Goal: Information Seeking & Learning: Learn about a topic

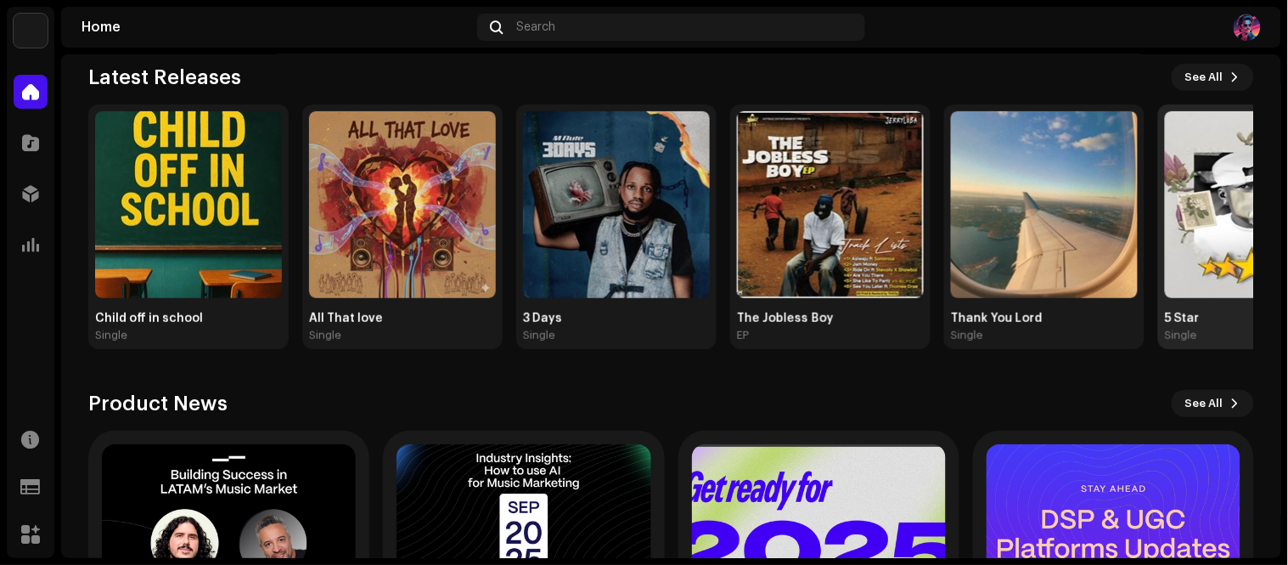
scroll to position [188, 0]
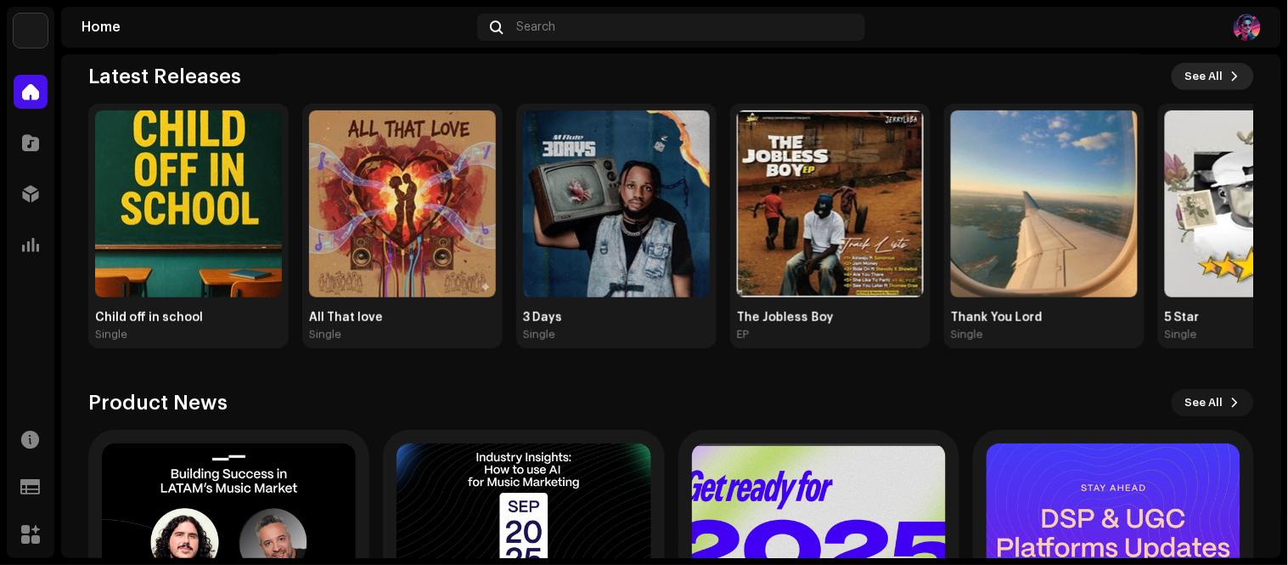
click at [1202, 77] on span "See All" at bounding box center [1204, 76] width 38 height 34
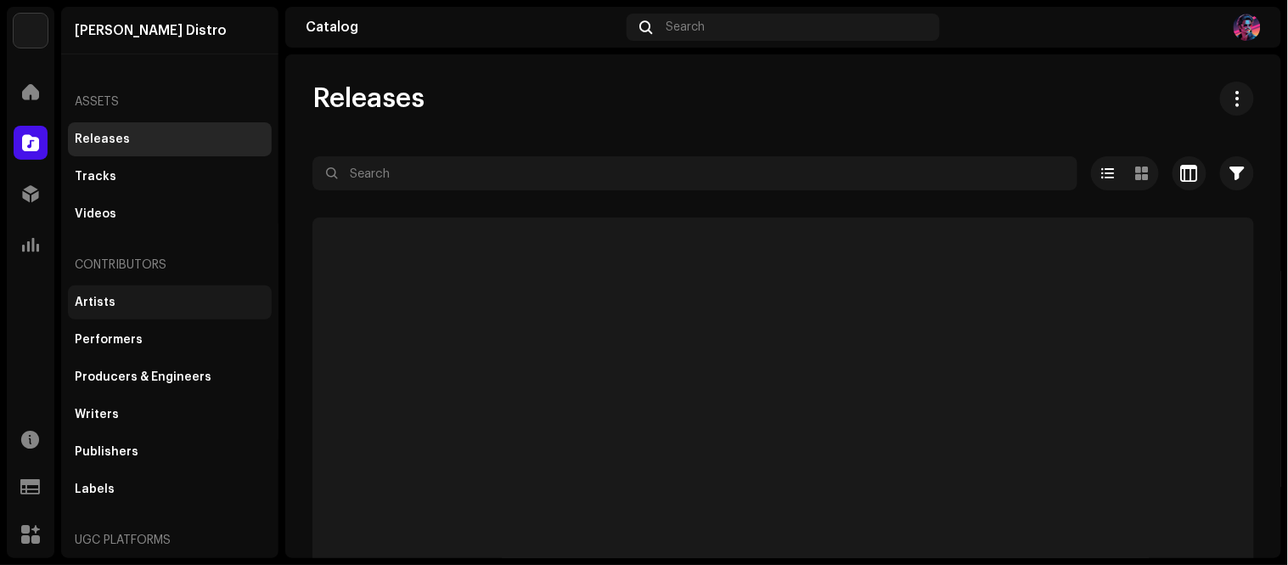
click at [90, 301] on div "Artists" at bounding box center [95, 302] width 41 height 14
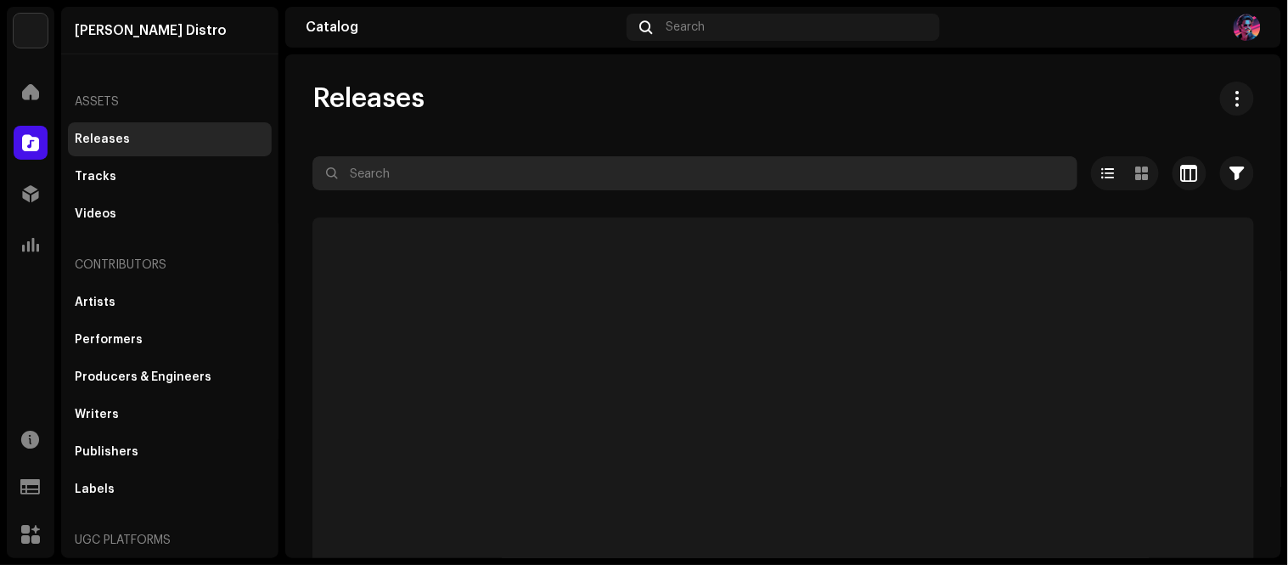
click at [436, 173] on input "text" at bounding box center [694, 173] width 765 height 34
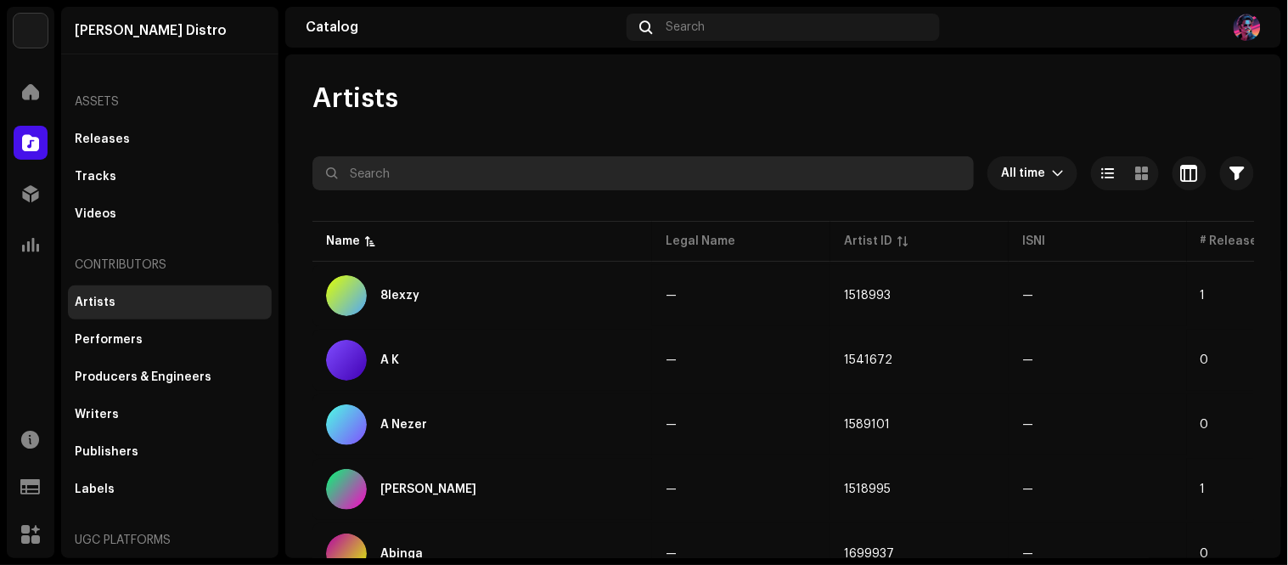
click at [443, 166] on input "text" at bounding box center [642, 173] width 661 height 34
paste input "Donaldo"
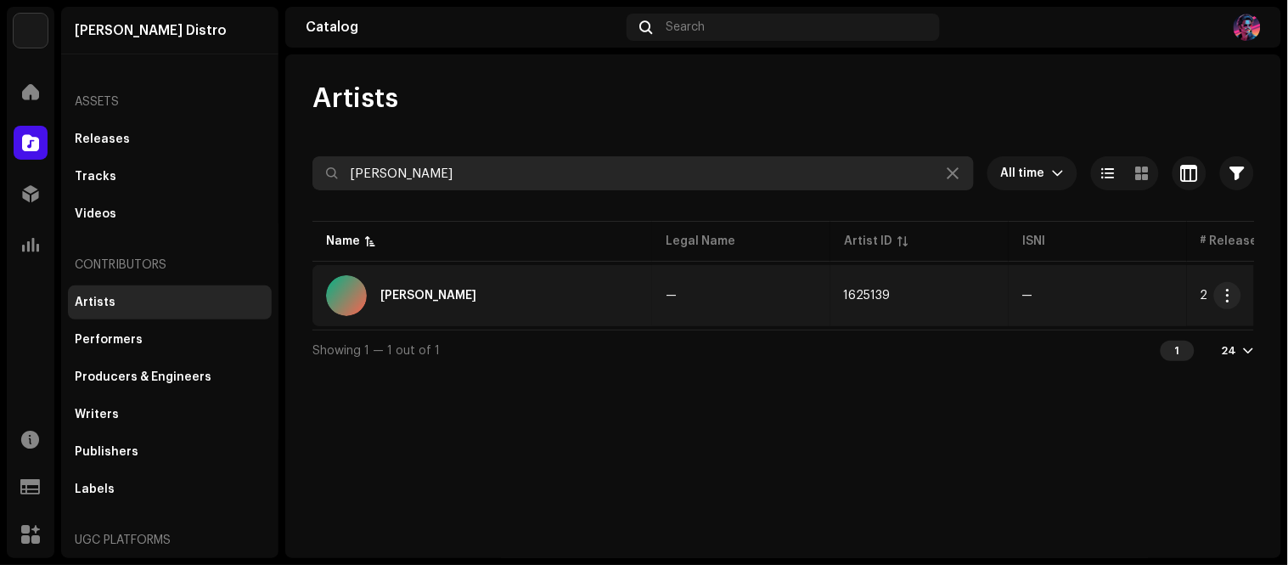
type input "Donaldo"
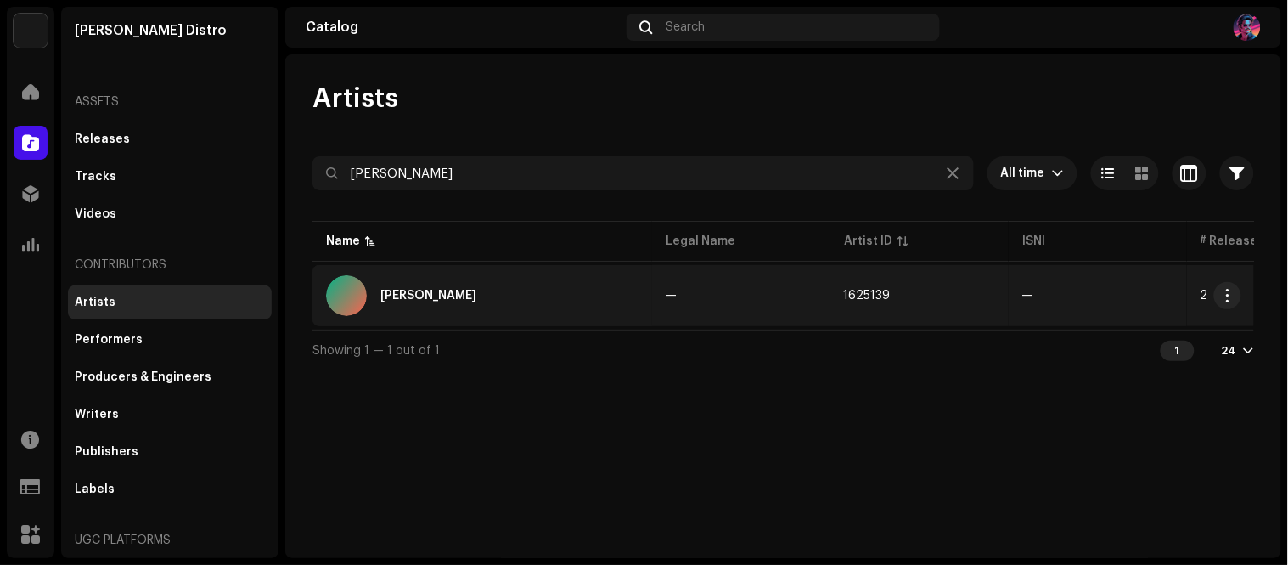
click at [488, 290] on div "Donaldo" at bounding box center [482, 295] width 312 height 41
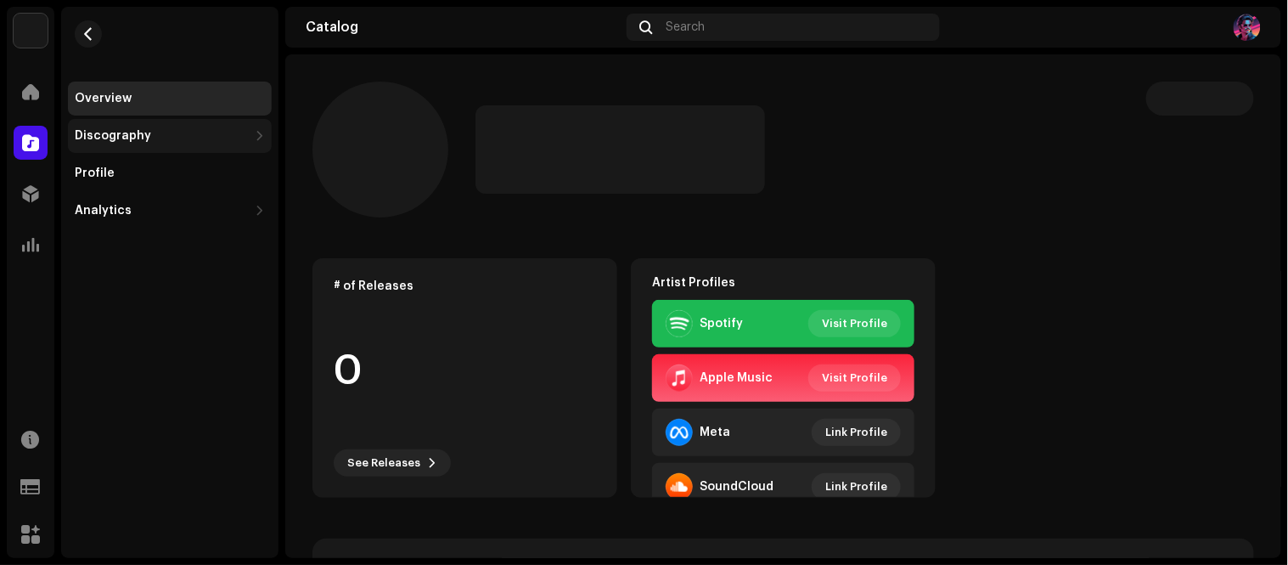
click at [156, 146] on div "Discography" at bounding box center [170, 136] width 204 height 34
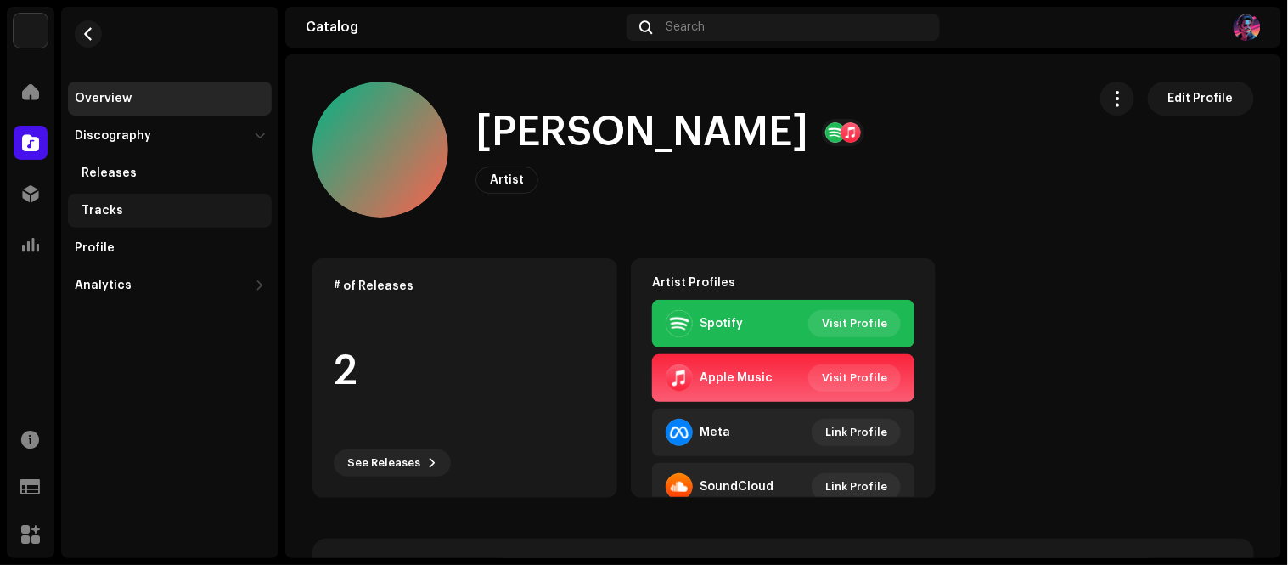
click at [124, 215] on div "Tracks" at bounding box center [173, 211] width 183 height 14
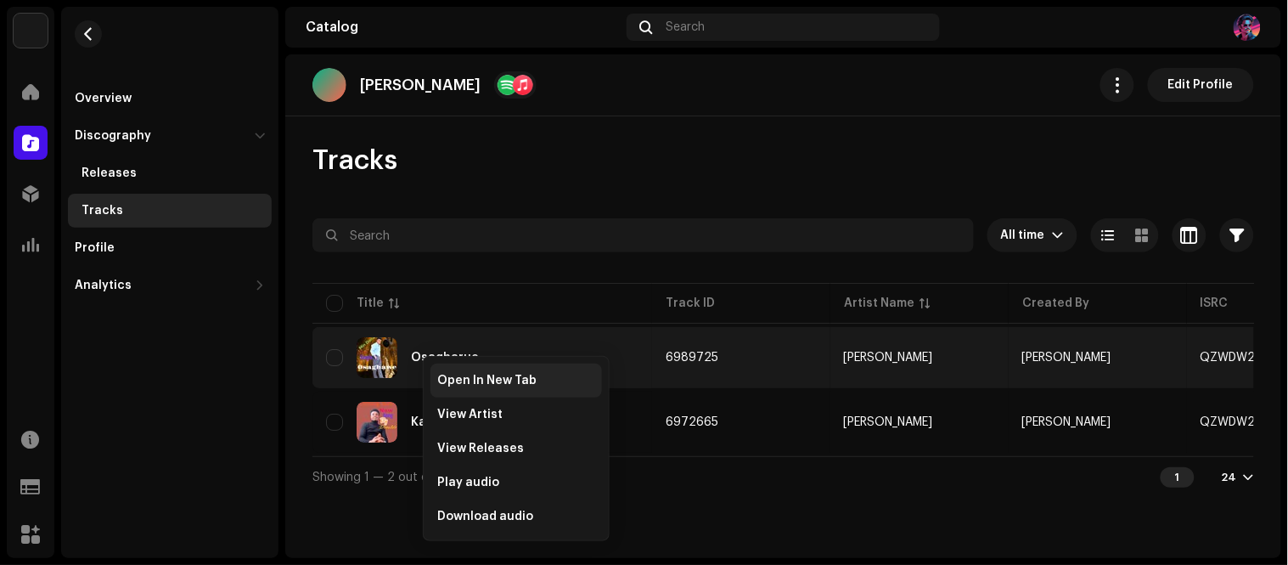
click at [501, 375] on span "Open In New Tab" at bounding box center [486, 381] width 99 height 14
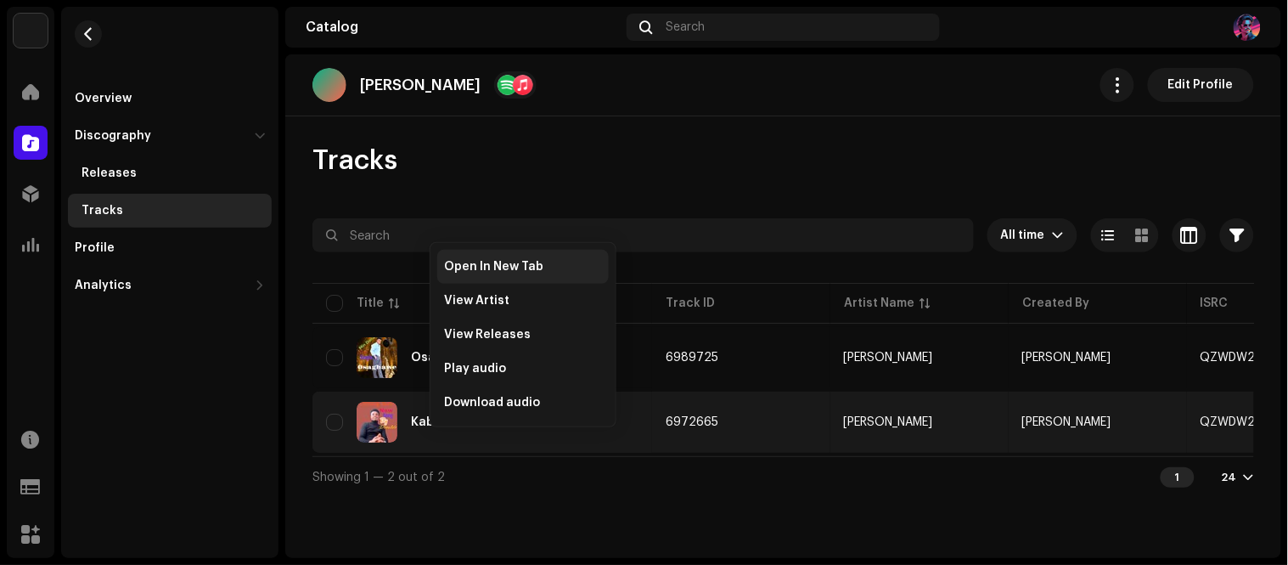
click at [525, 267] on span "Open In New Tab" at bounding box center [493, 267] width 99 height 14
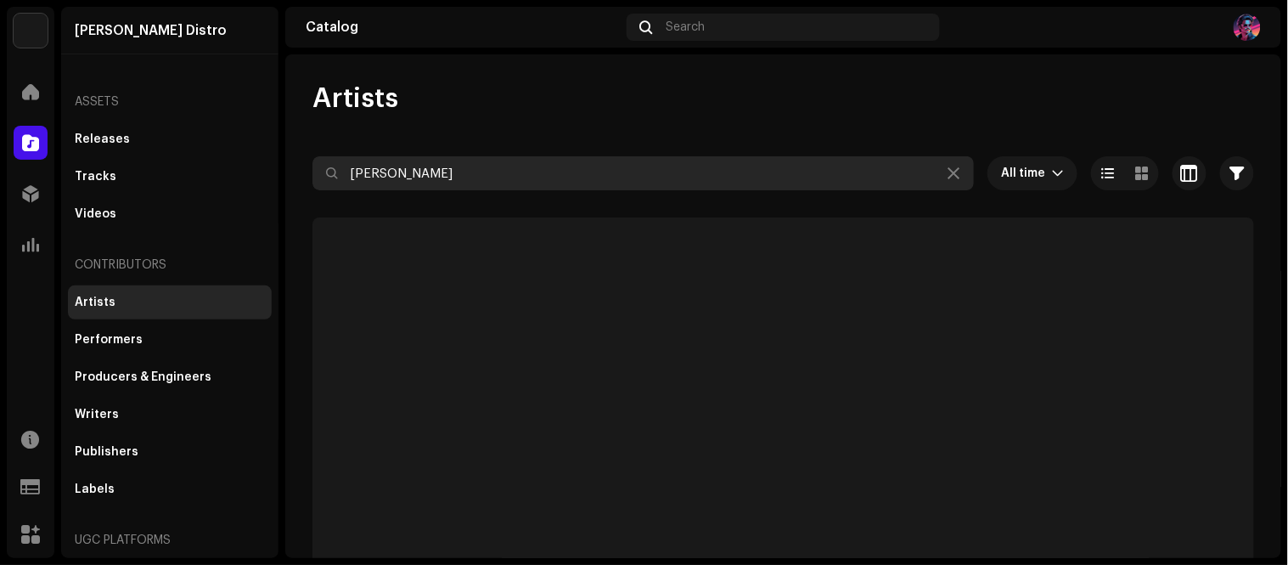
click at [443, 170] on input "Donaldo" at bounding box center [642, 173] width 661 height 34
paste input "Awopeju Olakunle"
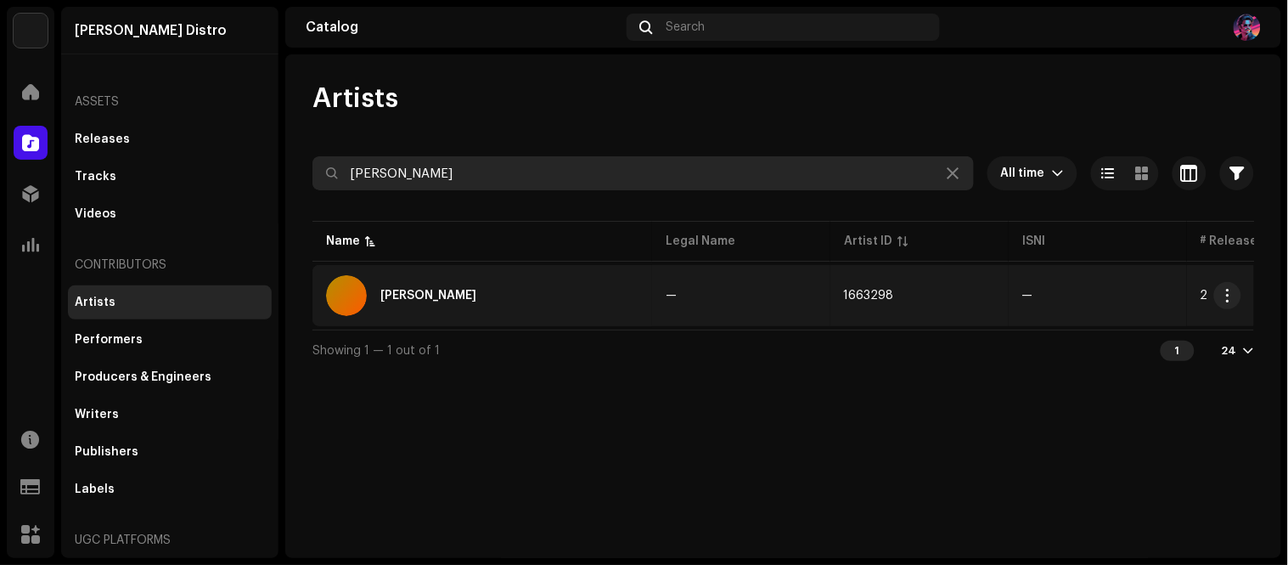
type input "Awopeju Olakunle"
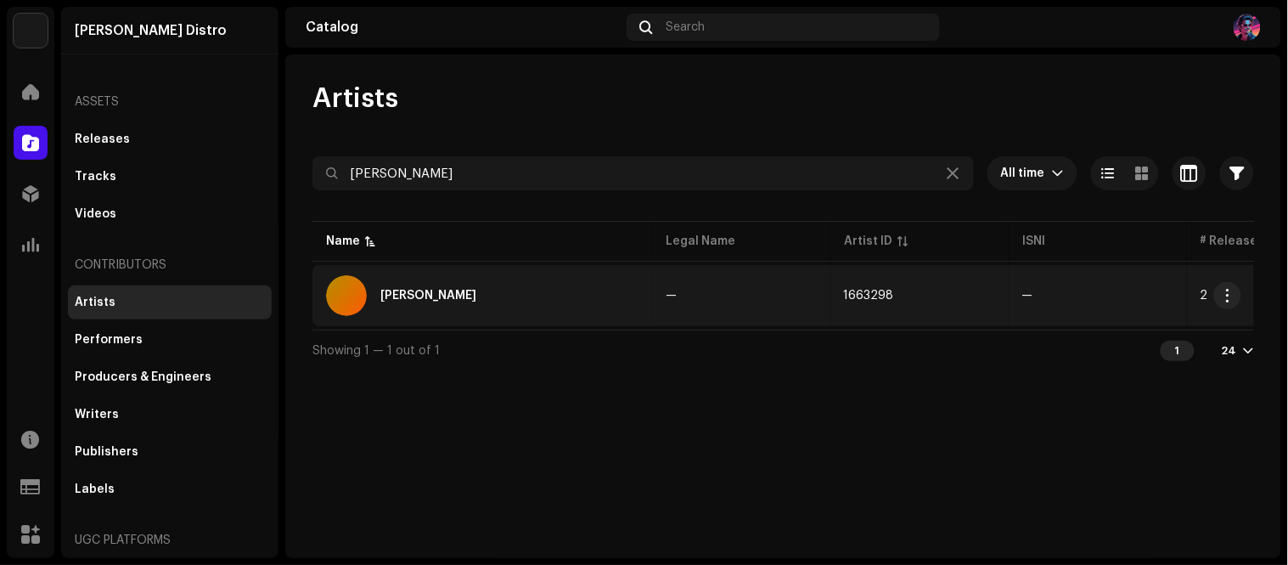
click at [611, 287] on div "Awopeju Olakunle" at bounding box center [482, 295] width 312 height 41
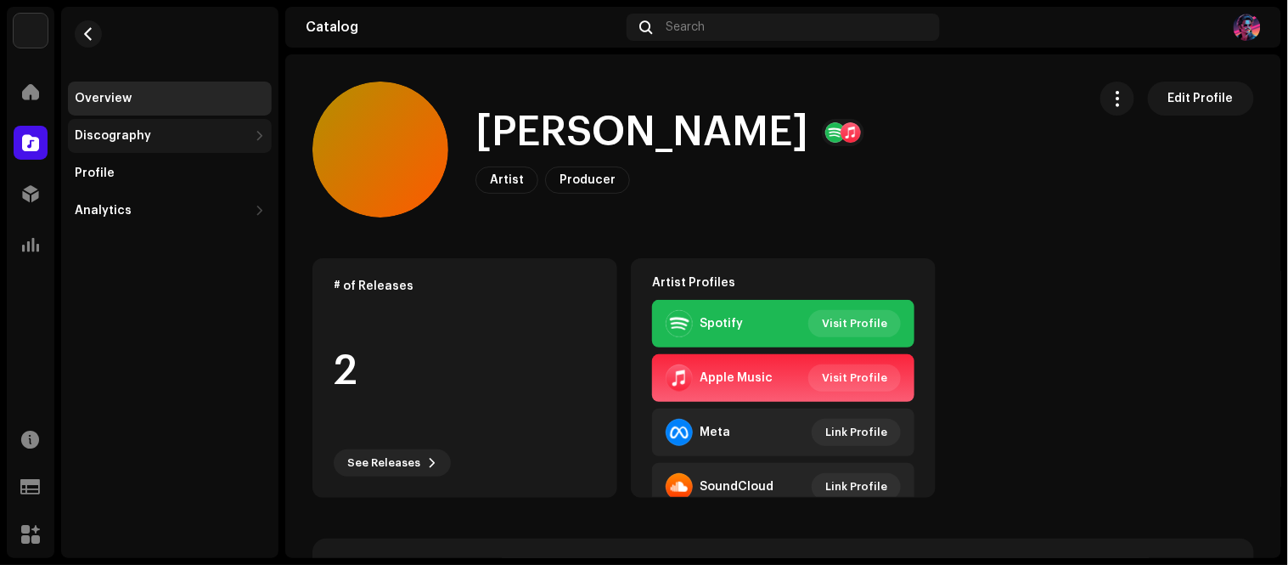
click at [252, 136] on div "Discography" at bounding box center [170, 136] width 204 height 34
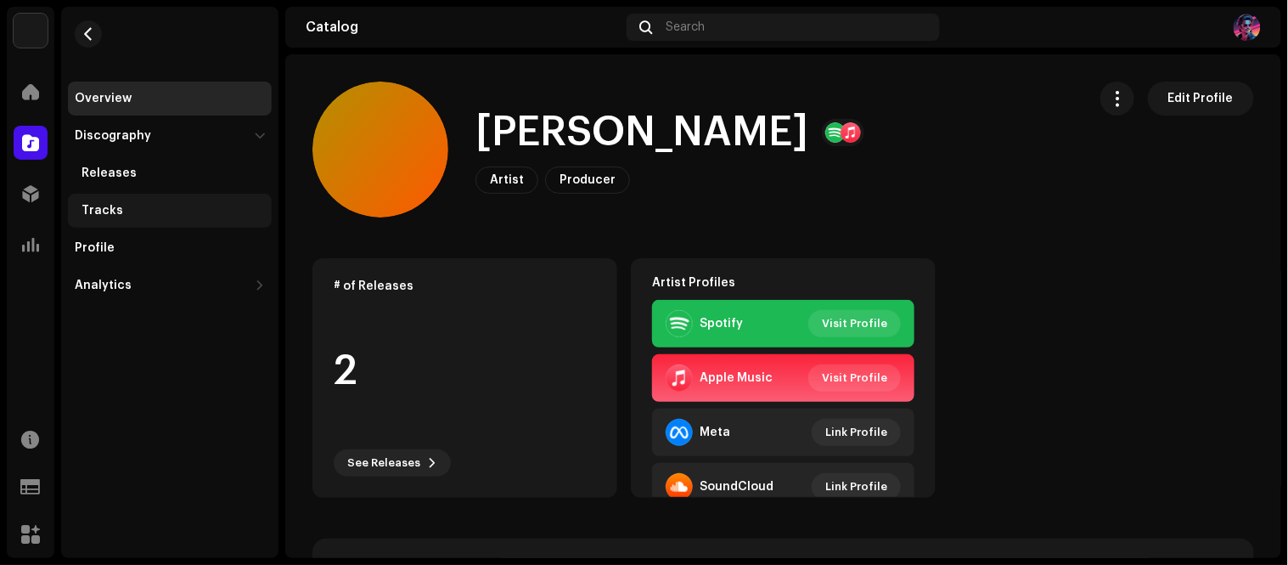
click at [139, 216] on div "Tracks" at bounding box center [173, 211] width 183 height 14
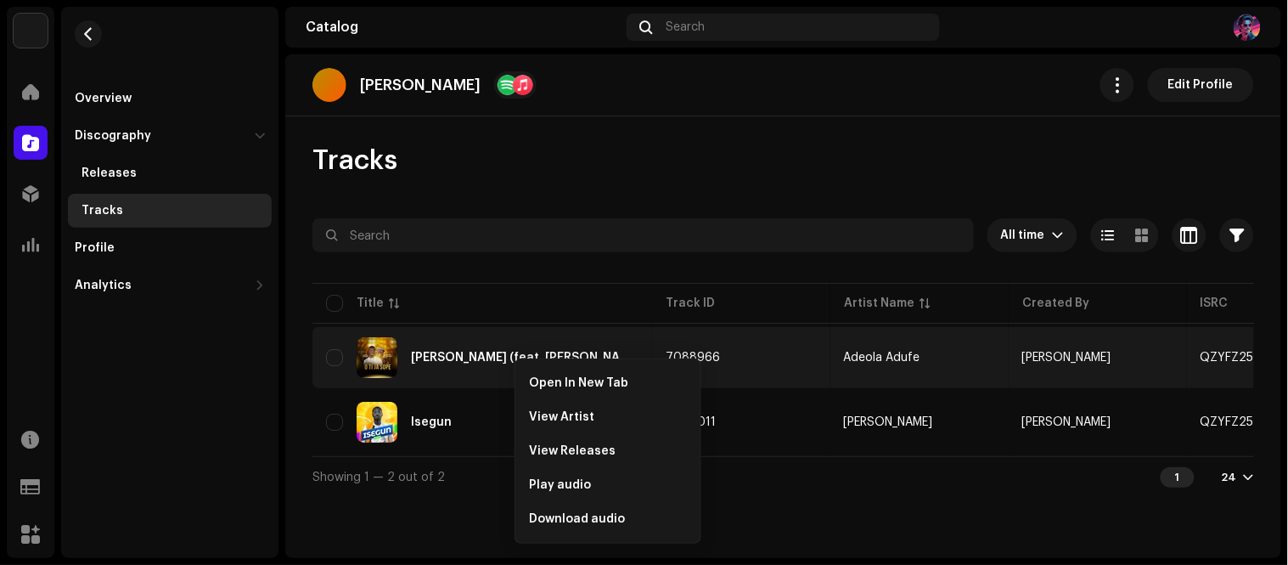
click at [208, 413] on div "Overview Discography Releases Tracks Profile Analytics Consumption Engagement G…" at bounding box center [169, 282] width 217 height 551
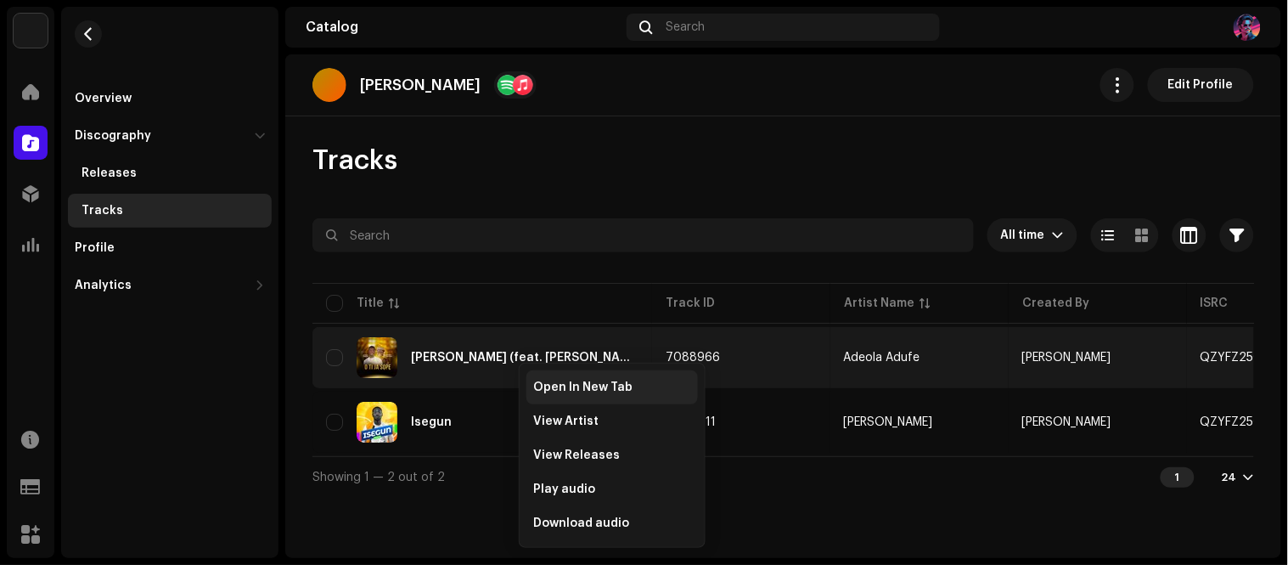
click at [598, 379] on div "Open In New Tab" at bounding box center [612, 387] width 172 height 34
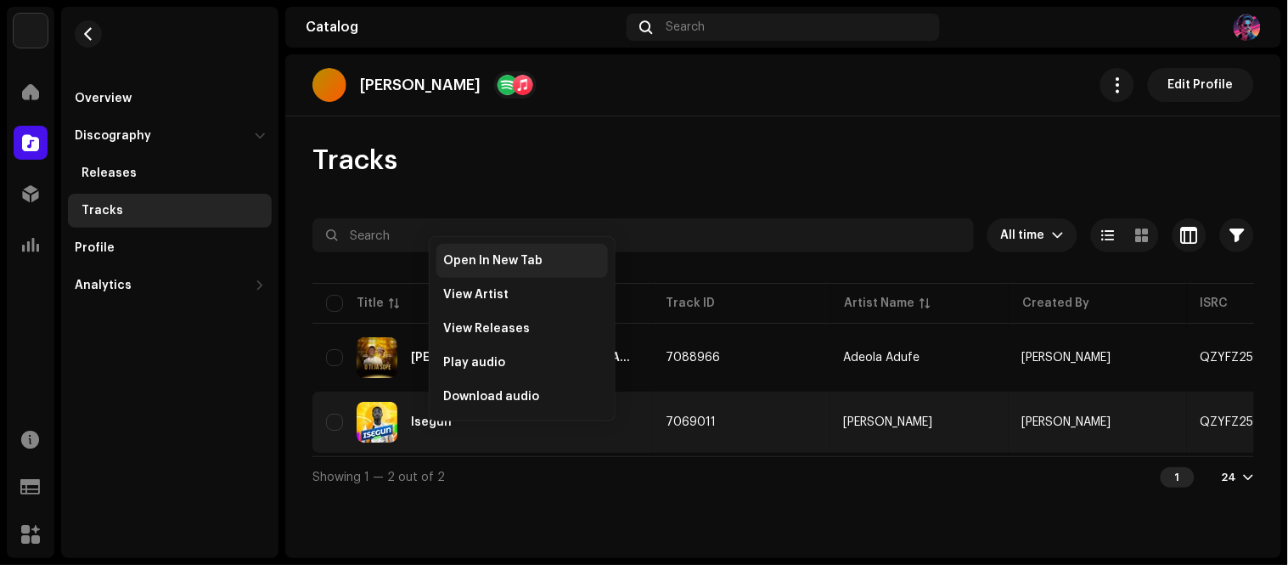
click at [530, 256] on span "Open In New Tab" at bounding box center [492, 261] width 99 height 14
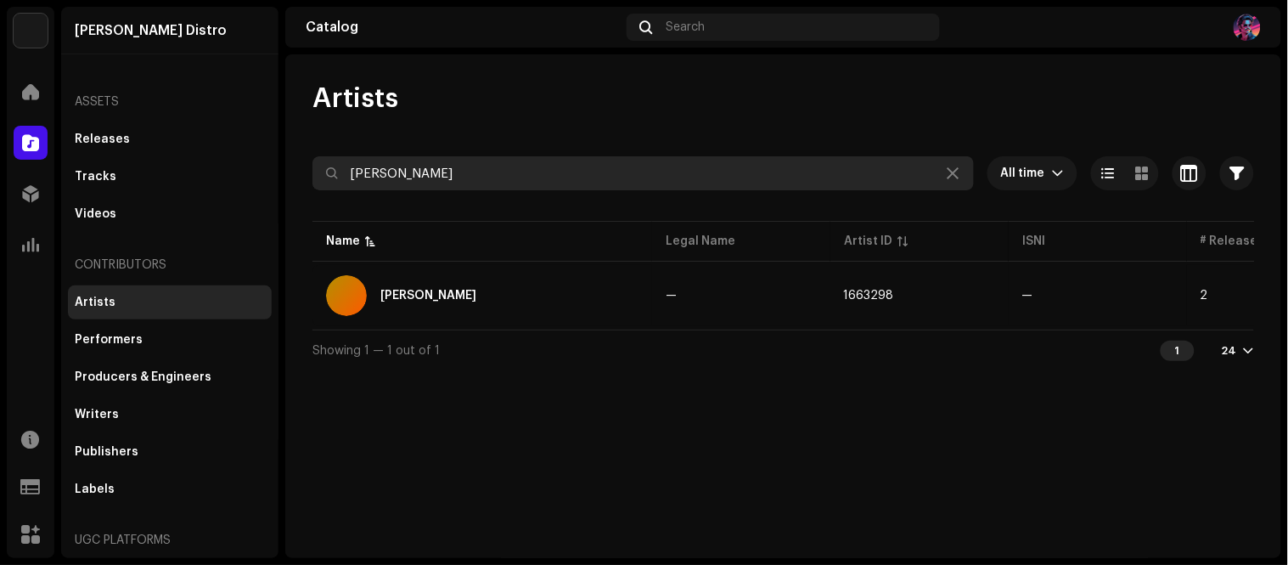
drag, startPoint x: 514, startPoint y: 175, endPoint x: 301, endPoint y: 173, distance: 213.1
click at [302, 173] on div "Artists Awopeju Olakunle All time Selected 0 Select all Options Filters Archive…" at bounding box center [783, 226] width 996 height 289
paste input "Frk muhammad gero"
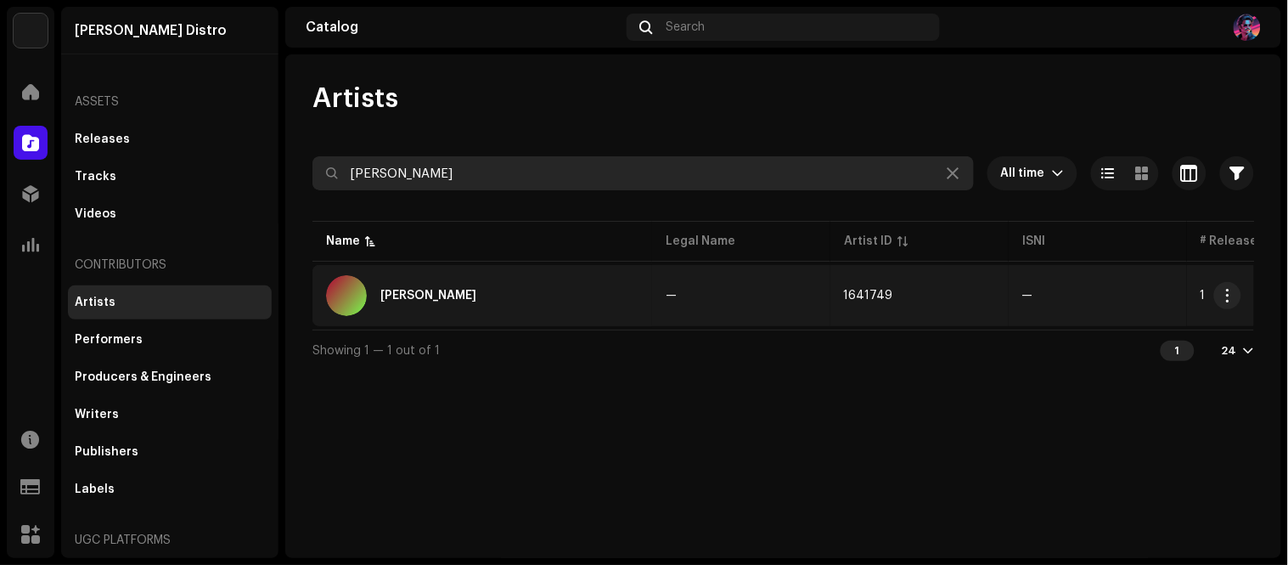
type input "Frk muhammad gero"
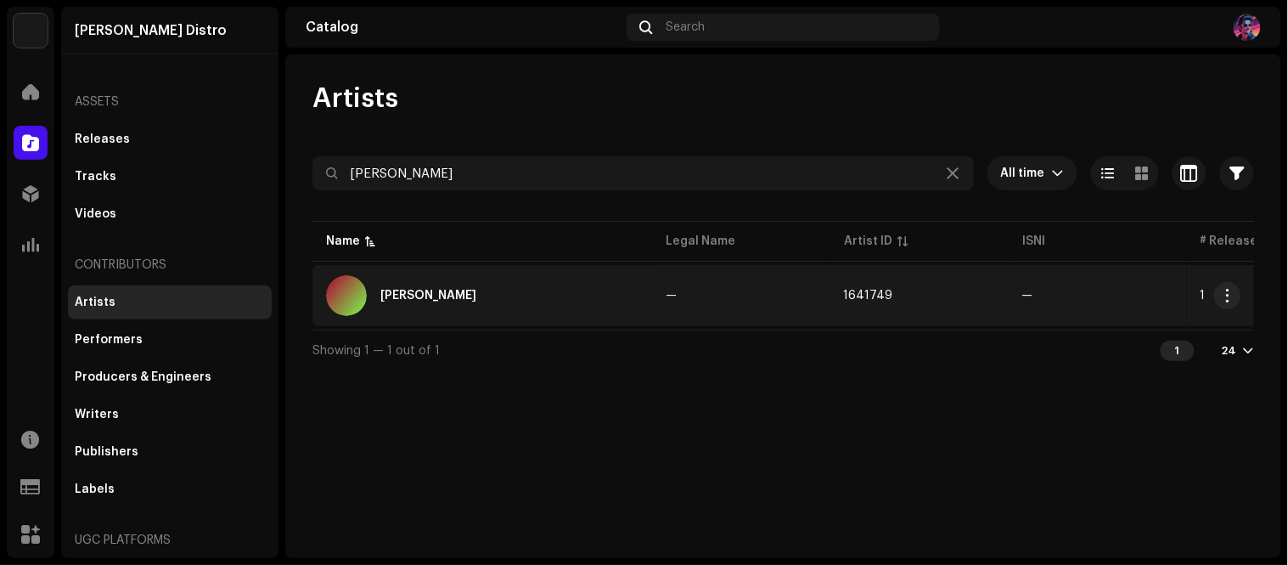
click at [736, 301] on td "—" at bounding box center [741, 295] width 178 height 61
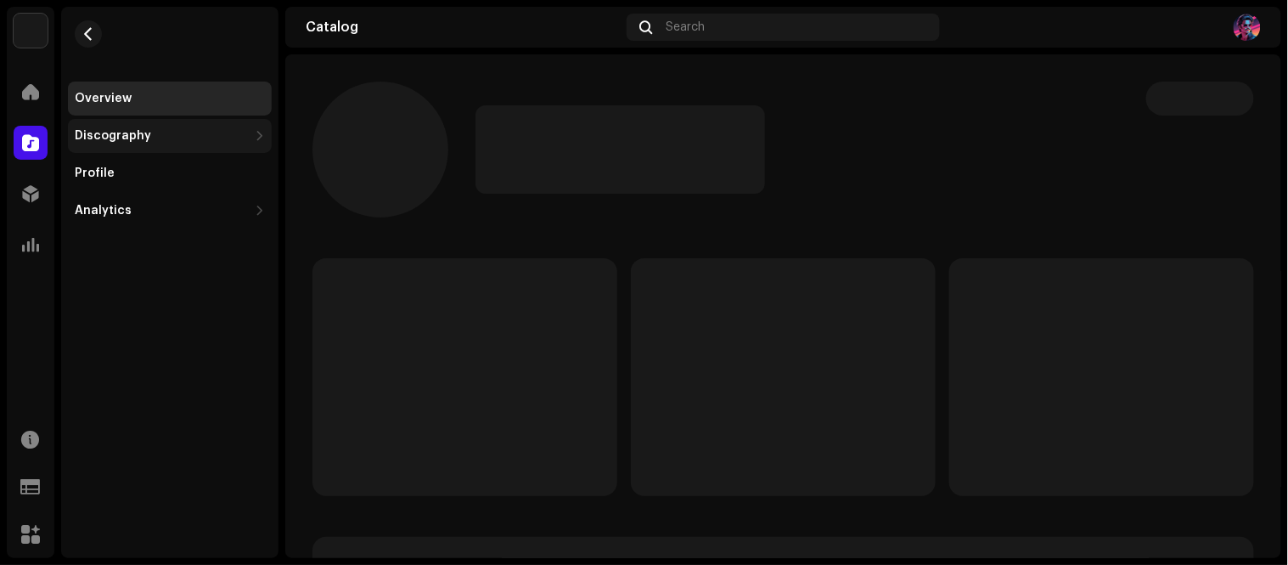
click at [217, 133] on div "Discography" at bounding box center [161, 136] width 173 height 14
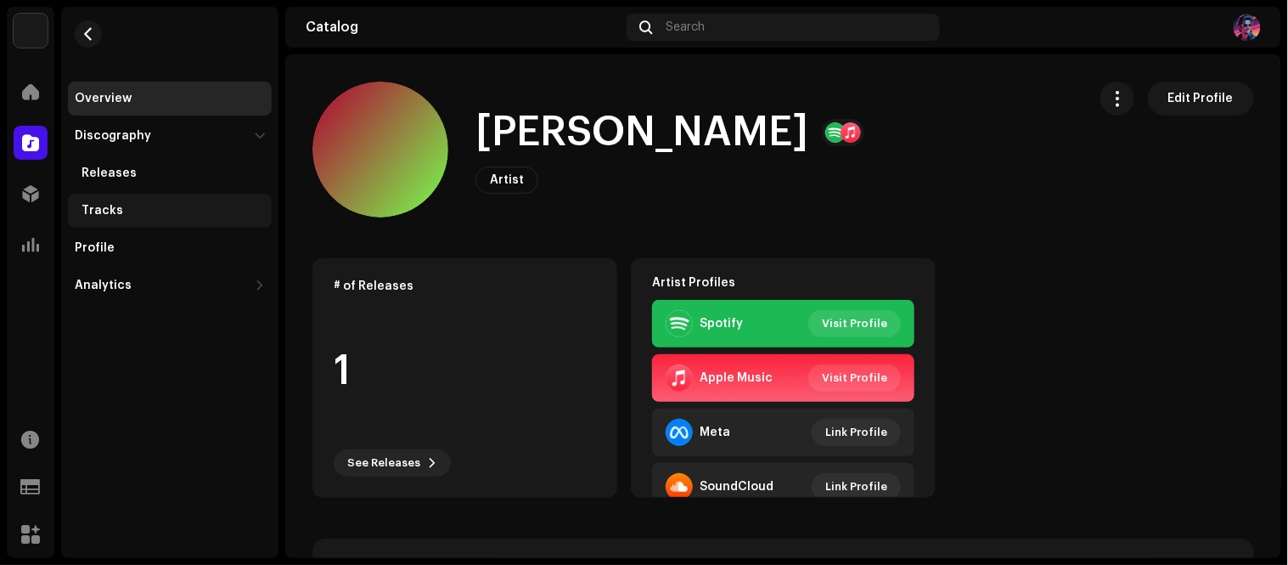
click at [140, 210] on div "Tracks" at bounding box center [173, 211] width 183 height 14
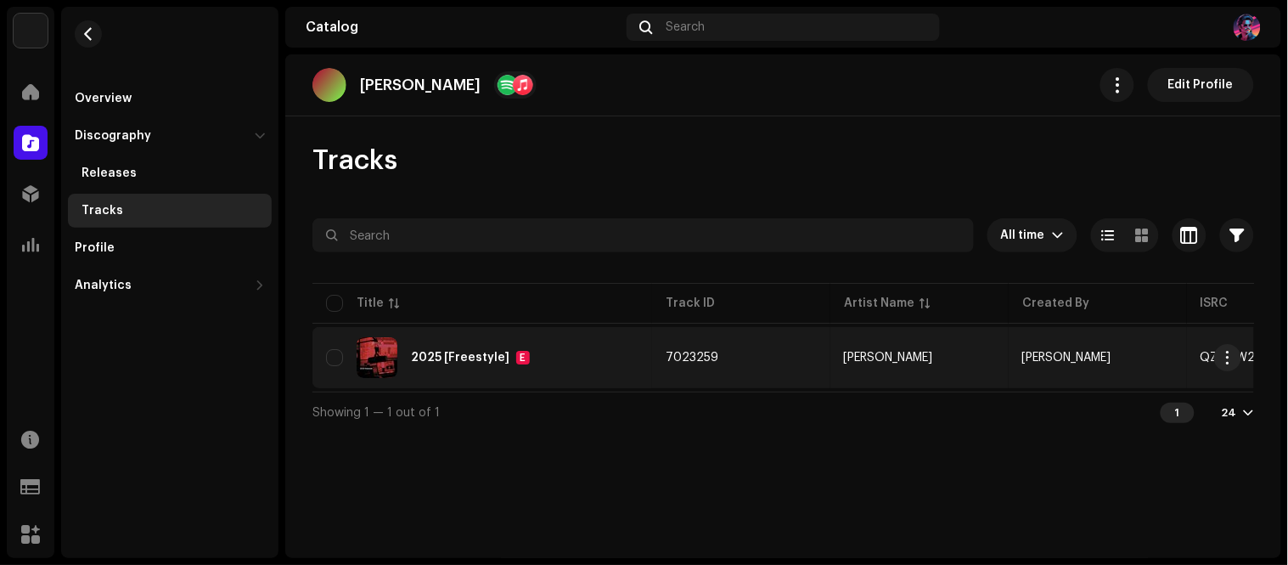
click at [537, 346] on div "2025 [Freestyle] E" at bounding box center [482, 357] width 312 height 41
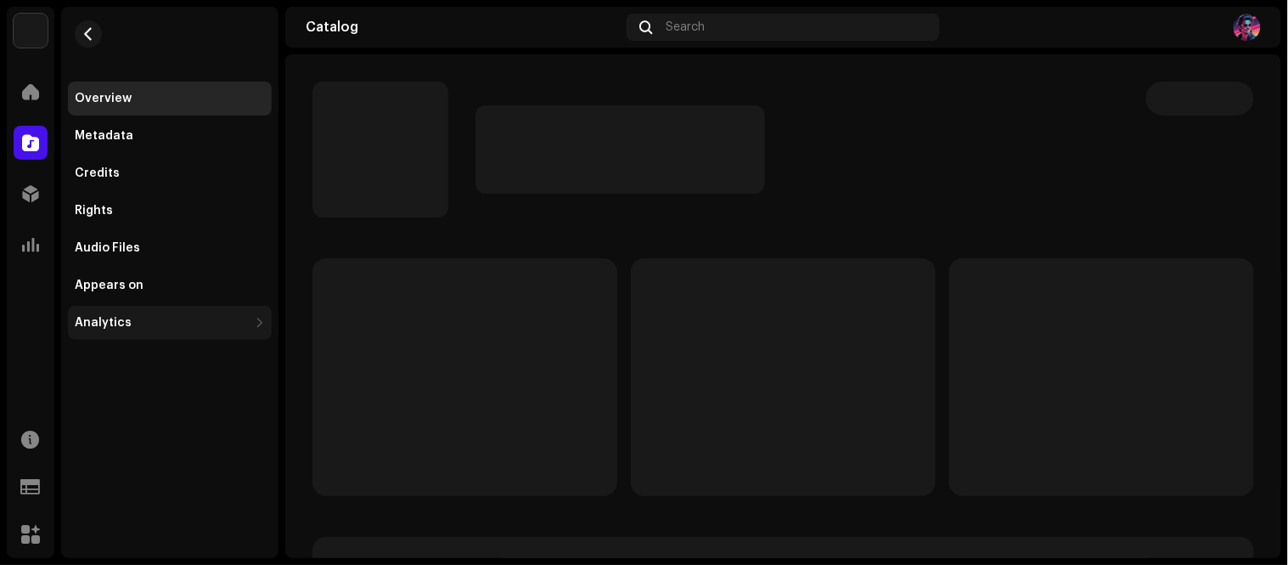
click at [239, 333] on div "Analytics" at bounding box center [170, 323] width 204 height 34
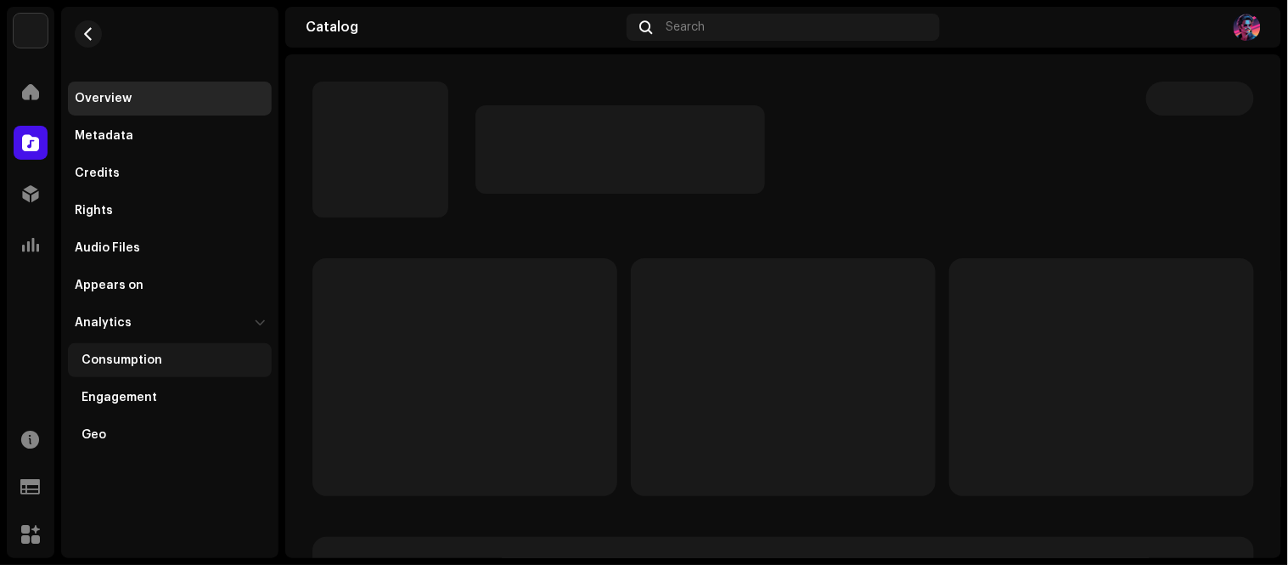
click at [131, 363] on div "Consumption" at bounding box center [122, 360] width 81 height 14
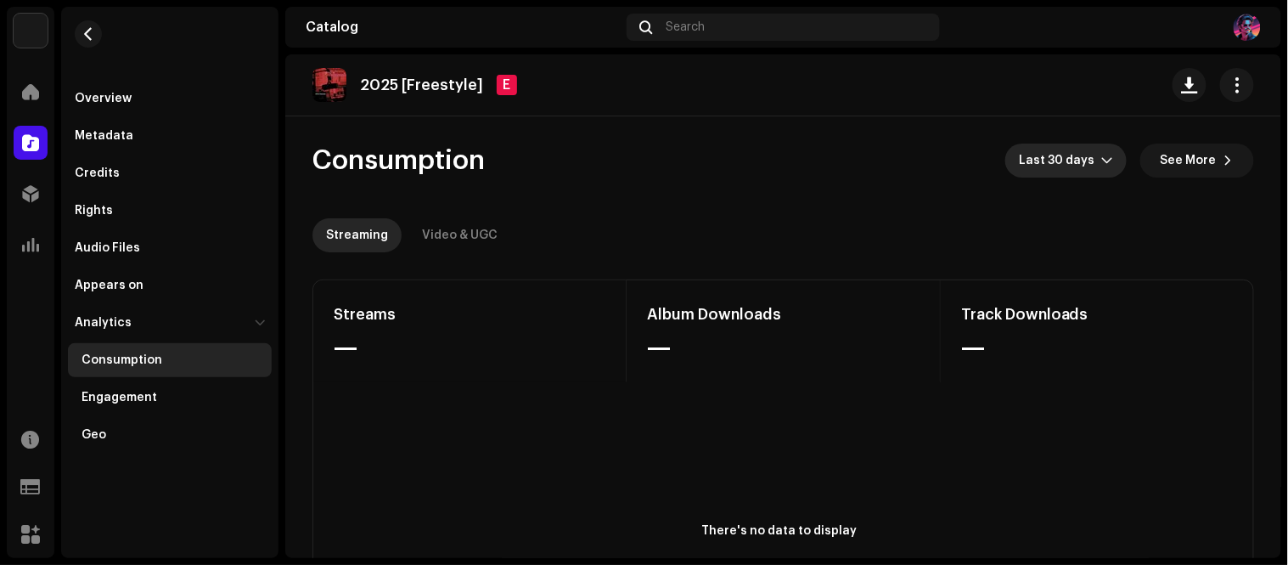
click at [1061, 167] on span "Last 30 days" at bounding box center [1060, 160] width 82 height 34
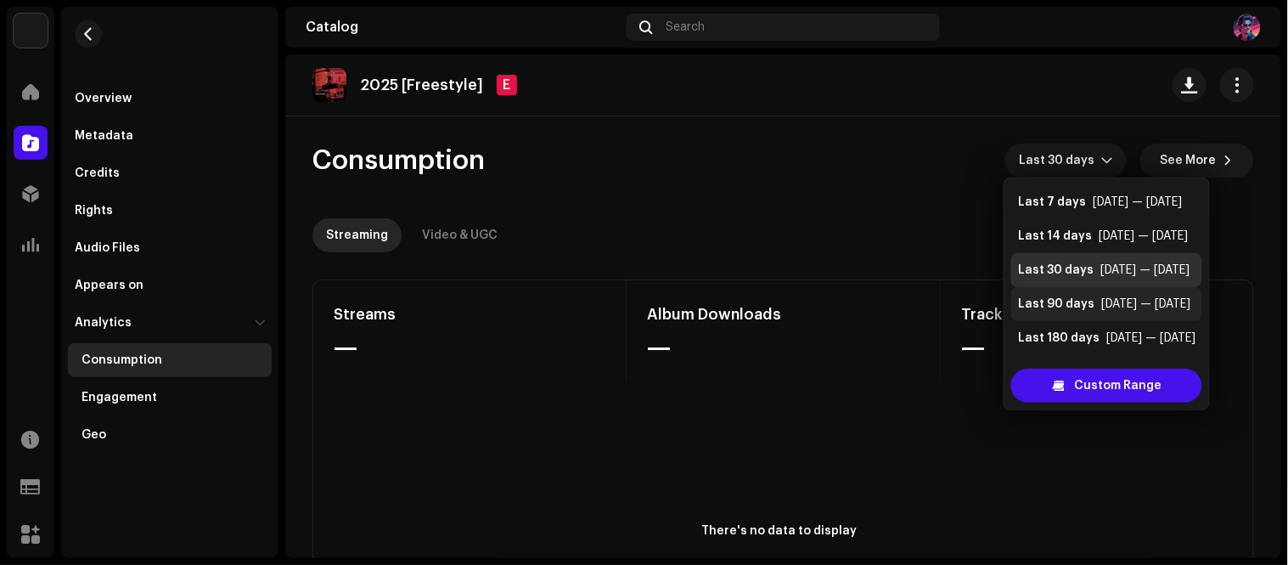
click at [1065, 299] on div "Last 90 days" at bounding box center [1056, 303] width 76 height 17
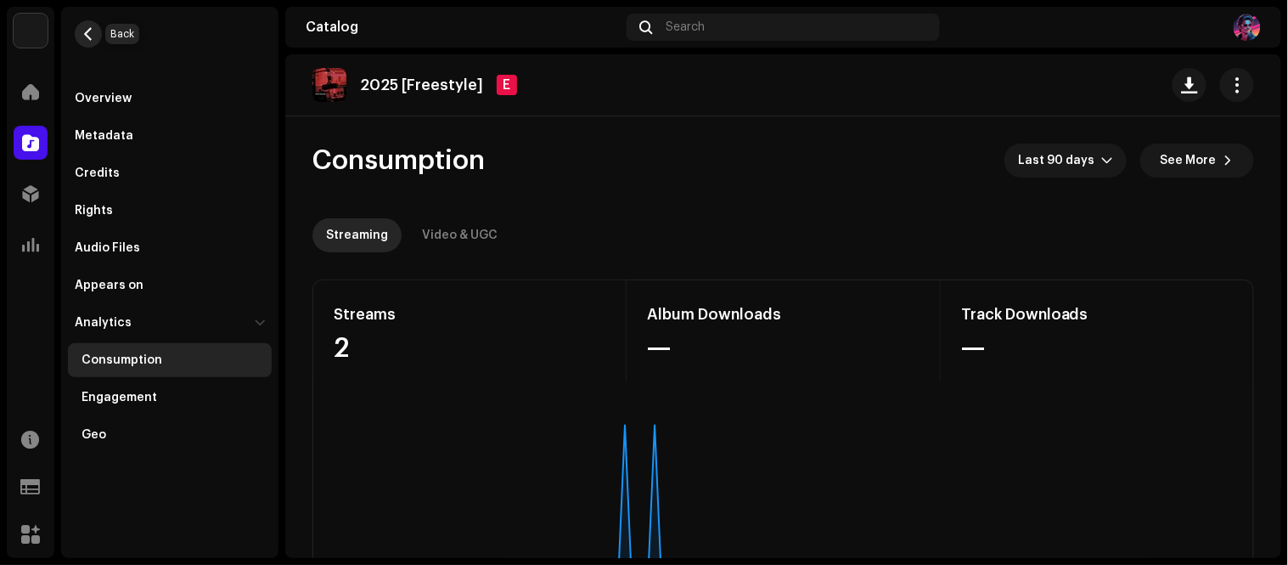
click at [93, 35] on span "button" at bounding box center [88, 34] width 13 height 14
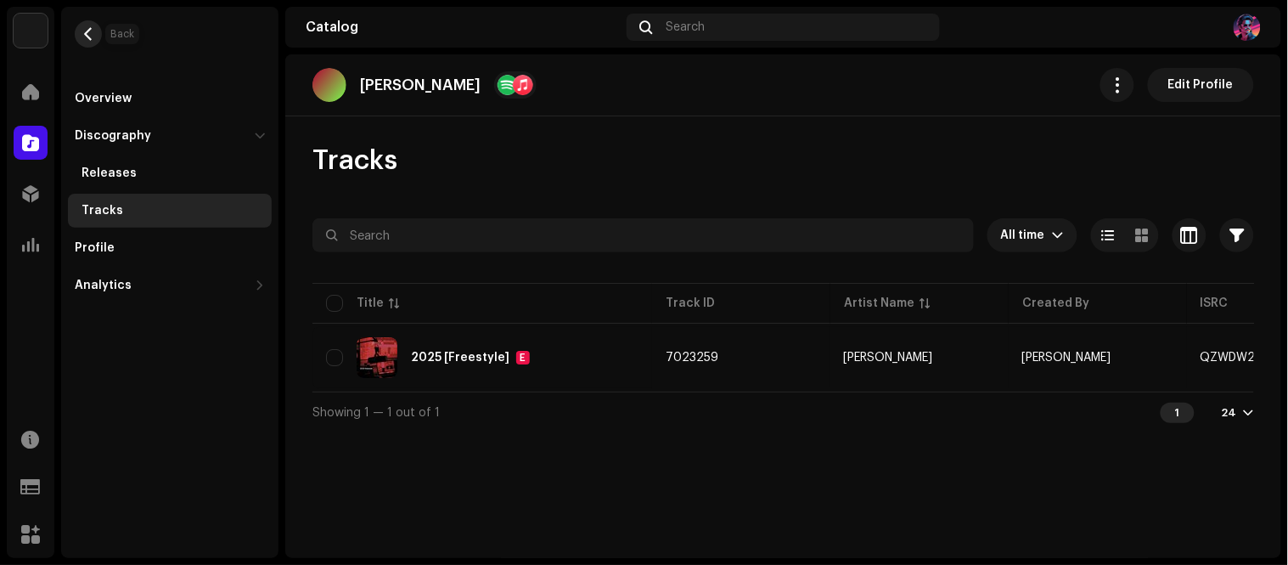
click at [77, 34] on button "button" at bounding box center [88, 33] width 27 height 27
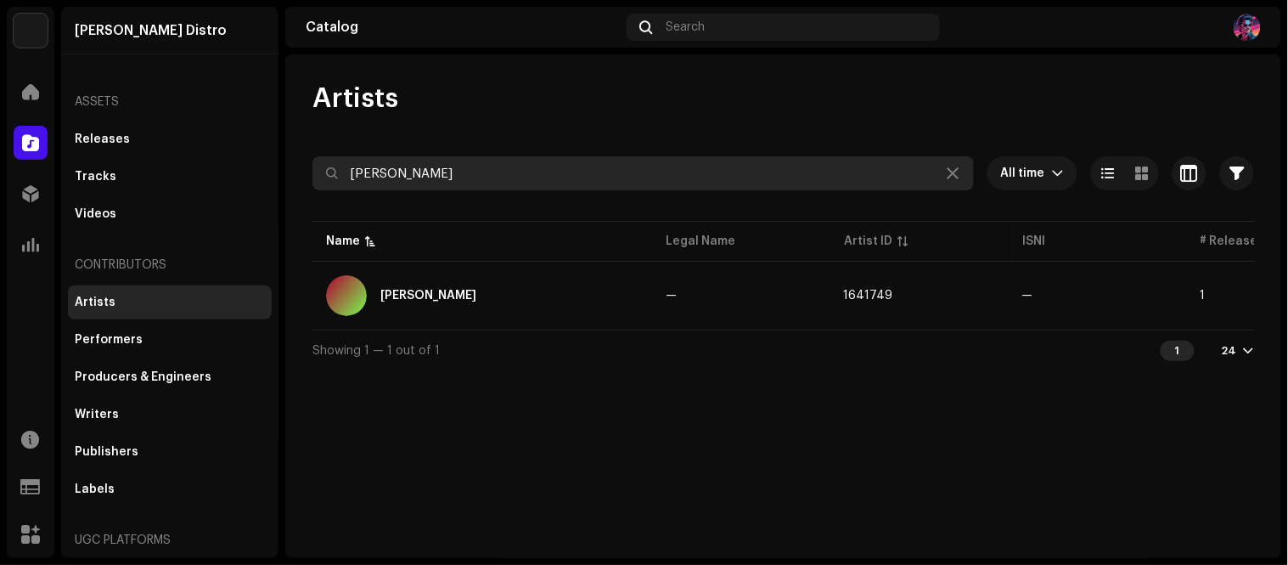
drag, startPoint x: 499, startPoint y: 177, endPoint x: 293, endPoint y: 179, distance: 206.3
click at [293, 179] on div "Artists Frk muhammad gero All time Selected 0 Select all Options Filters Archiv…" at bounding box center [783, 226] width 996 height 289
paste input "Moni Tunez"
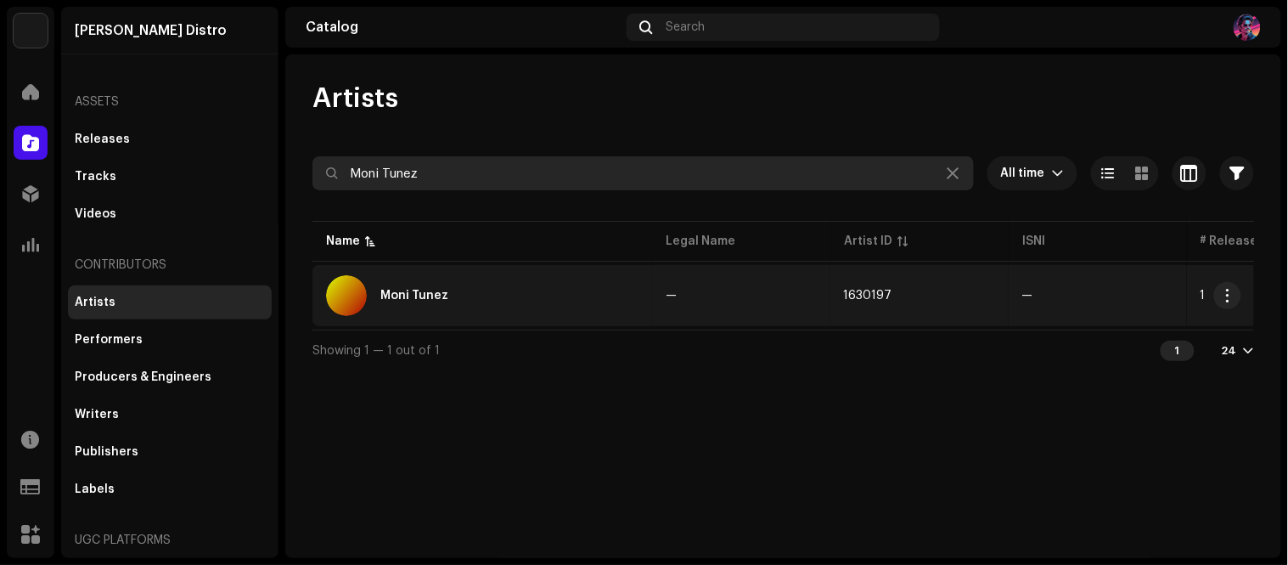
type input "Moni Tunez"
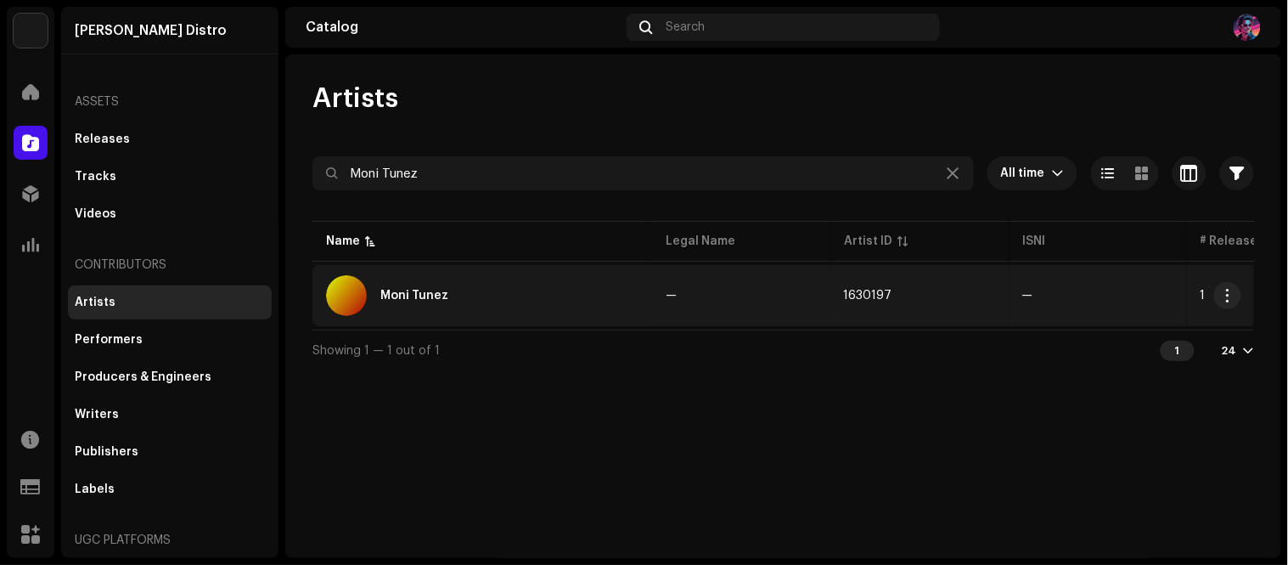
click at [554, 301] on div "Moni Tunez" at bounding box center [482, 295] width 312 height 41
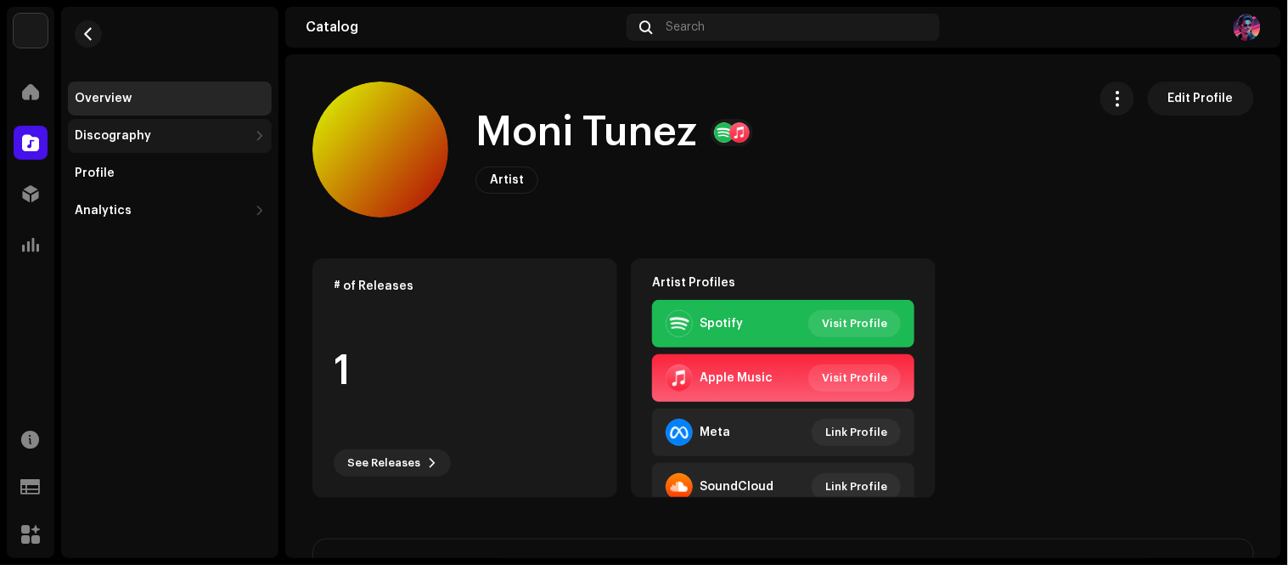
click at [236, 129] on div "Discography" at bounding box center [161, 136] width 173 height 14
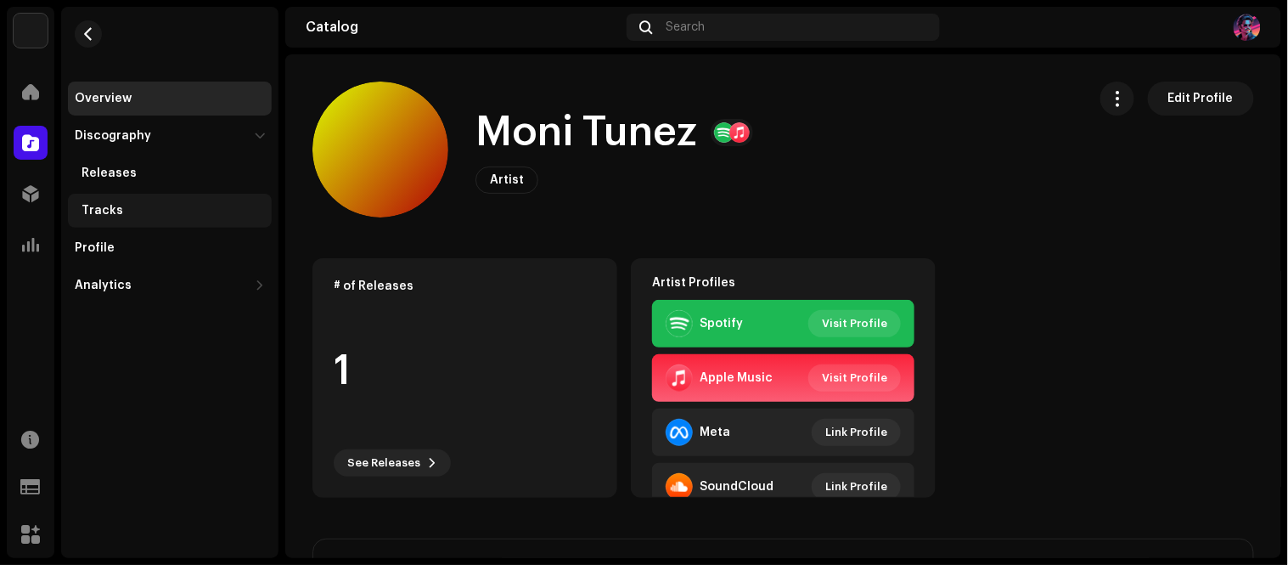
click at [134, 204] on div "Tracks" at bounding box center [173, 211] width 183 height 14
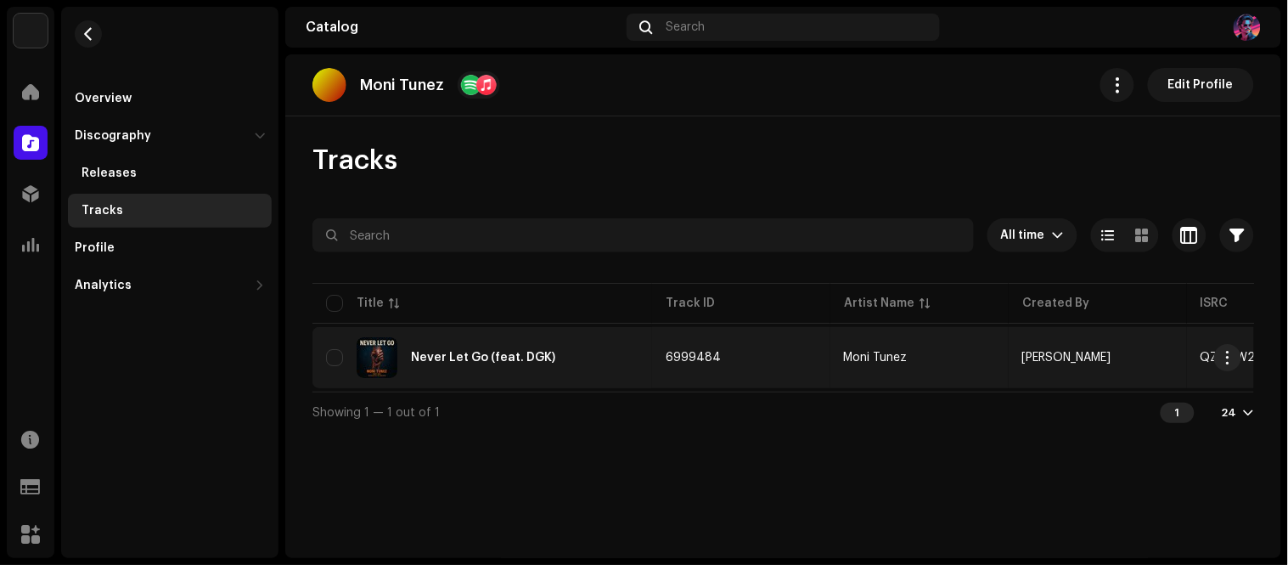
click at [548, 361] on div "Never Let Go (feat. DGK)" at bounding box center [483, 358] width 144 height 12
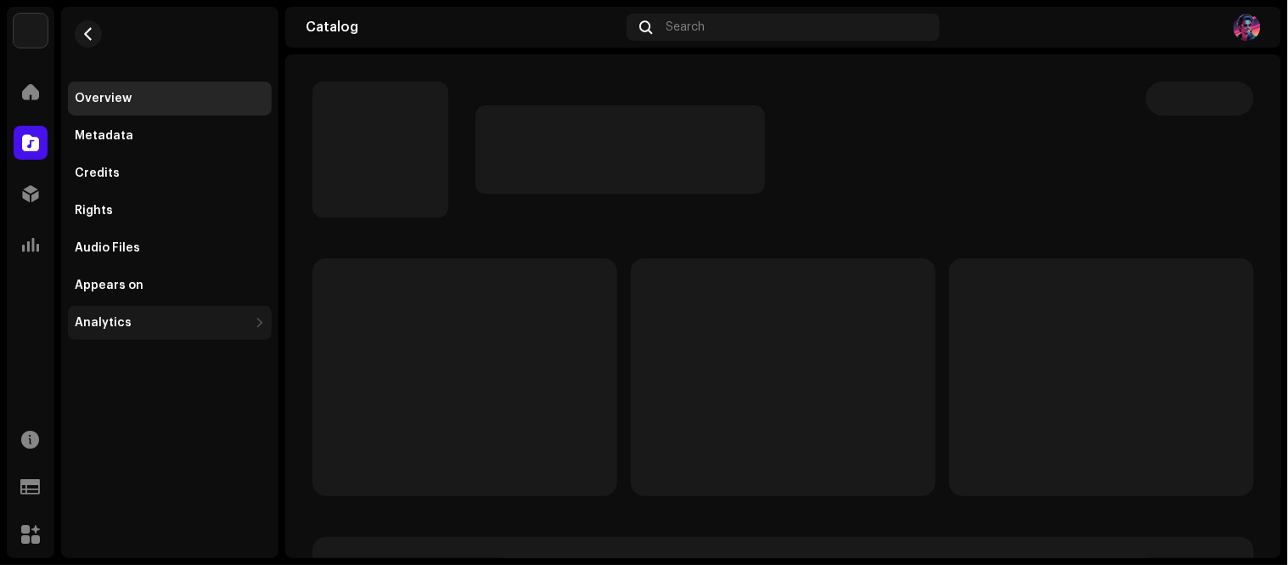
click at [251, 320] on div "Analytics" at bounding box center [170, 323] width 204 height 34
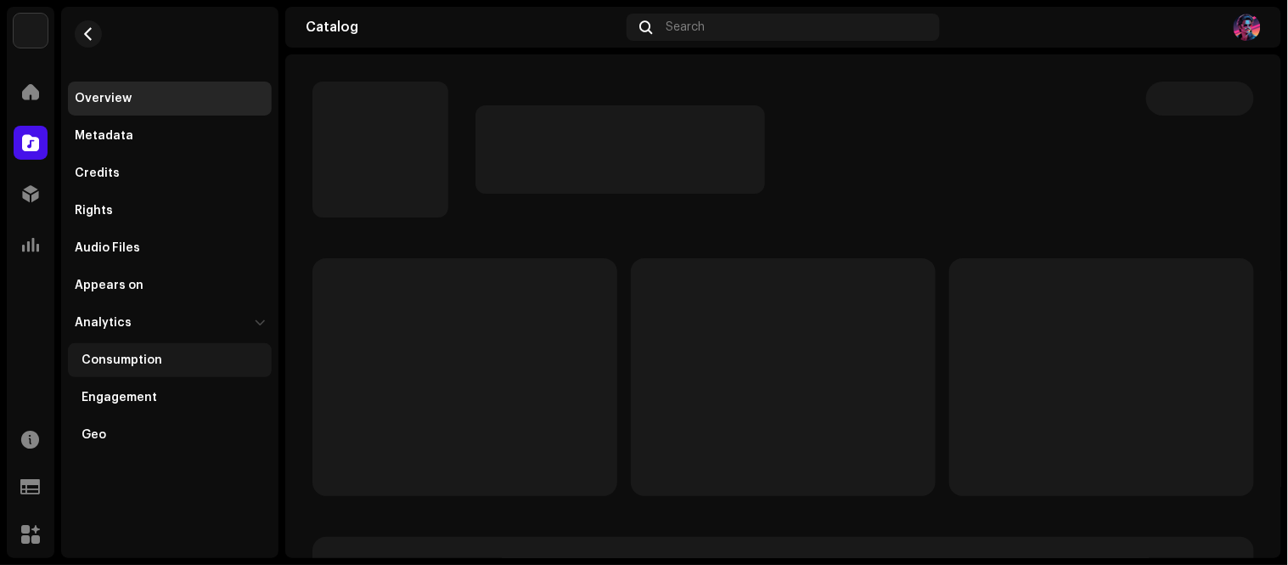
click at [170, 365] on div "Consumption" at bounding box center [173, 360] width 183 height 14
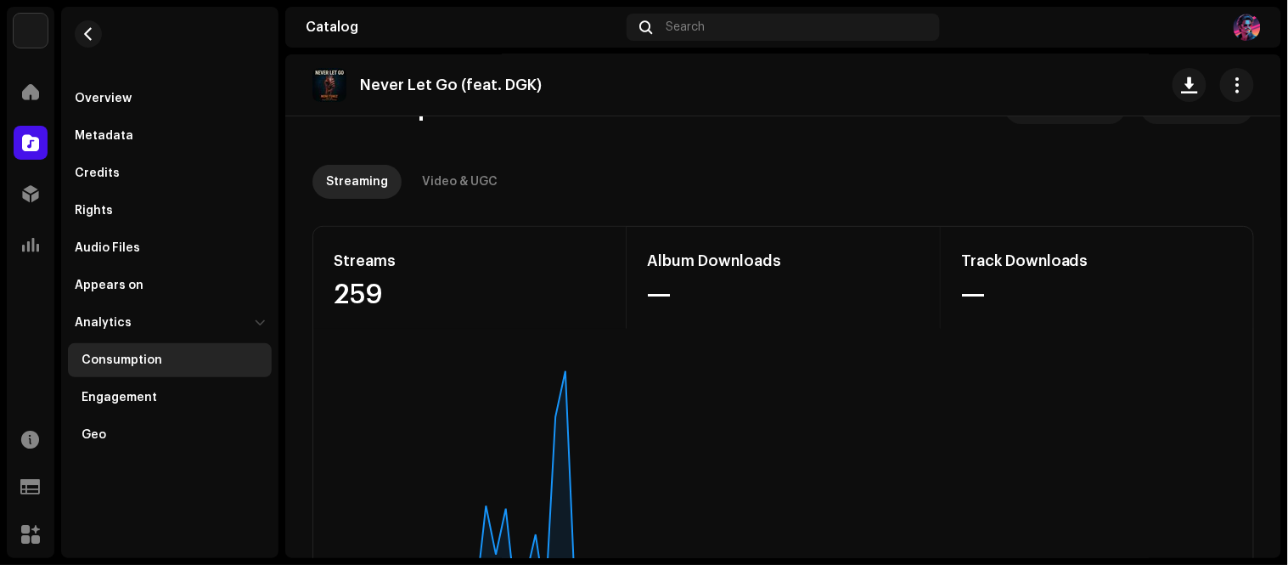
scroll to position [188, 0]
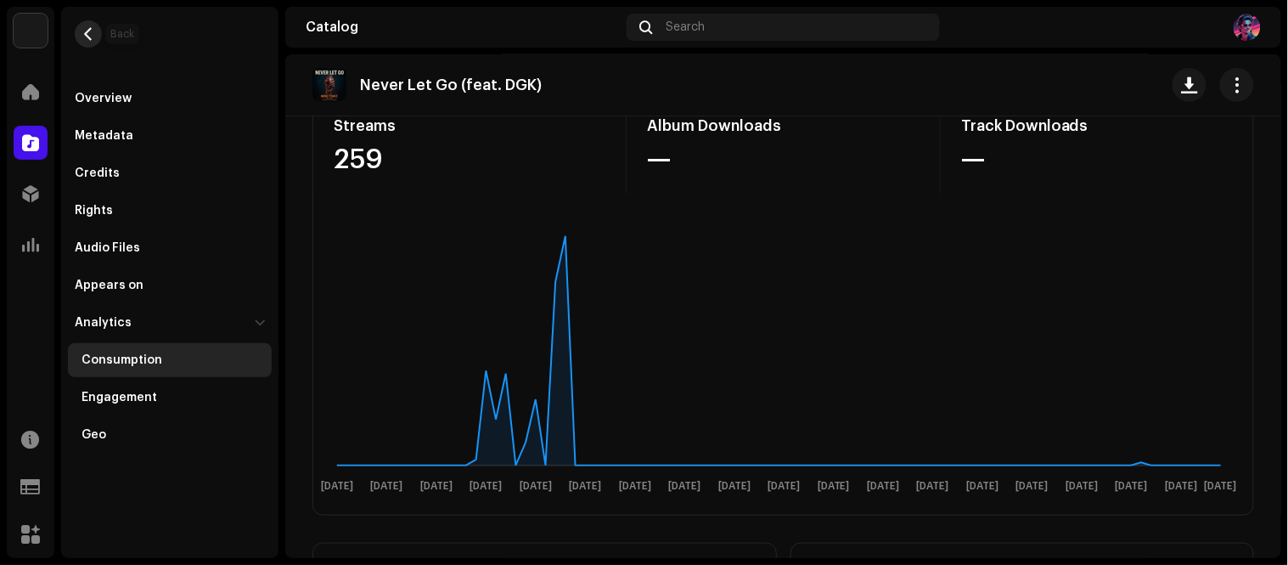
click at [83, 31] on span "button" at bounding box center [88, 34] width 13 height 14
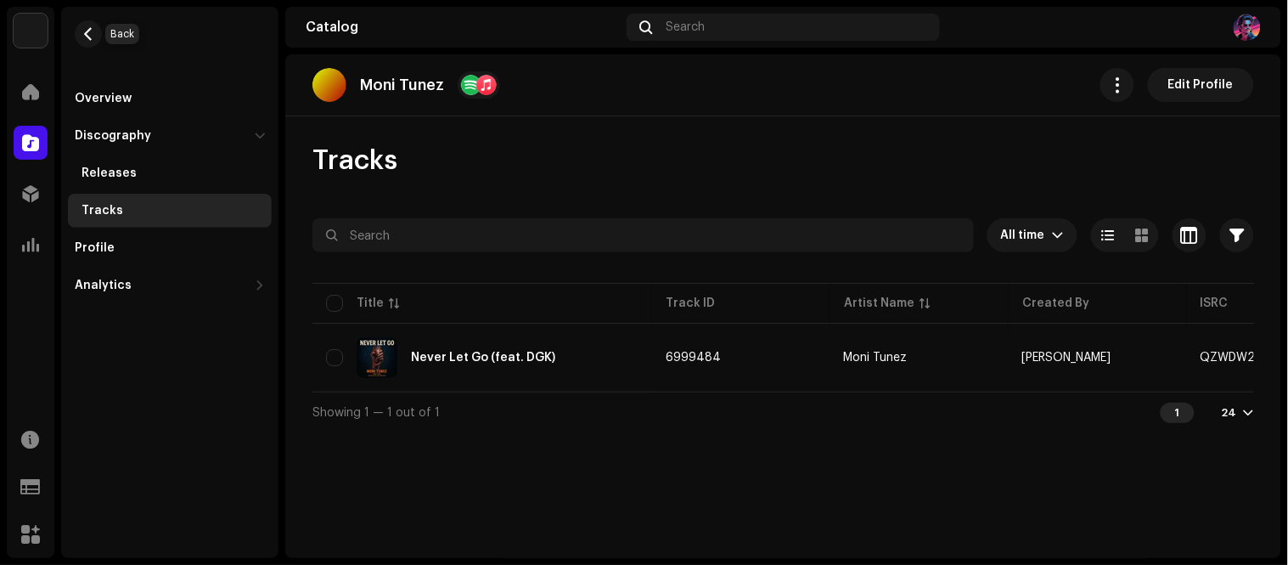
click at [83, 31] on span "button" at bounding box center [88, 34] width 13 height 14
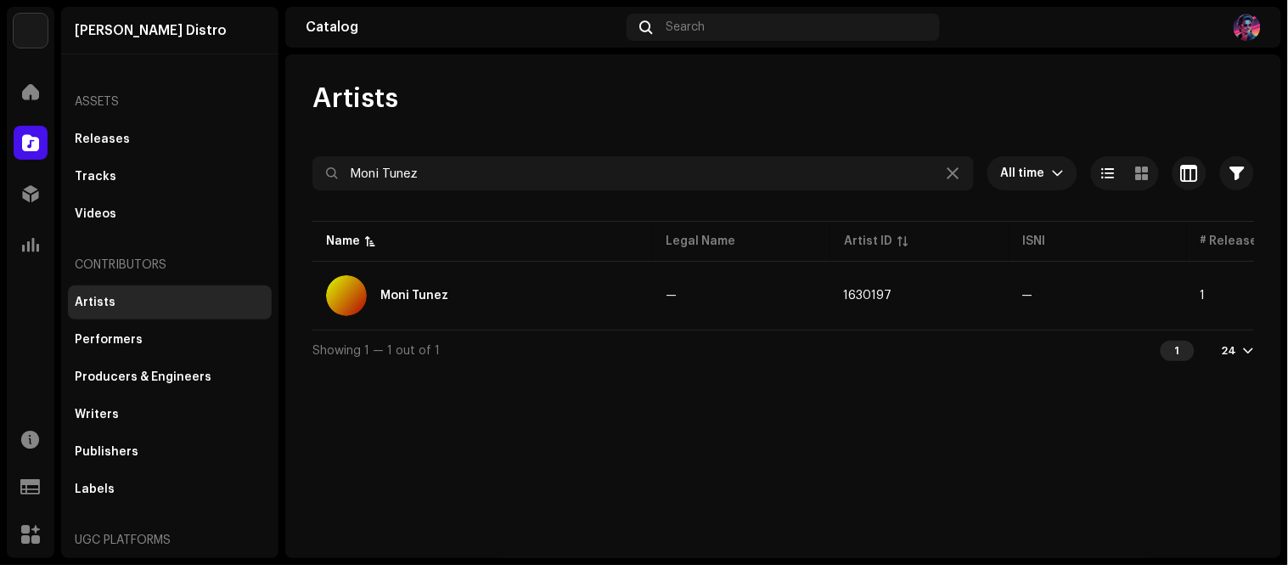
click at [83, 31] on div "[PERSON_NAME] Distro" at bounding box center [169, 31] width 217 height 48
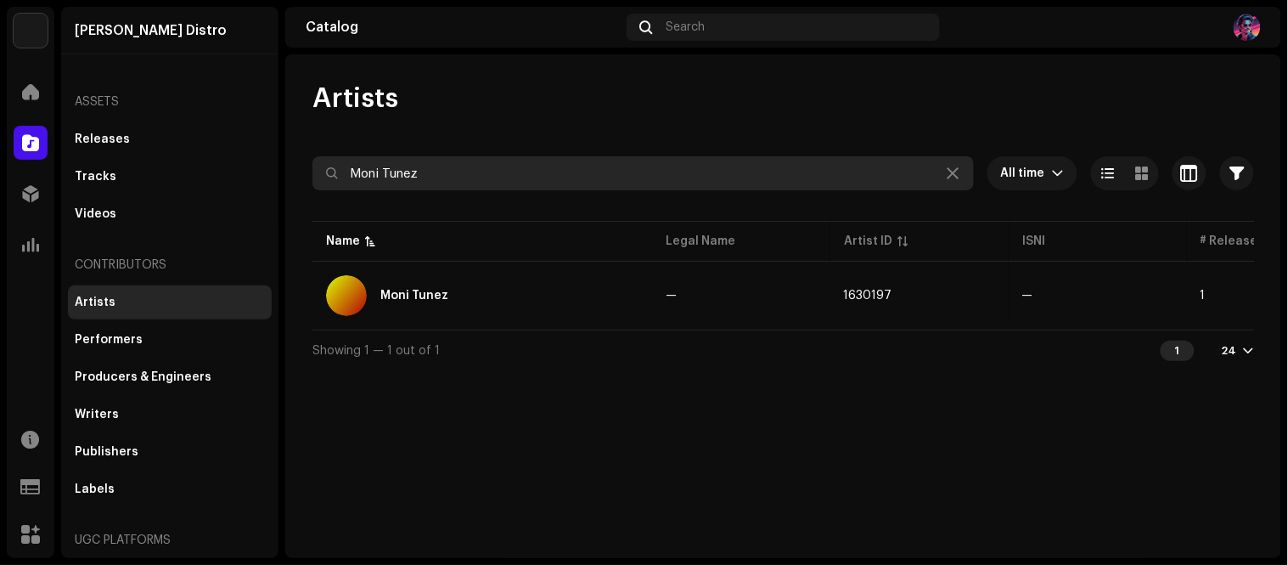
click at [428, 162] on input "Moni Tunez" at bounding box center [642, 173] width 661 height 34
paste input "Adepoju Oluwatobi"
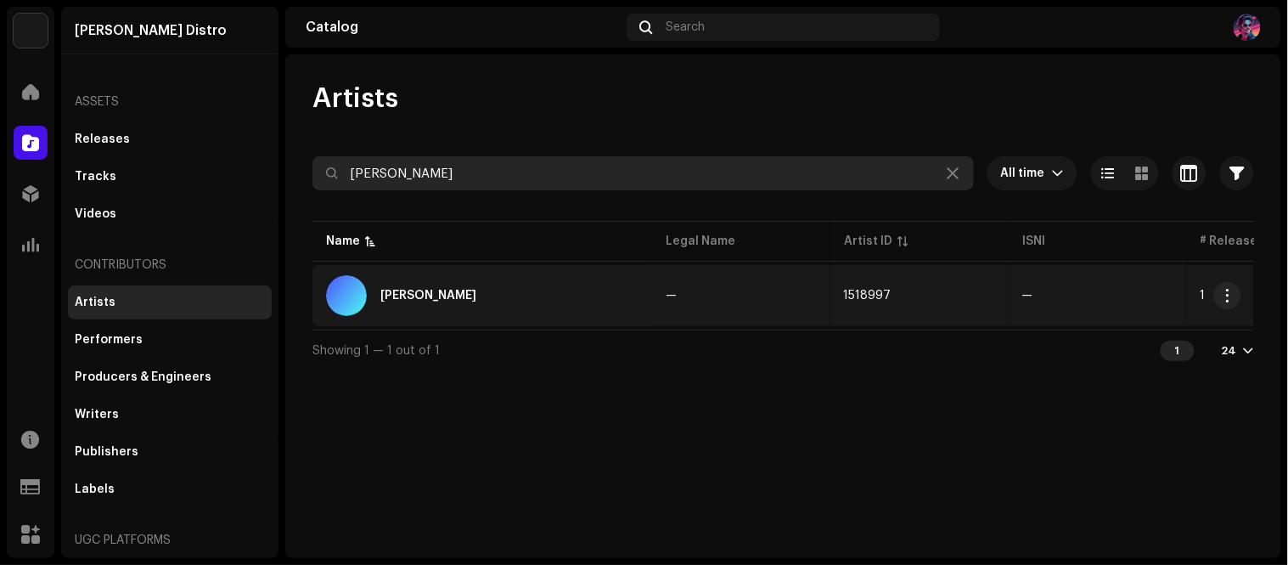
type input "Adepoju Oluwatobi"
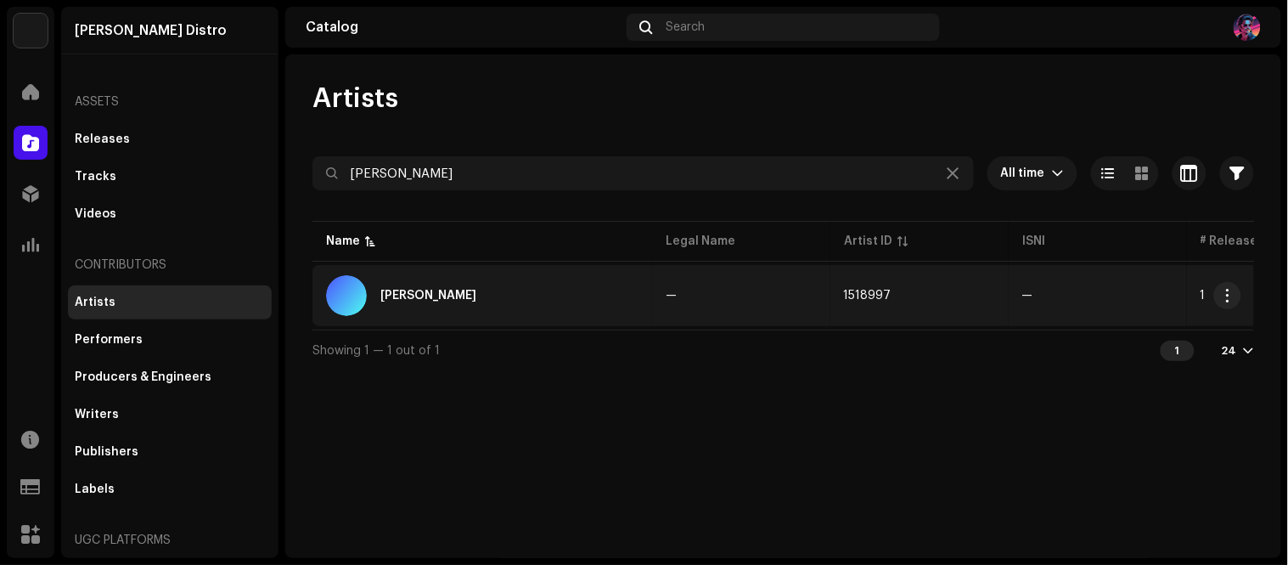
click at [612, 301] on div "Adepoju Oluwatobi" at bounding box center [482, 295] width 312 height 41
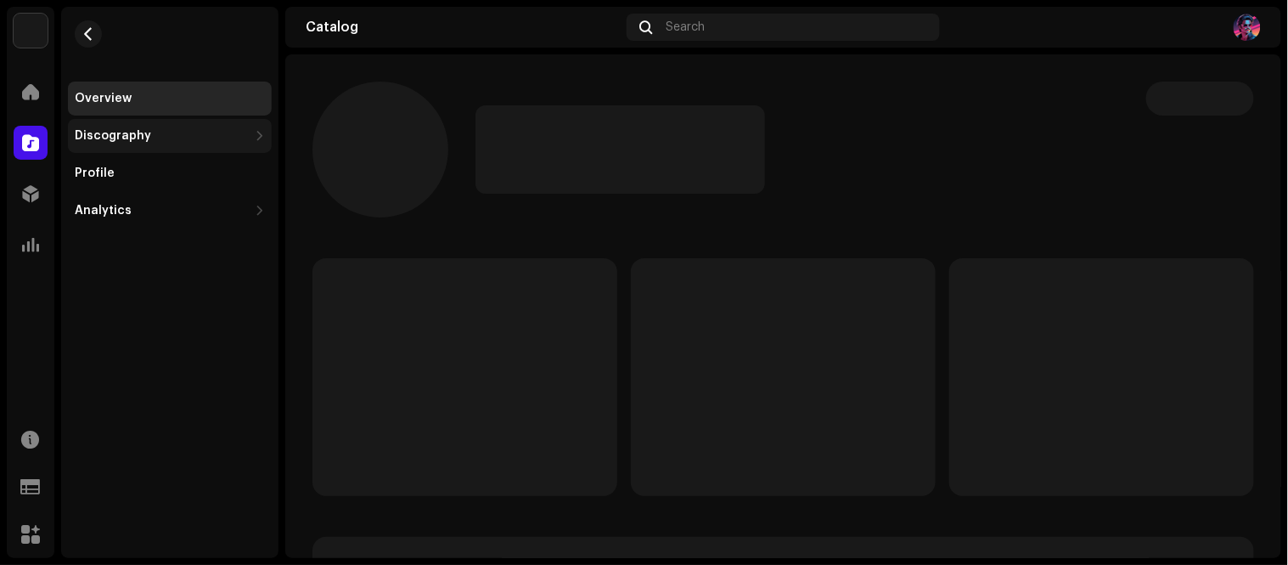
click at [256, 131] on div at bounding box center [260, 136] width 10 height 14
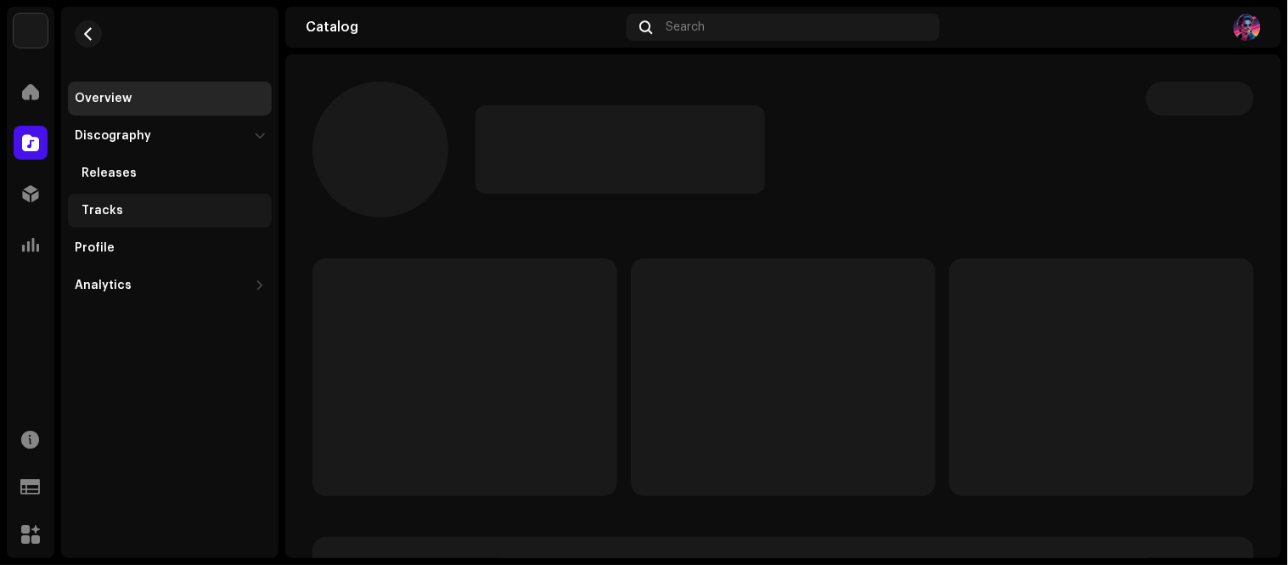
click at [126, 211] on div "Tracks" at bounding box center [173, 211] width 183 height 14
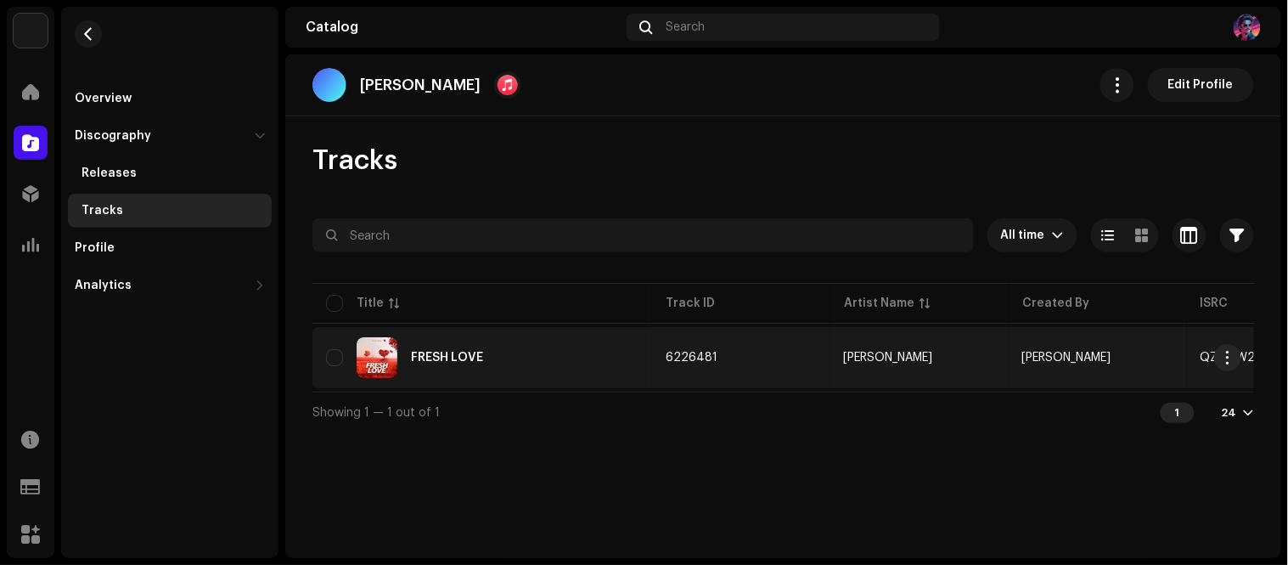
click at [545, 352] on div "FRESH LOVE" at bounding box center [482, 357] width 312 height 41
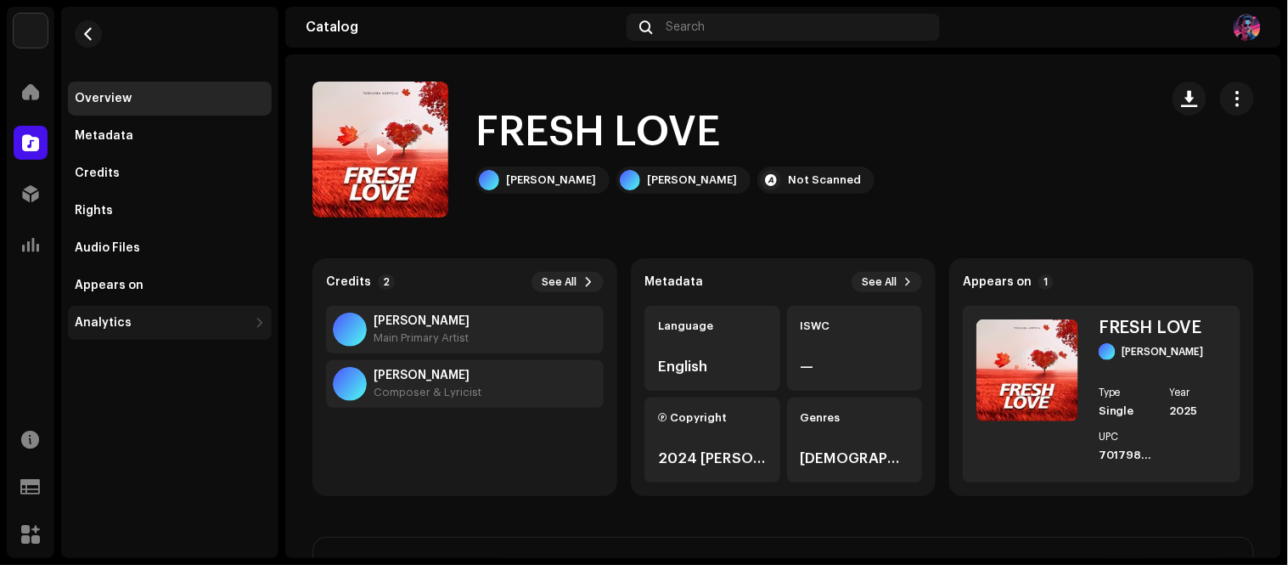
click at [201, 329] on div "Analytics" at bounding box center [170, 323] width 204 height 34
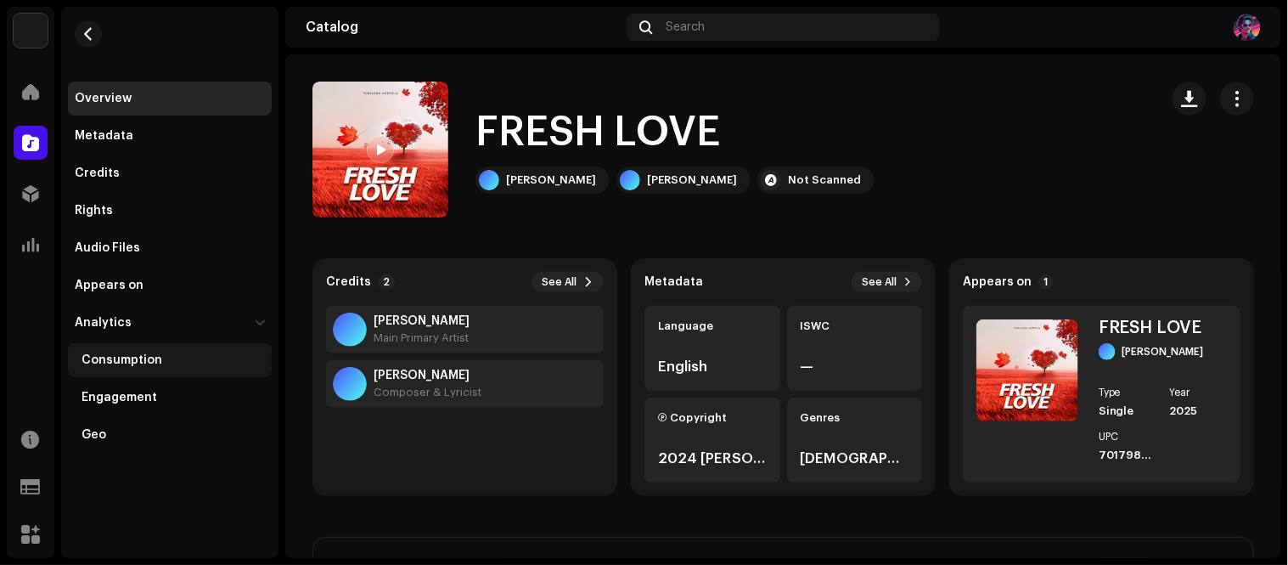
click at [147, 362] on div "Consumption" at bounding box center [122, 360] width 81 height 14
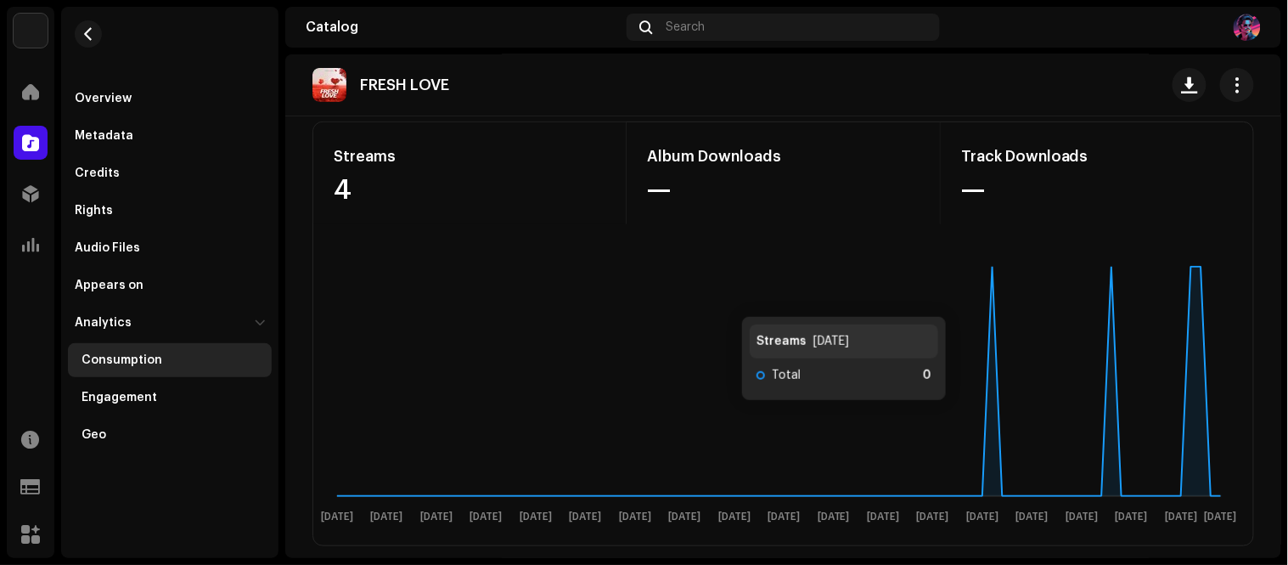
scroll to position [128, 0]
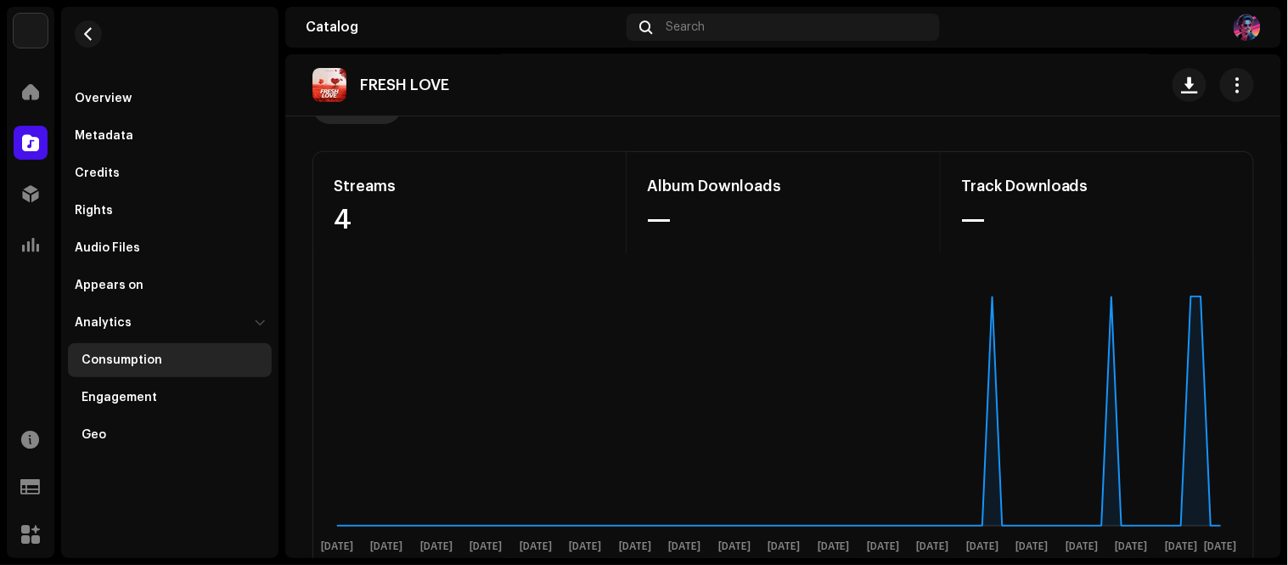
click at [1034, 76] on div "FRESH LOVE" at bounding box center [783, 85] width 942 height 34
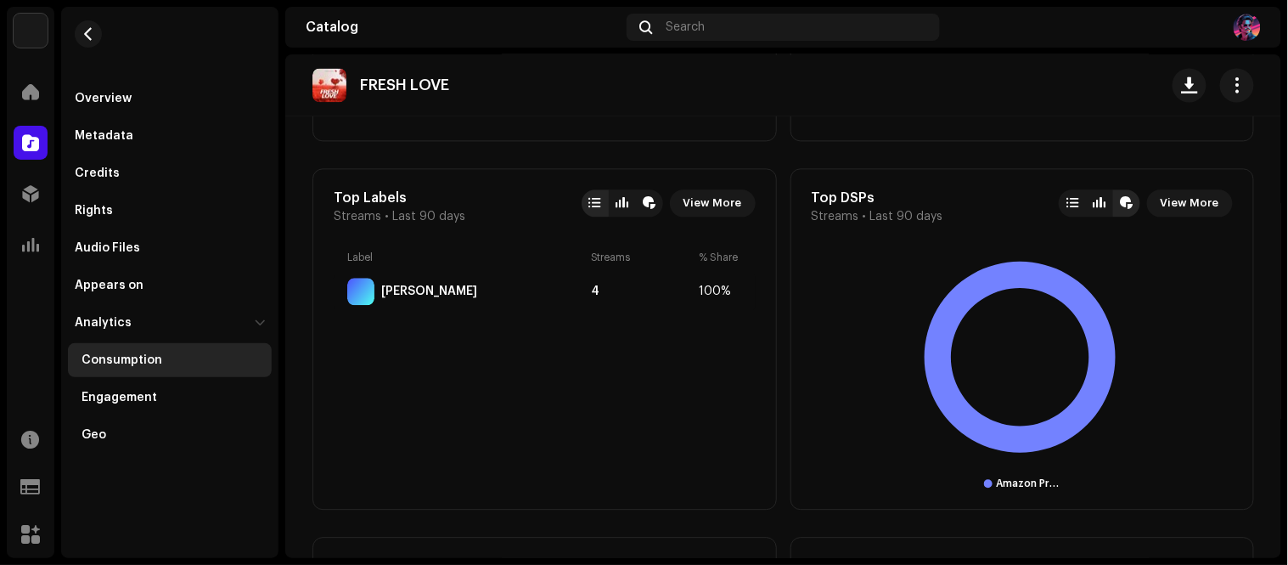
scroll to position [943, 0]
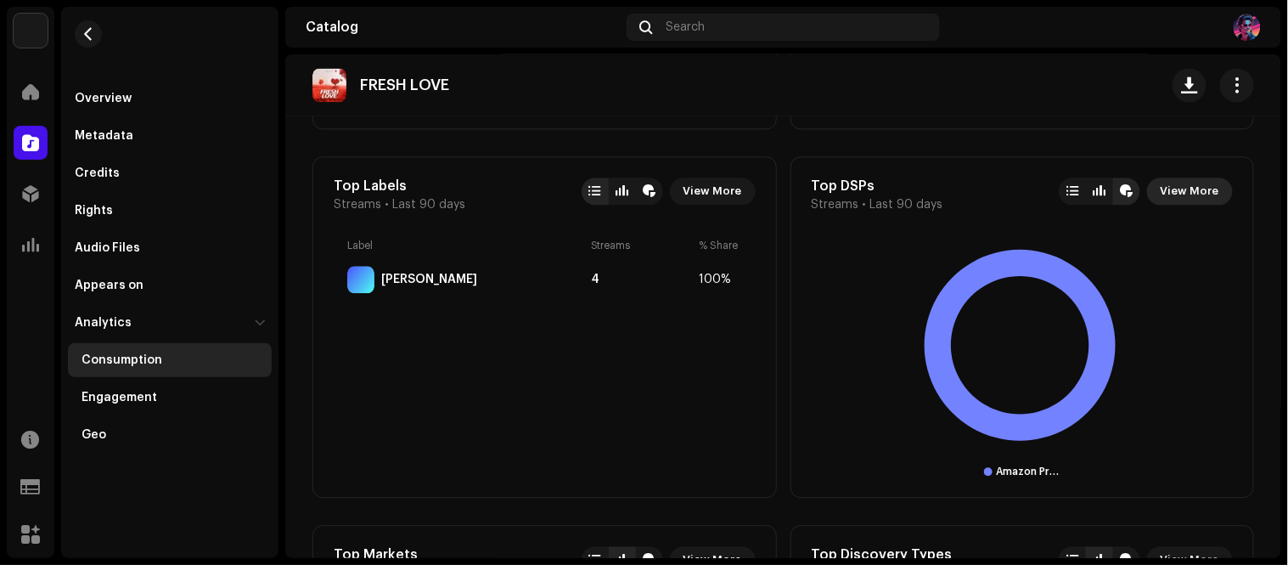
click at [1189, 189] on span "View More" at bounding box center [1190, 191] width 59 height 34
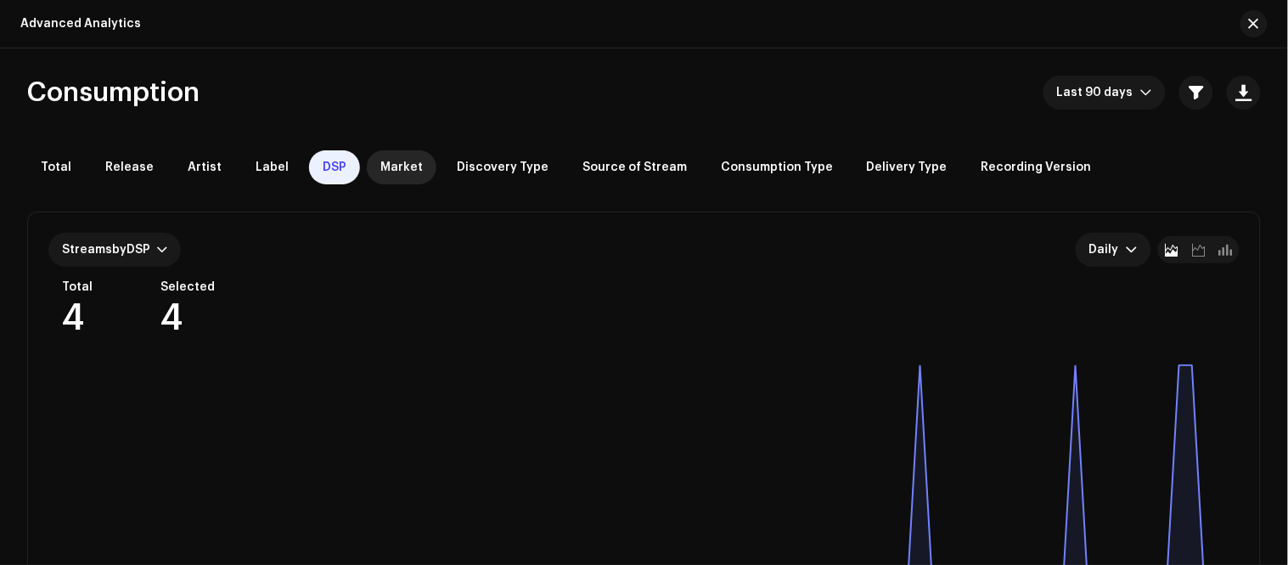
click at [384, 166] on span "Market" at bounding box center [401, 167] width 42 height 14
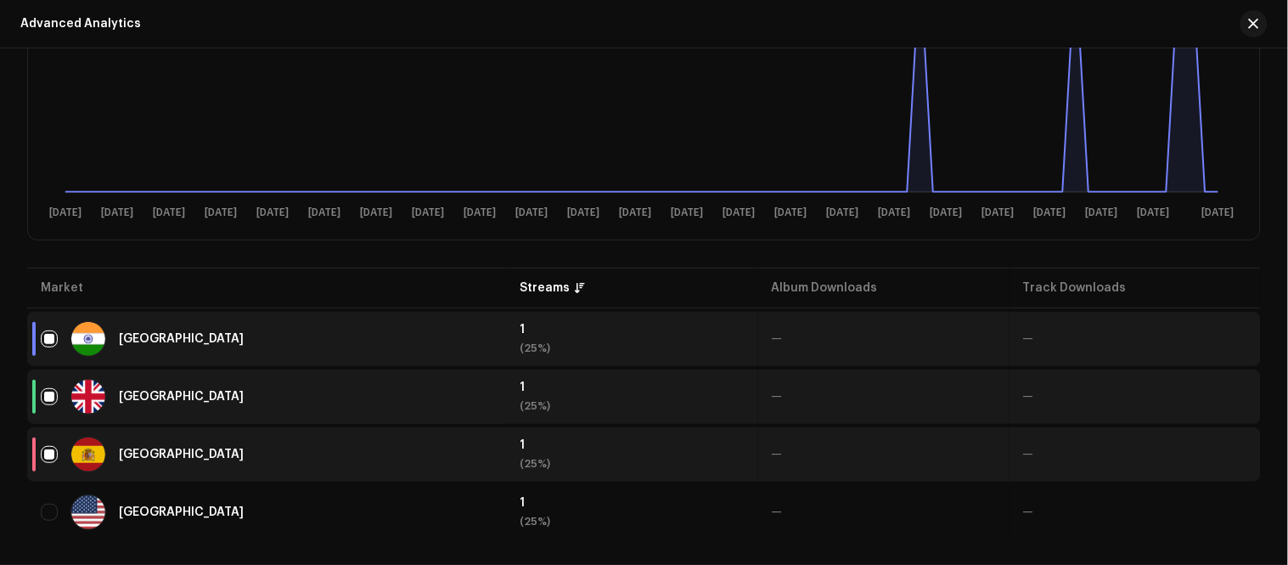
scroll to position [403, 0]
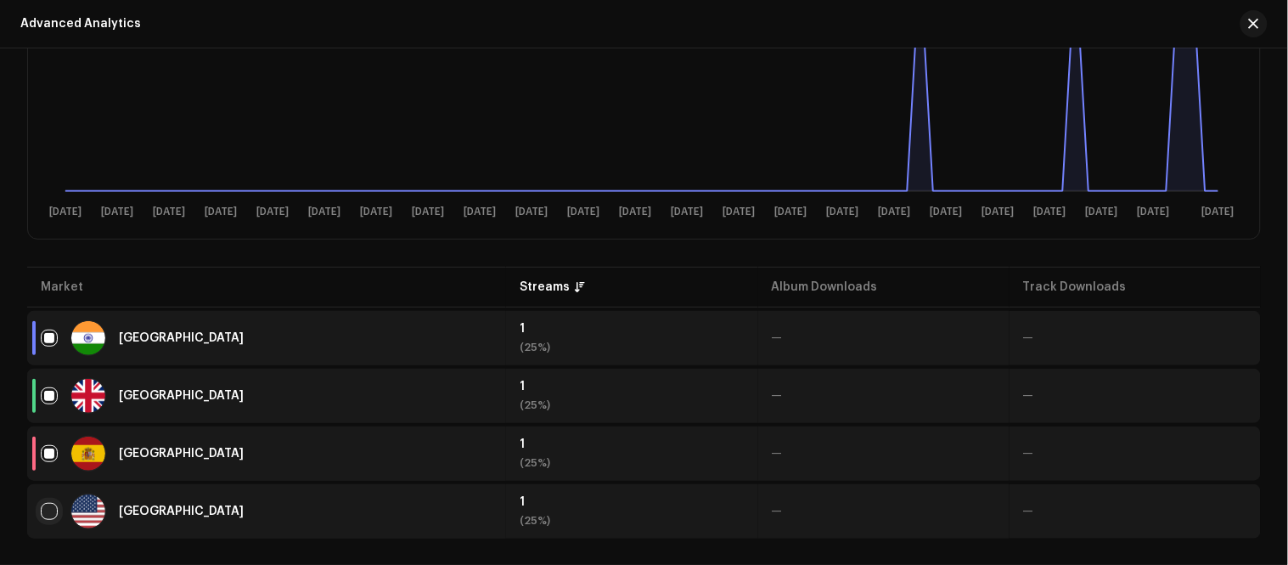
click at [49, 503] on input "checkbox" at bounding box center [49, 511] width 17 height 17
checkbox input "true"
click at [43, 450] on input "Row Selected" at bounding box center [49, 453] width 17 height 17
checkbox input "false"
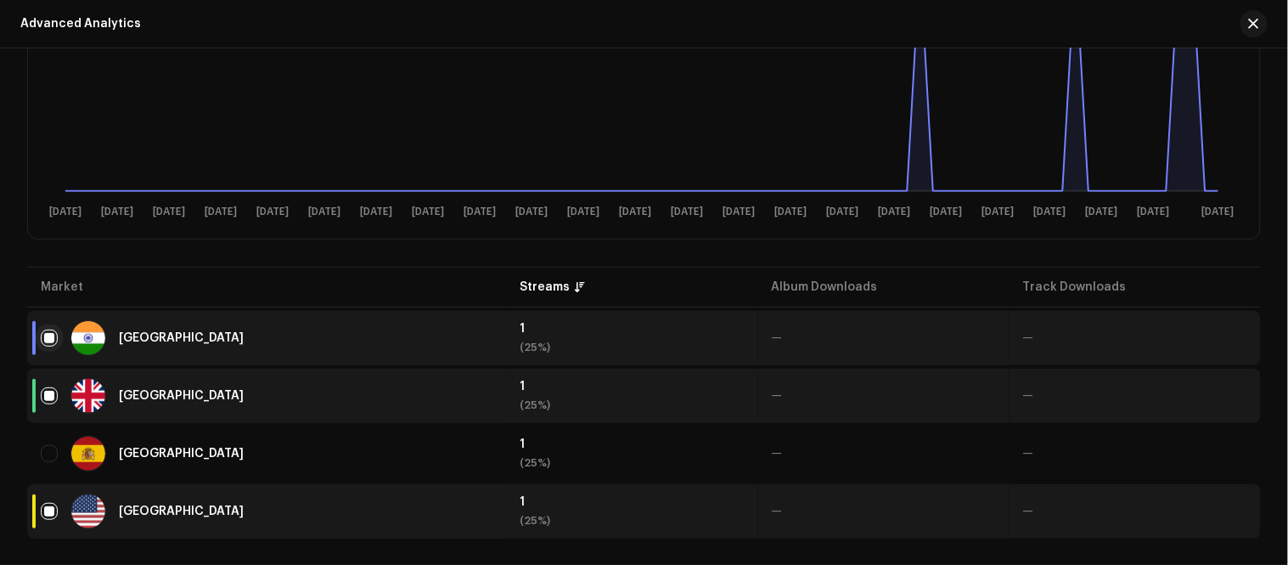
click at [47, 334] on input "Row Selected" at bounding box center [49, 337] width 17 height 17
checkbox input "false"
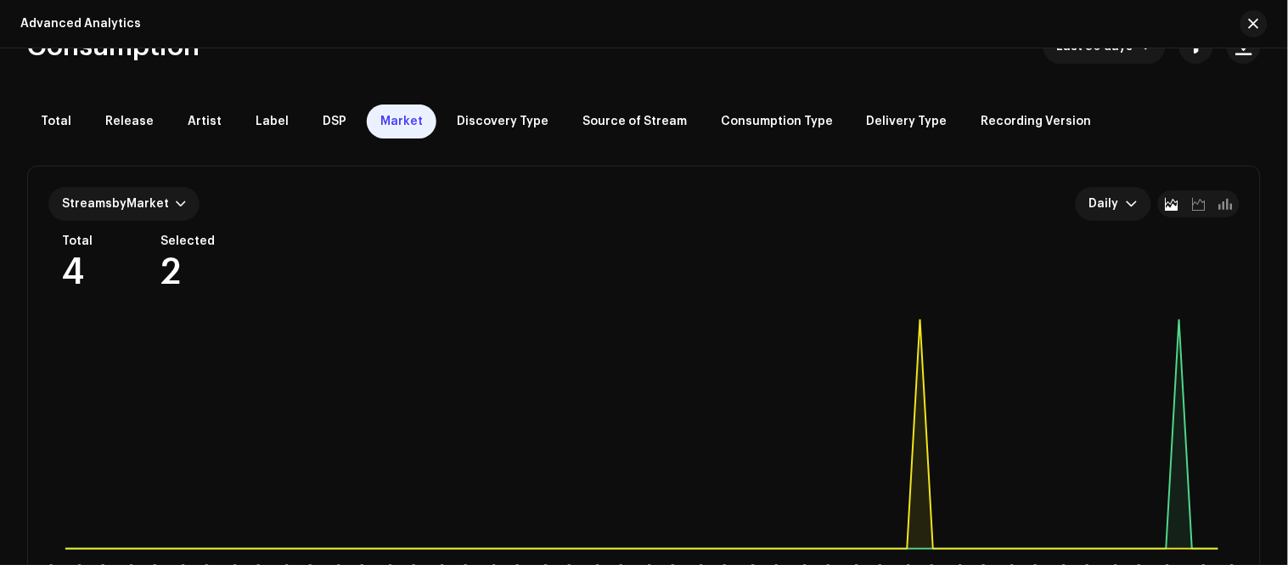
scroll to position [0, 0]
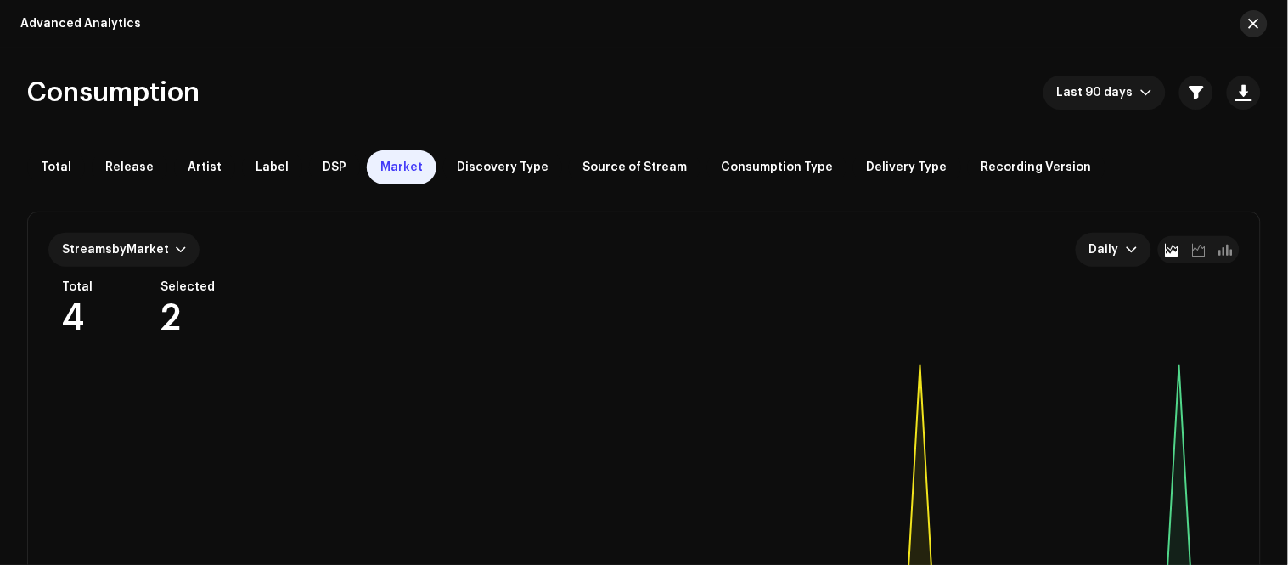
click at [1257, 31] on button "button" at bounding box center [1253, 23] width 27 height 27
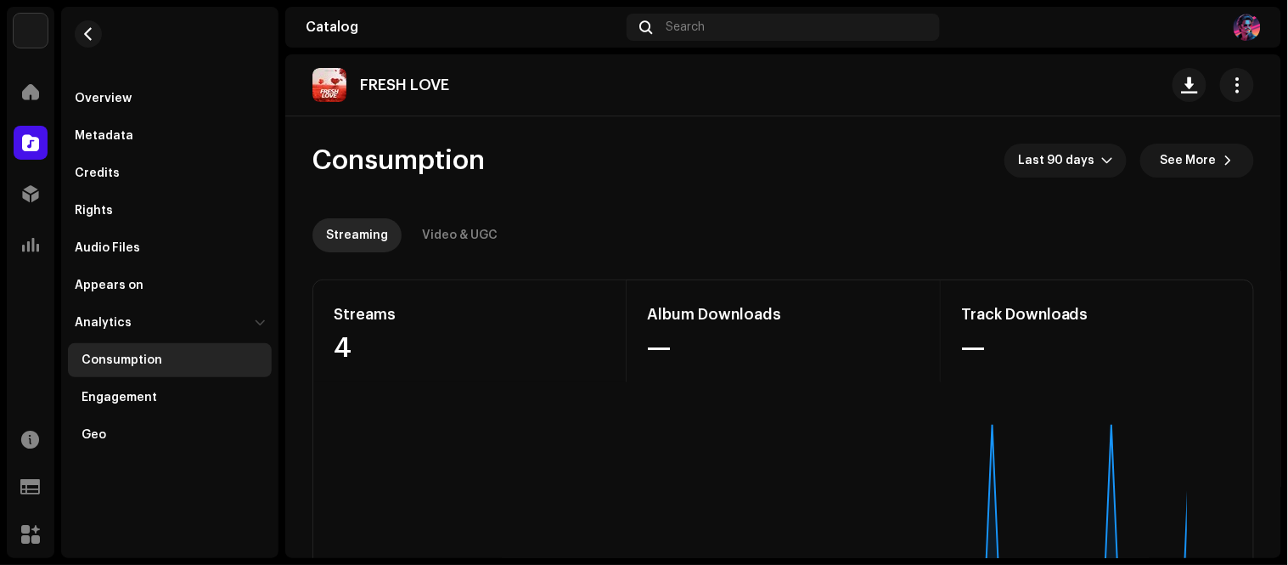
click at [103, 34] on re-m-nav-back at bounding box center [88, 44] width 41 height 75
drag, startPoint x: 87, startPoint y: 35, endPoint x: 183, endPoint y: 3, distance: 100.4
click at [87, 36] on span "button" at bounding box center [88, 34] width 13 height 14
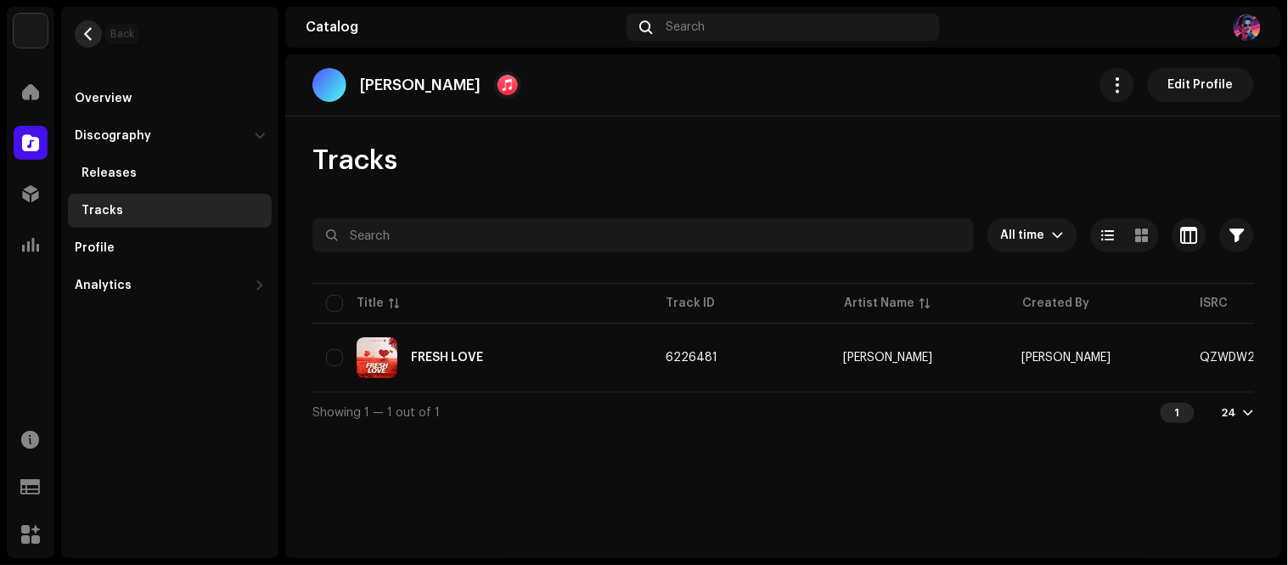
click at [83, 39] on span "button" at bounding box center [88, 34] width 13 height 14
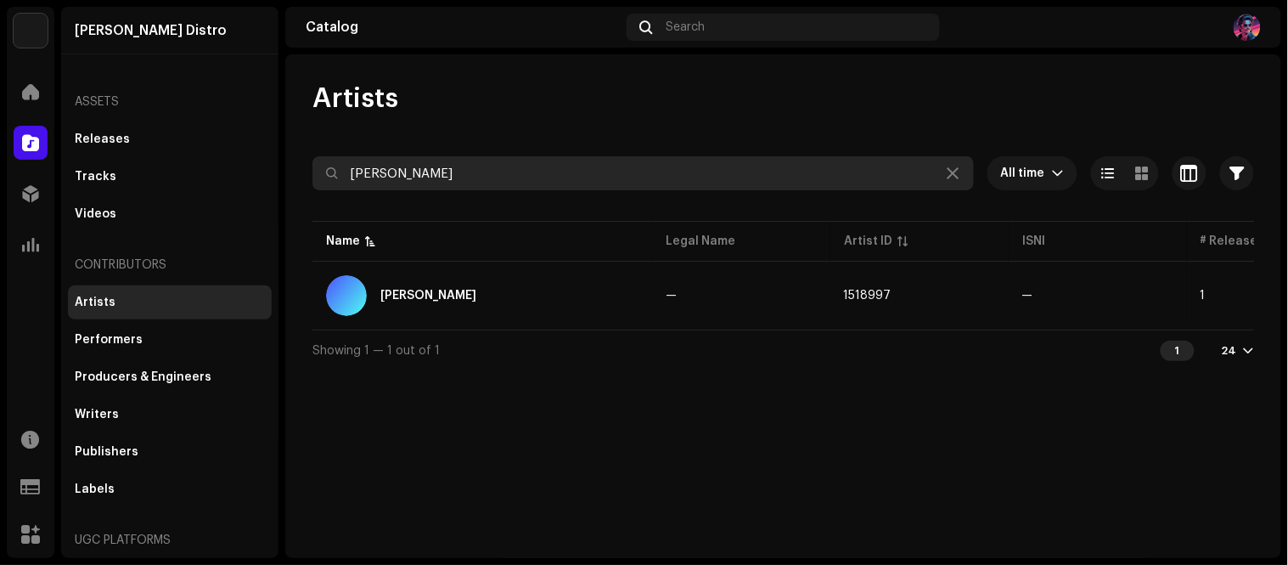
click at [479, 171] on input "Adepoju Oluwatobi" at bounding box center [642, 173] width 661 height 34
paste input "LH AMEERAT AMINAT AJAO OBIRERE(QUEEN OF MUSIC)"
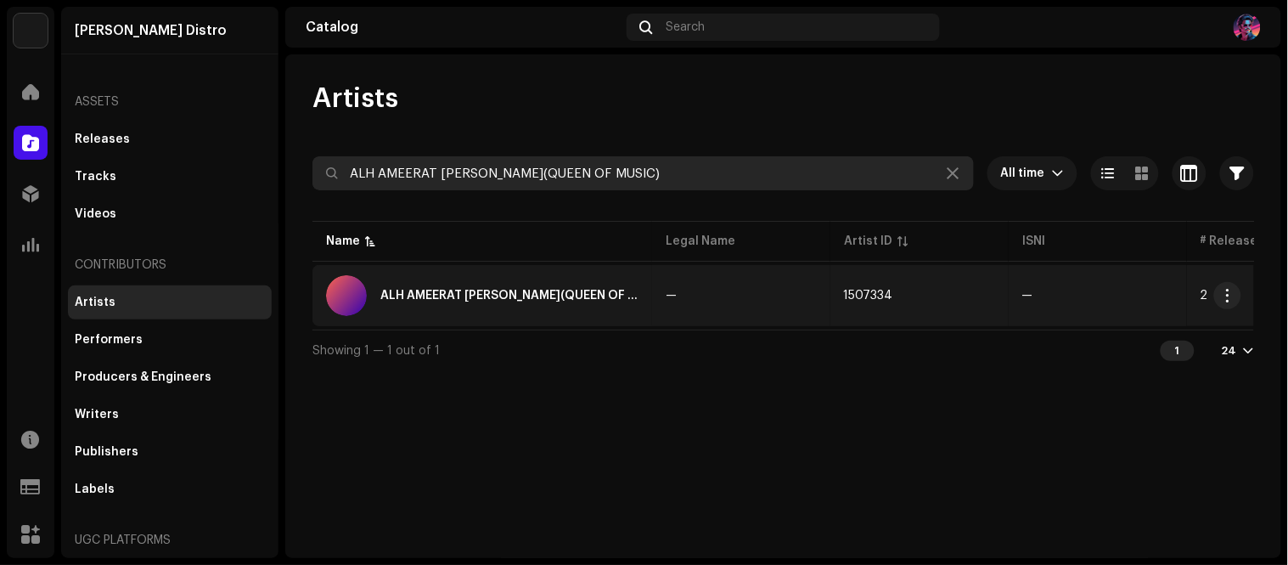
type input "ALH AMEERAT [PERSON_NAME](QUEEN OF MUSIC)"
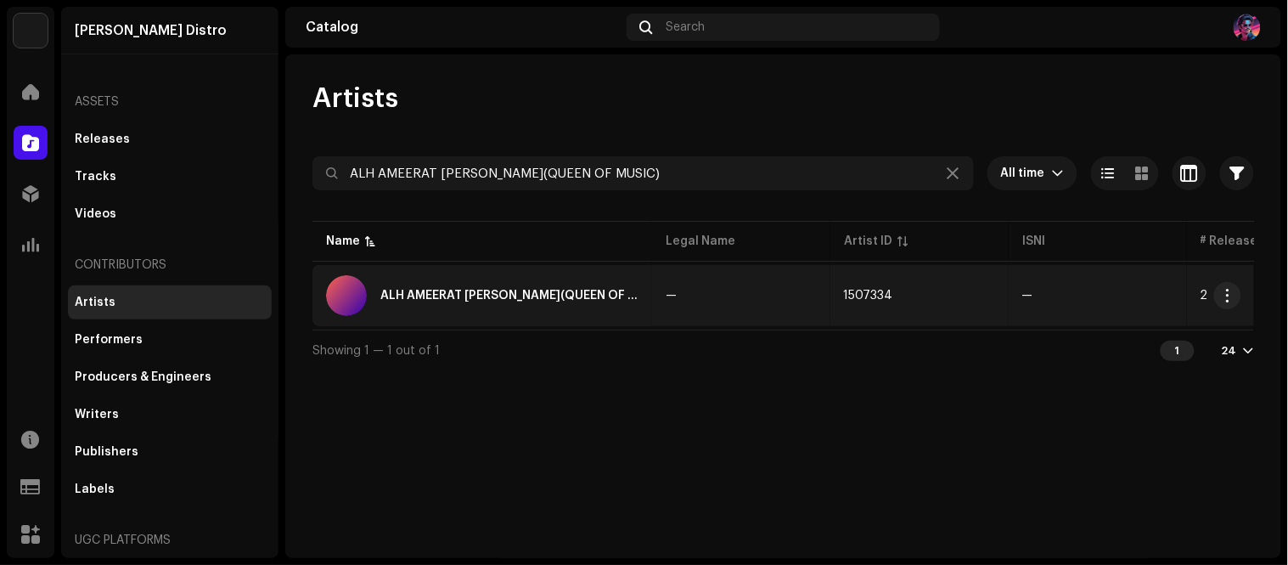
click at [622, 295] on div "ALH AMEERAT [PERSON_NAME](QUEEN OF MUSIC)" at bounding box center [509, 296] width 258 height 12
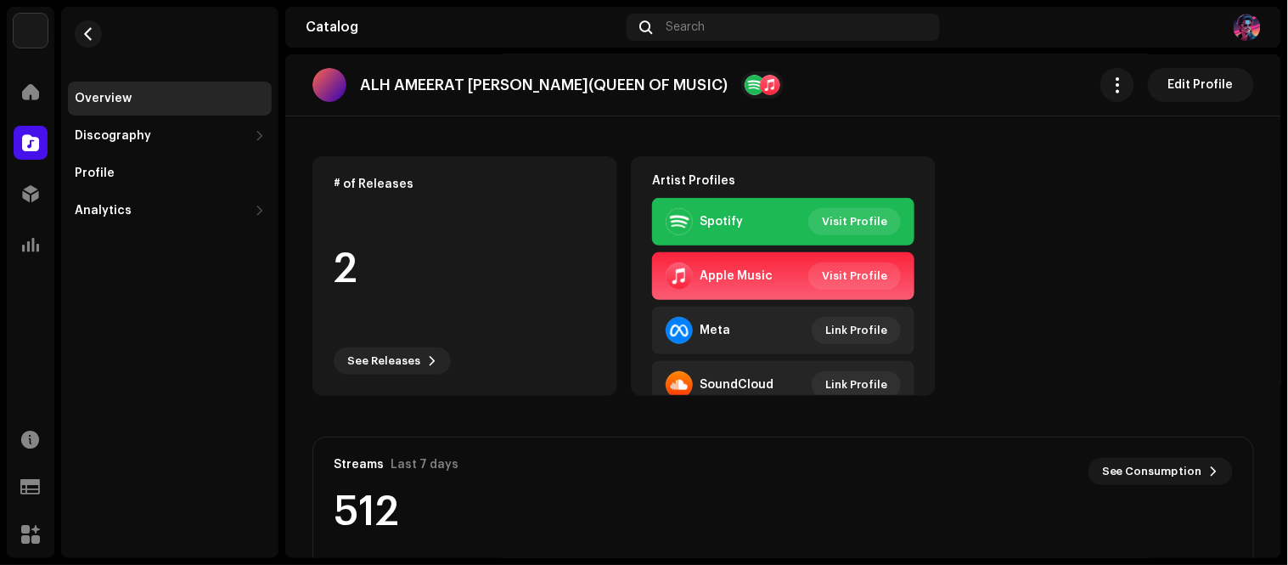
scroll to position [94, 0]
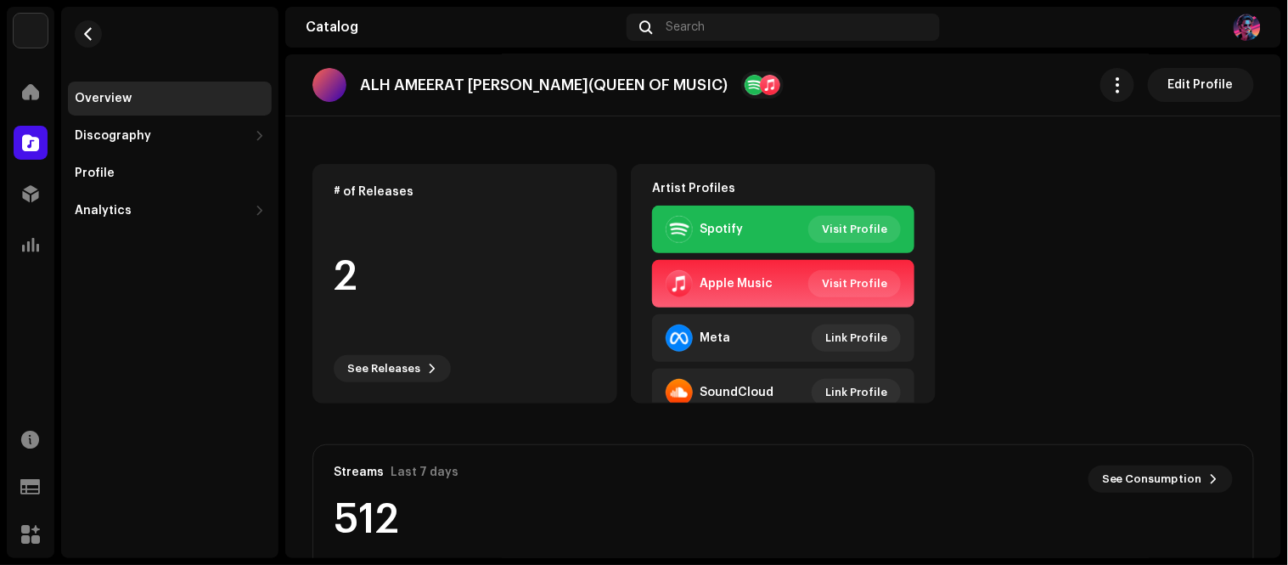
drag, startPoint x: 198, startPoint y: 217, endPoint x: 198, endPoint y: 274, distance: 56.9
click at [199, 217] on div "Analytics" at bounding box center [170, 211] width 204 height 34
click at [108, 256] on div "Consumption" at bounding box center [170, 248] width 204 height 34
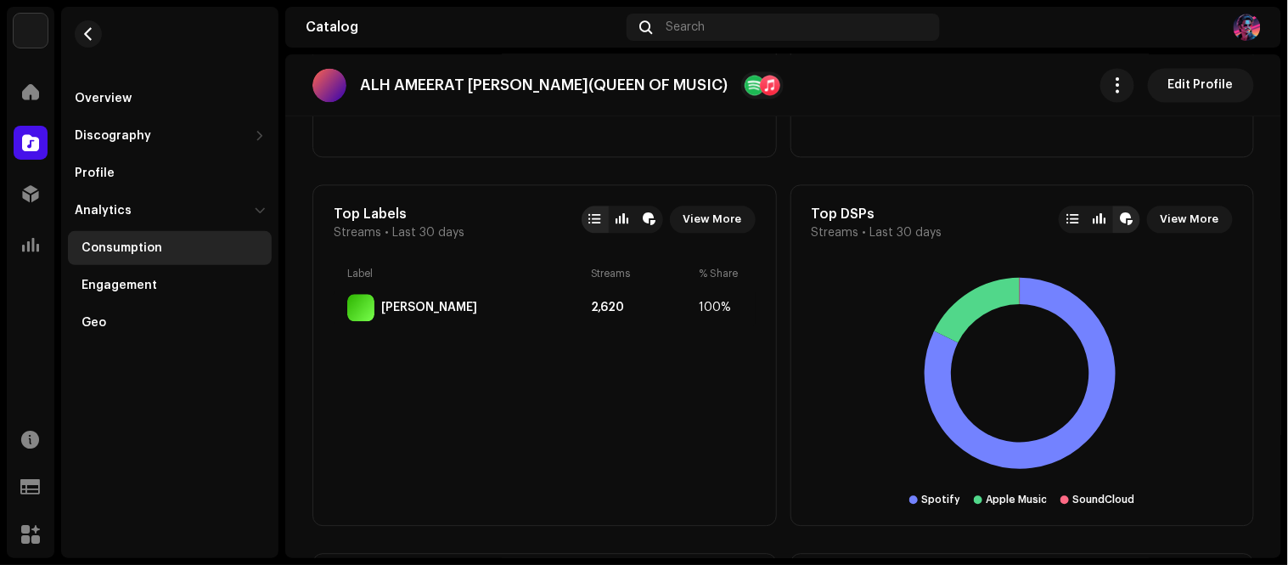
scroll to position [959, 0]
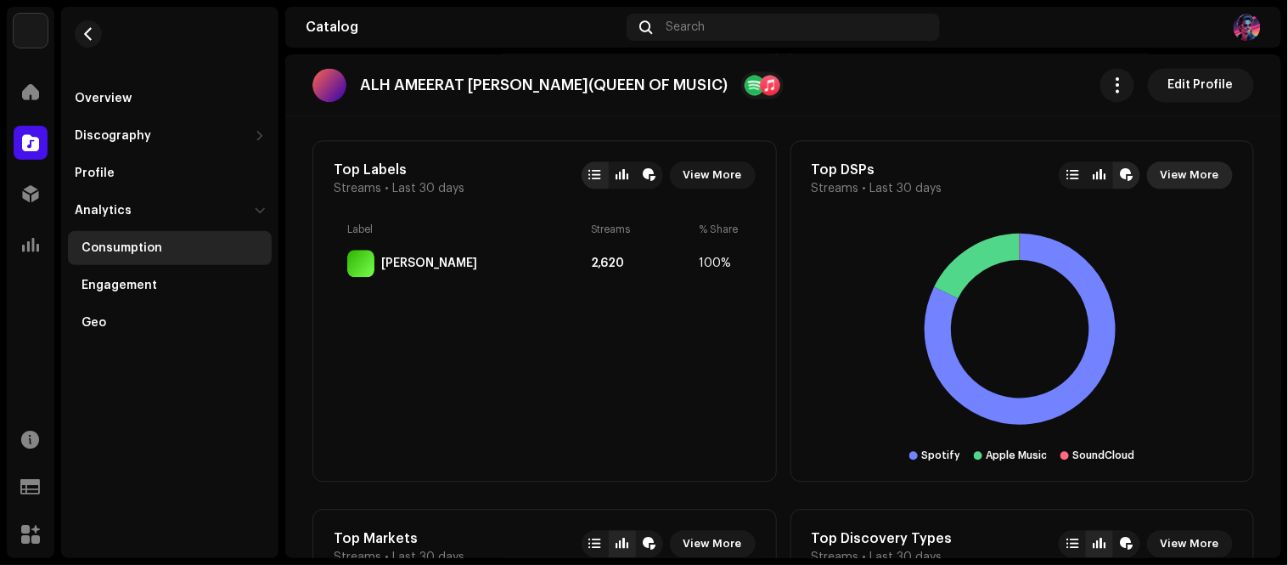
click at [1195, 182] on span "View More" at bounding box center [1190, 175] width 59 height 34
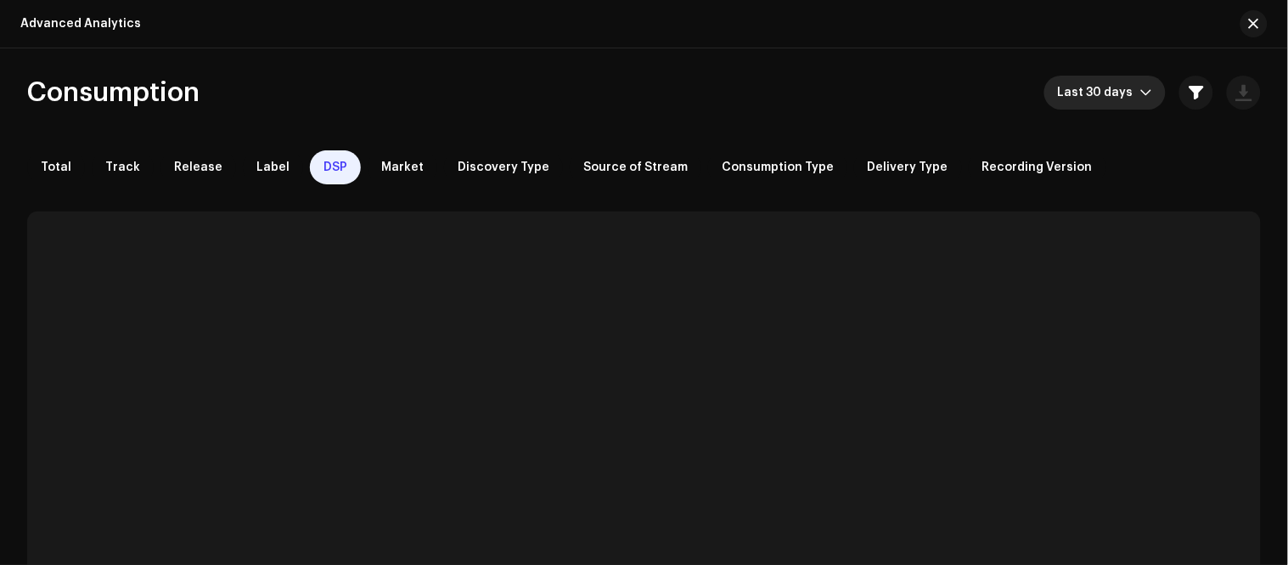
click at [1079, 92] on span "Last 30 days" at bounding box center [1099, 93] width 82 height 34
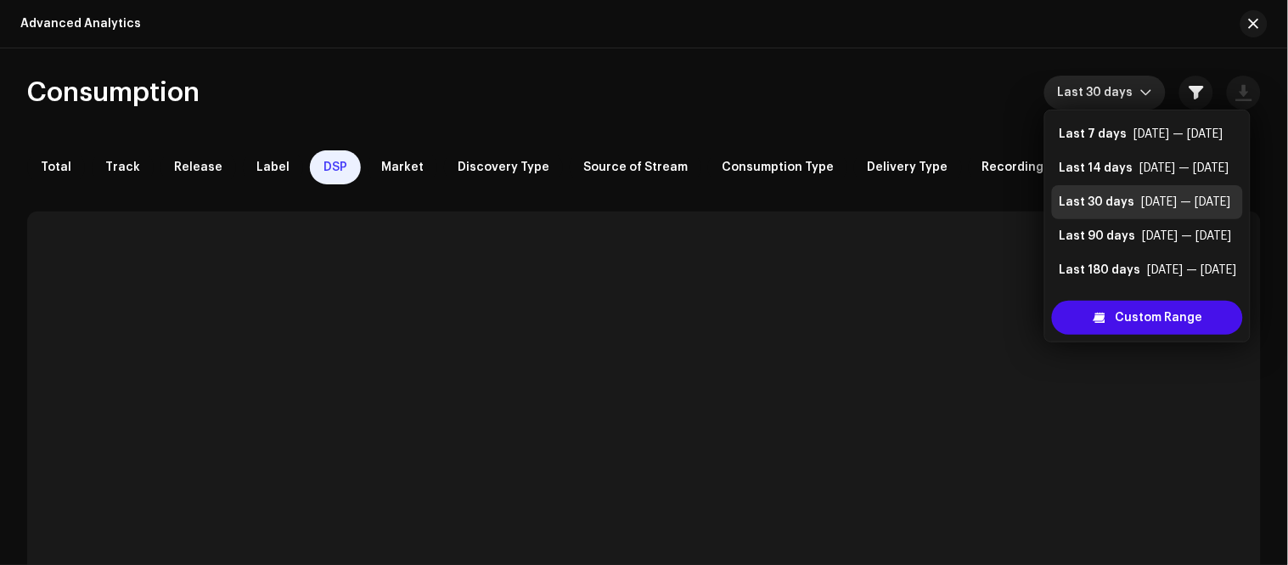
click at [828, 83] on div "Consumption Last 30 days" at bounding box center [644, 93] width 1234 height 34
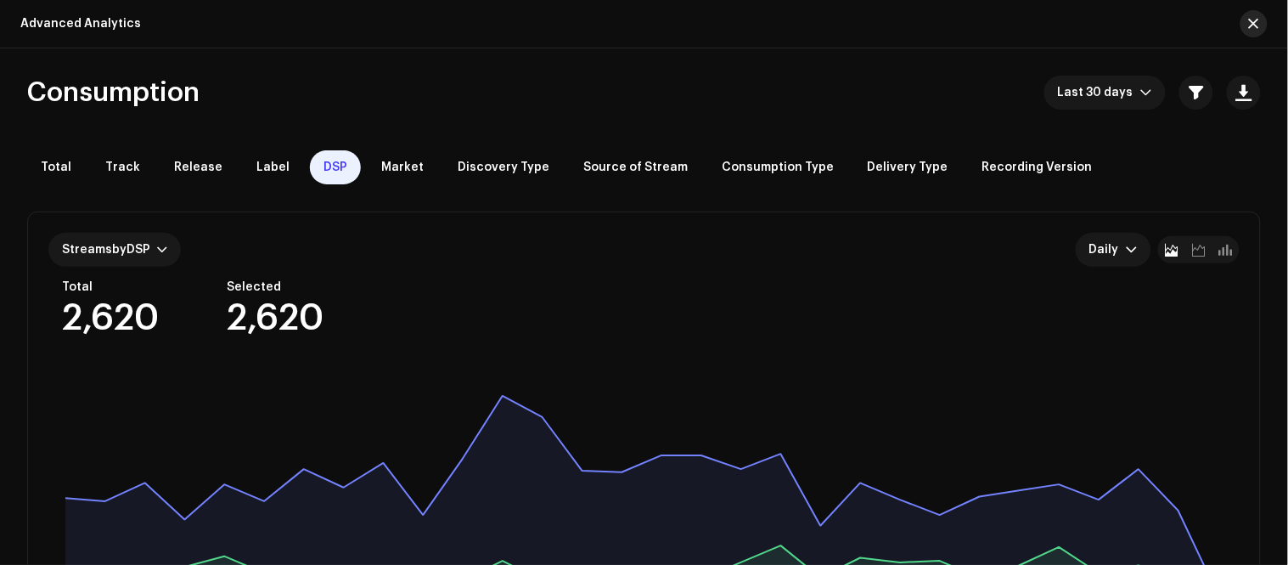
click at [1248, 25] on button "button" at bounding box center [1253, 23] width 27 height 27
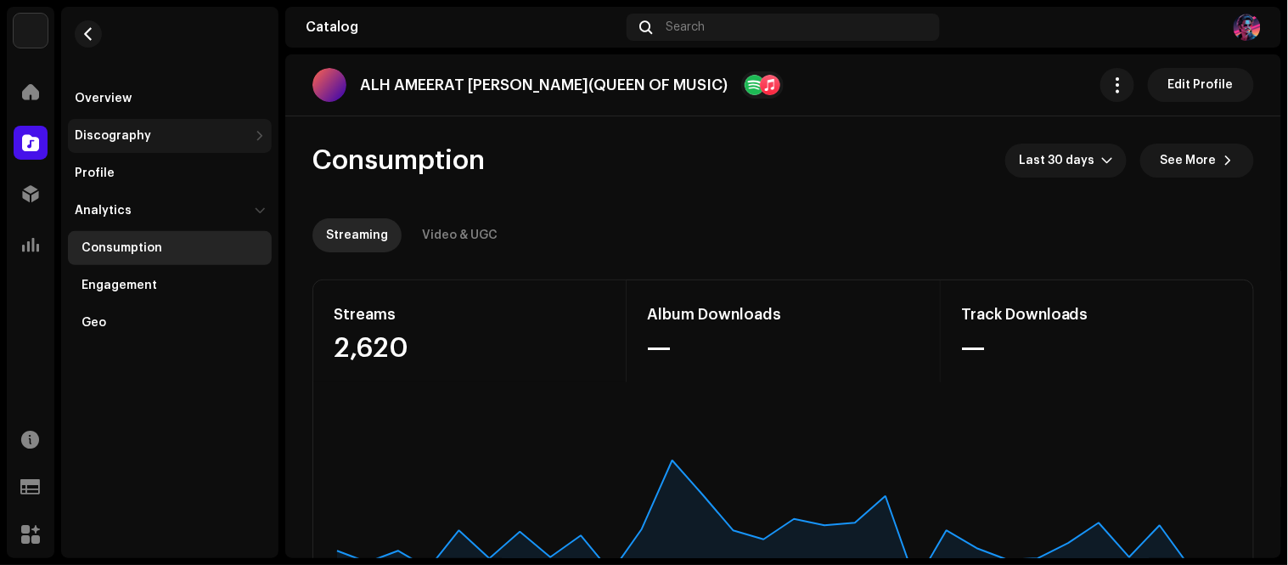
click at [195, 125] on div "Discography" at bounding box center [170, 136] width 204 height 34
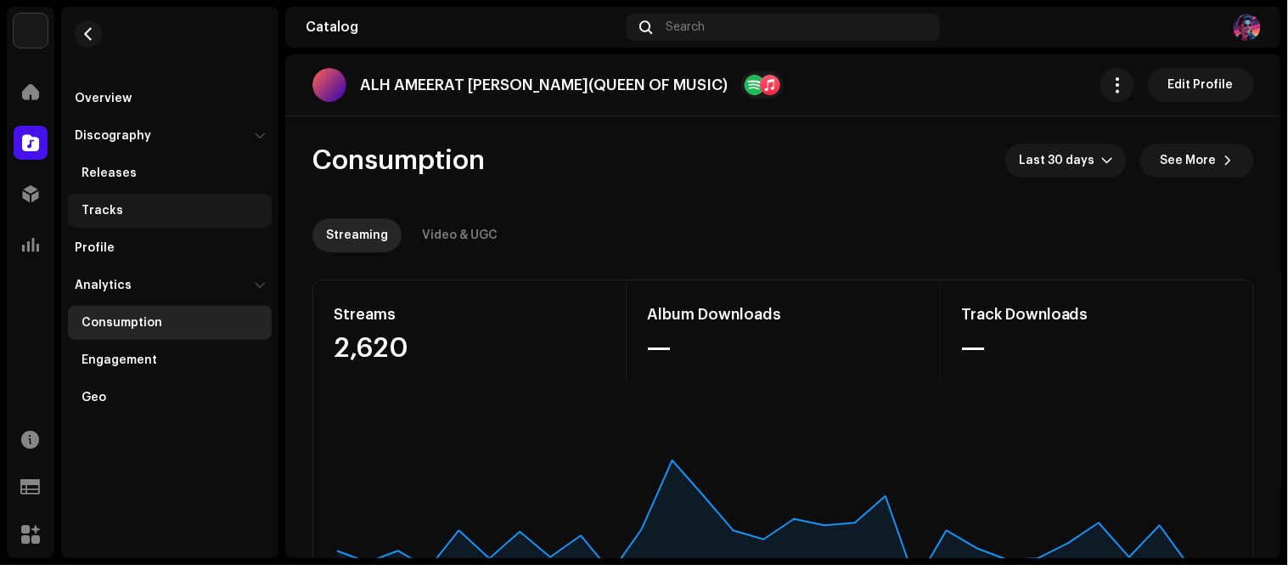
click at [114, 217] on div "Tracks" at bounding box center [103, 211] width 42 height 14
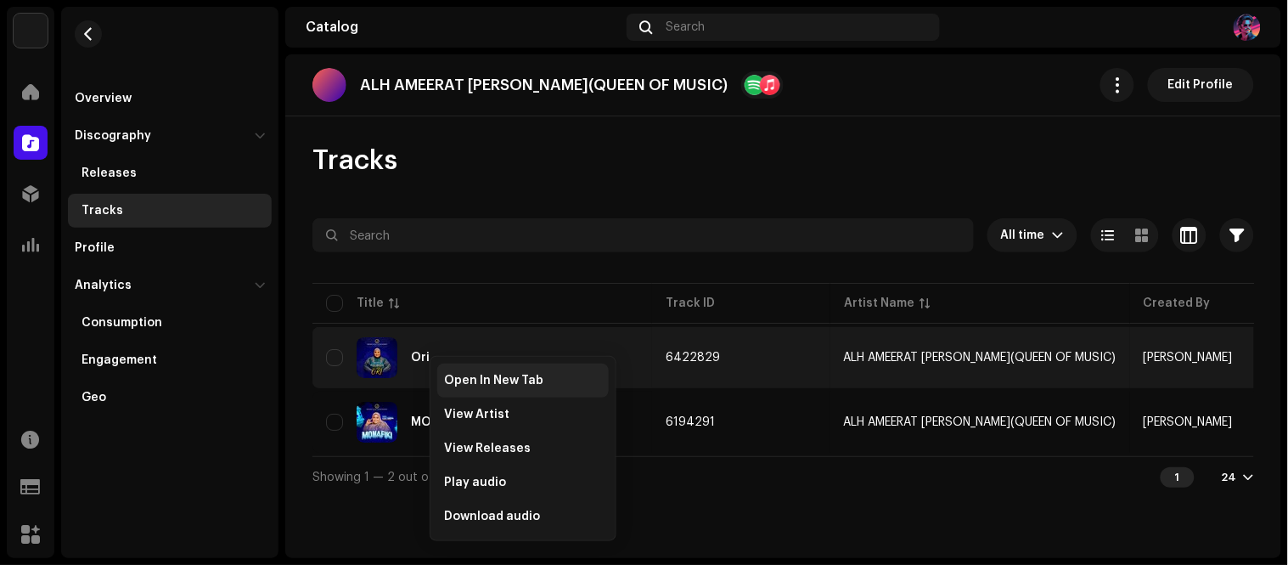
click at [502, 385] on span "Open In New Tab" at bounding box center [493, 381] width 99 height 14
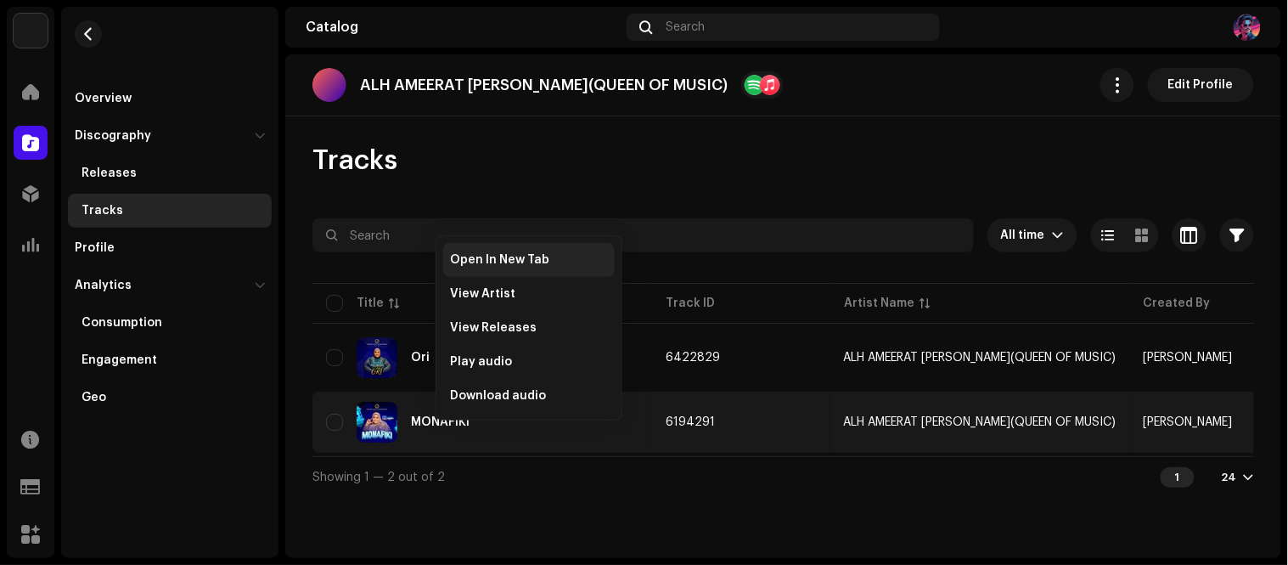
click at [518, 249] on div "Open In New Tab" at bounding box center [529, 260] width 172 height 34
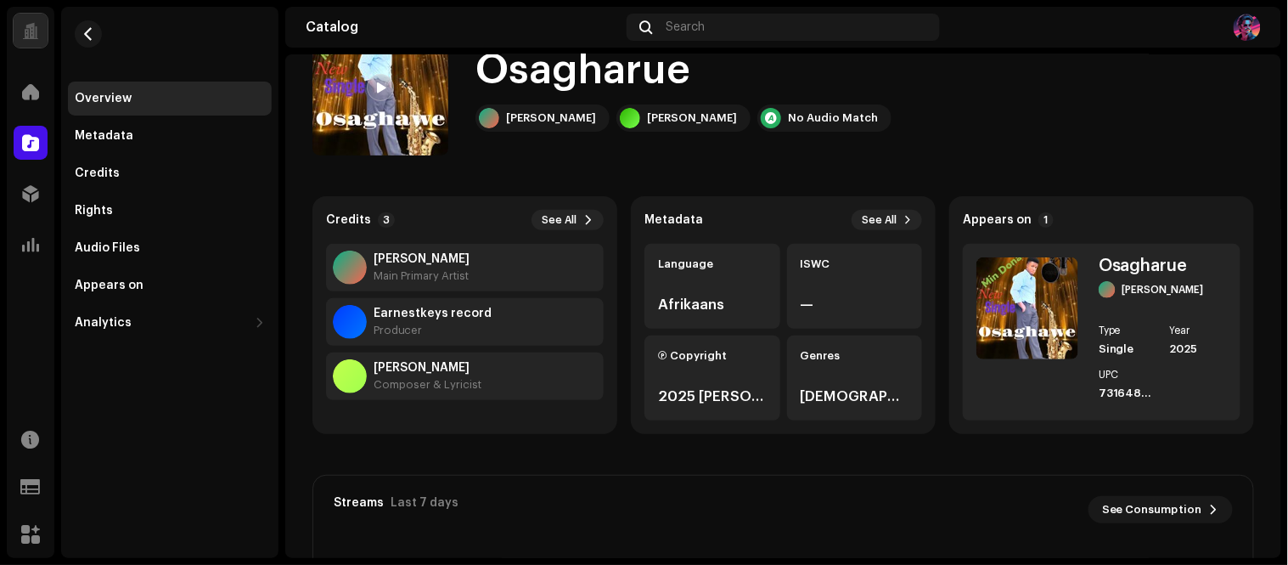
scroll to position [345, 0]
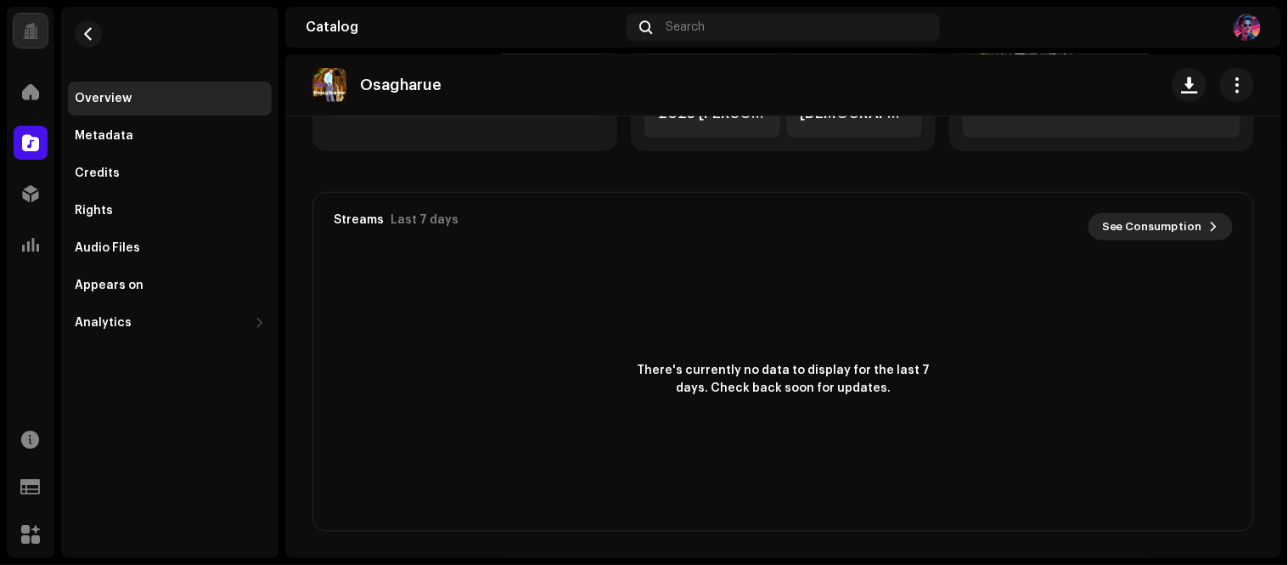
click at [1209, 222] on span at bounding box center [1214, 227] width 10 height 14
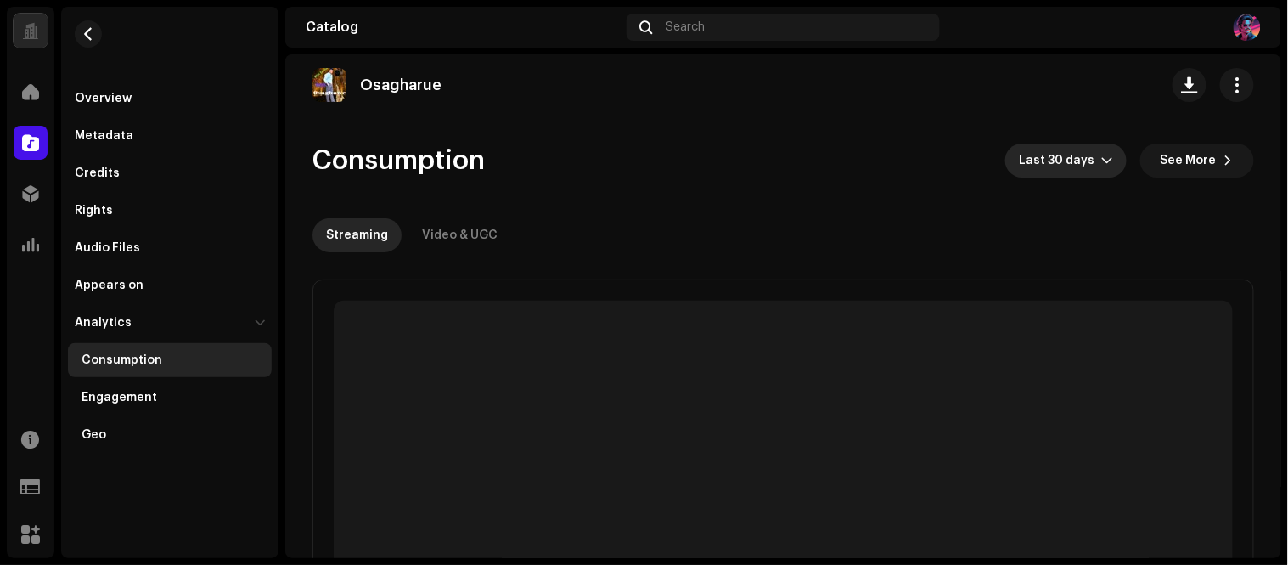
click at [1050, 156] on span "Last 30 days" at bounding box center [1060, 160] width 82 height 34
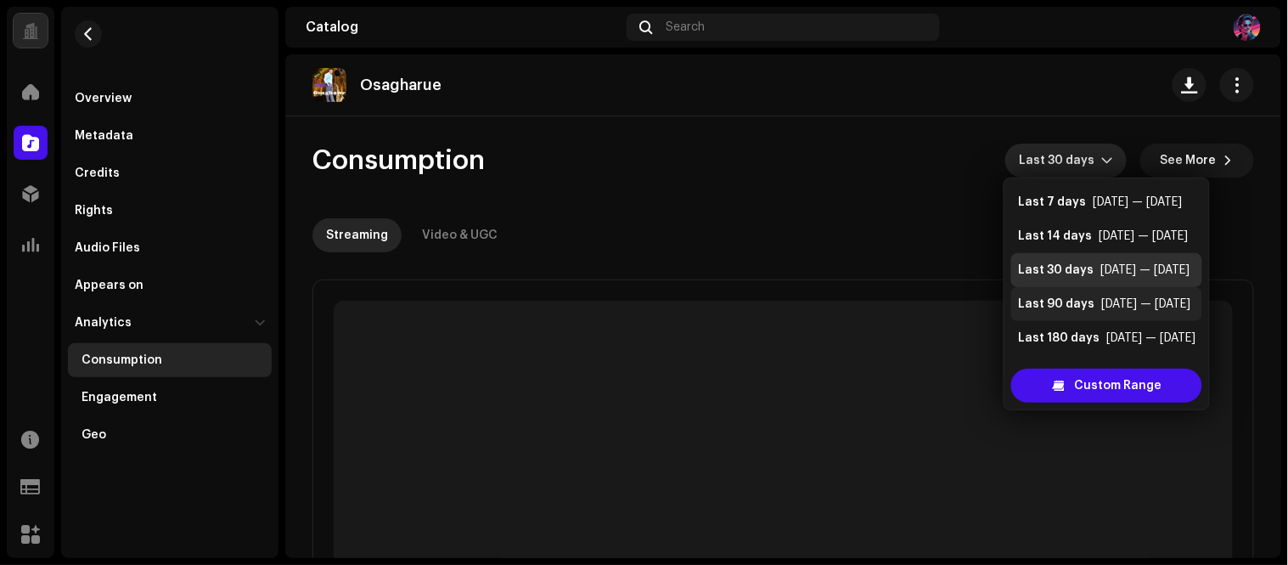
click at [1049, 295] on div "Last 90 days" at bounding box center [1056, 303] width 76 height 17
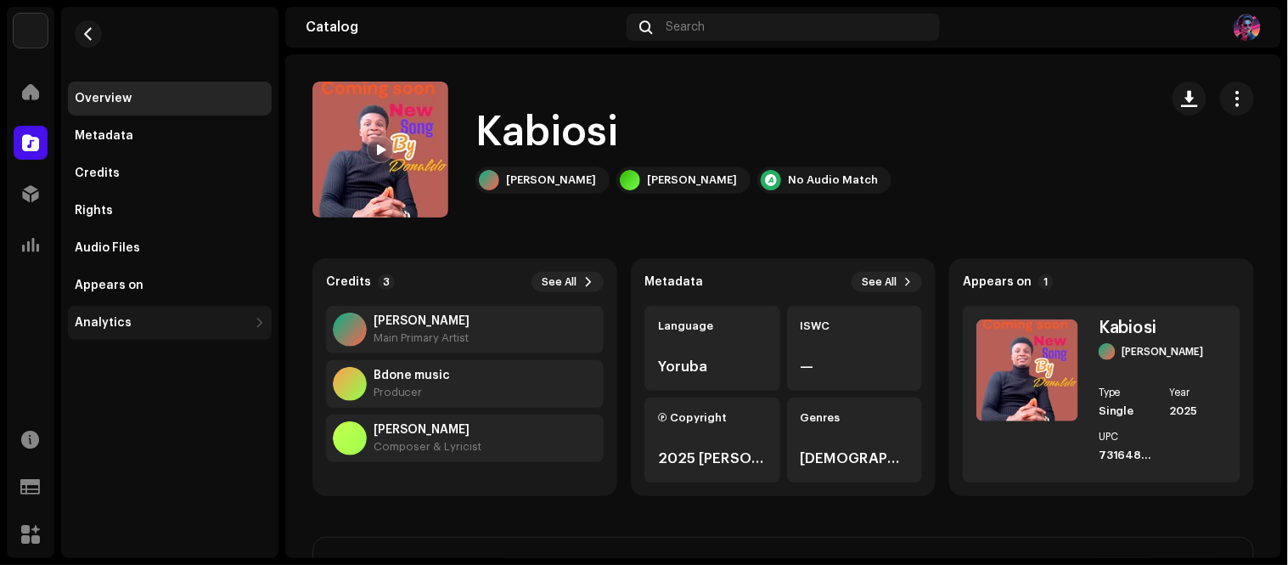
click at [191, 323] on div "Analytics" at bounding box center [161, 323] width 173 height 14
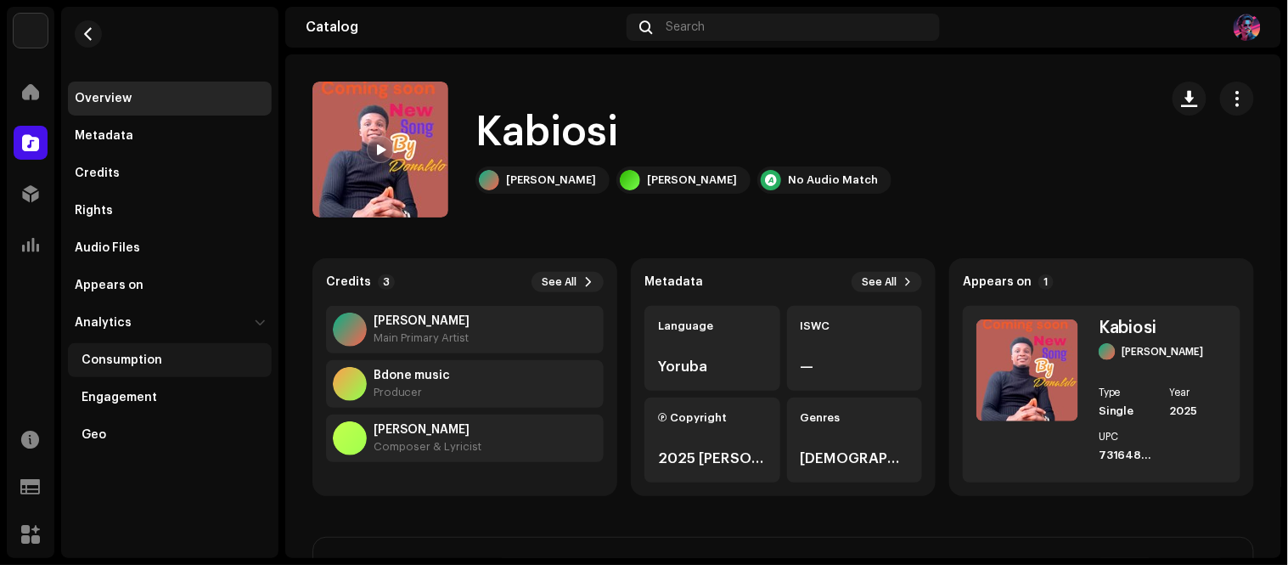
click at [147, 363] on div "Consumption" at bounding box center [122, 360] width 81 height 14
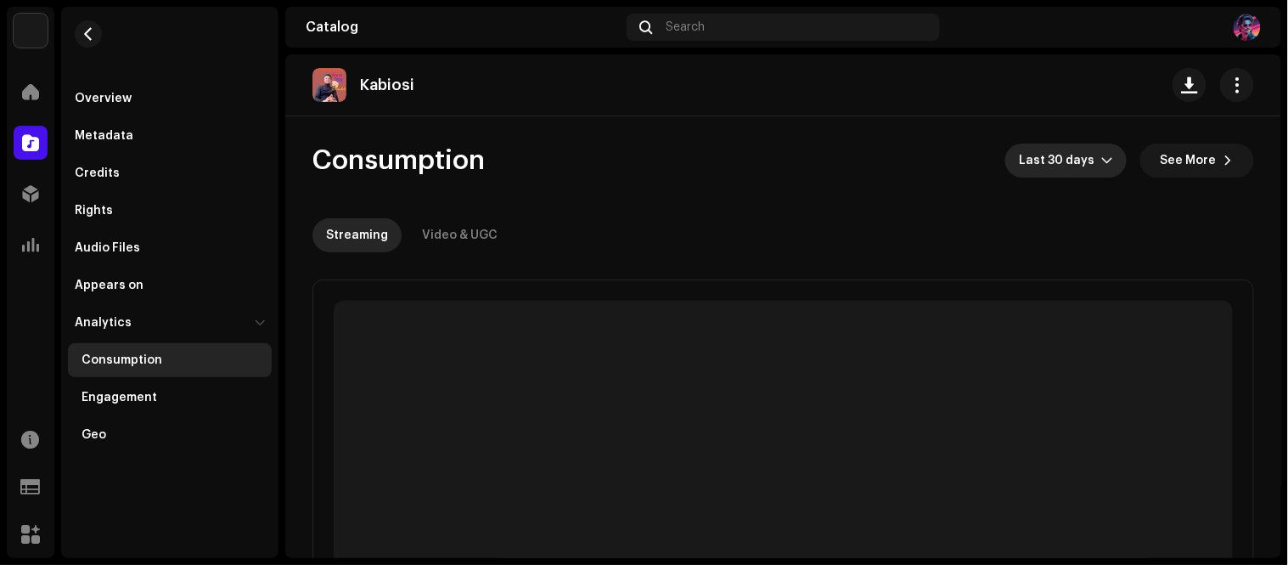
click at [1085, 172] on span "Last 30 days" at bounding box center [1060, 160] width 82 height 34
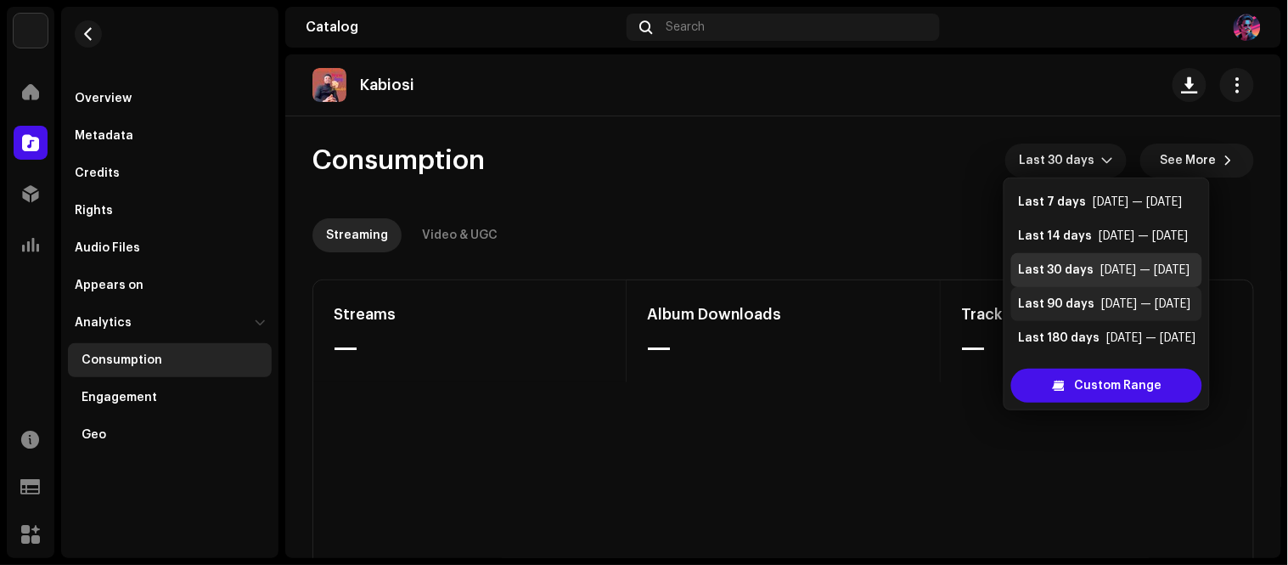
click at [1072, 302] on div "Last 90 days" at bounding box center [1056, 303] width 76 height 17
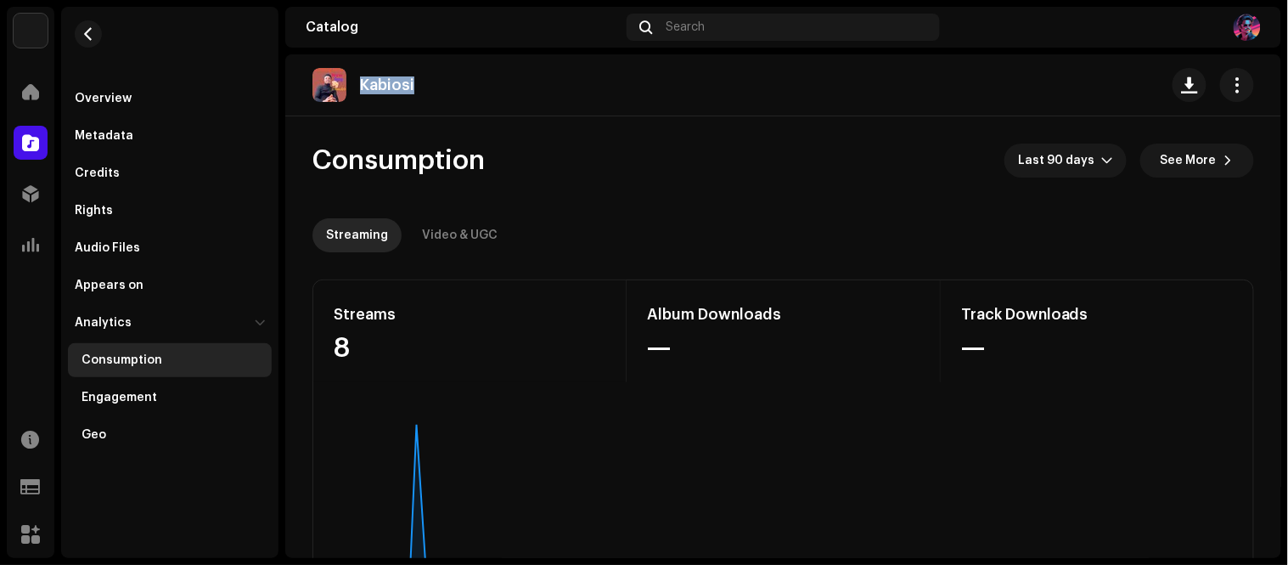
drag, startPoint x: 423, startPoint y: 89, endPoint x: 361, endPoint y: 88, distance: 62.0
click at [361, 88] on div "Kabiosi" at bounding box center [394, 85] width 68 height 18
copy p "Kabiosi"
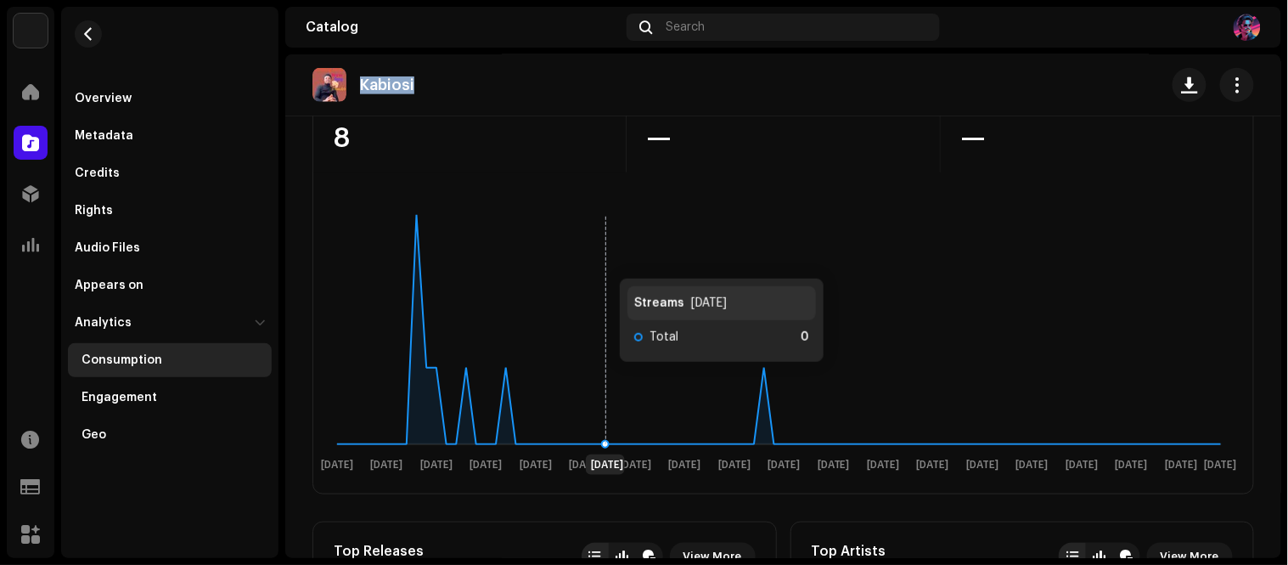
scroll to position [188, 0]
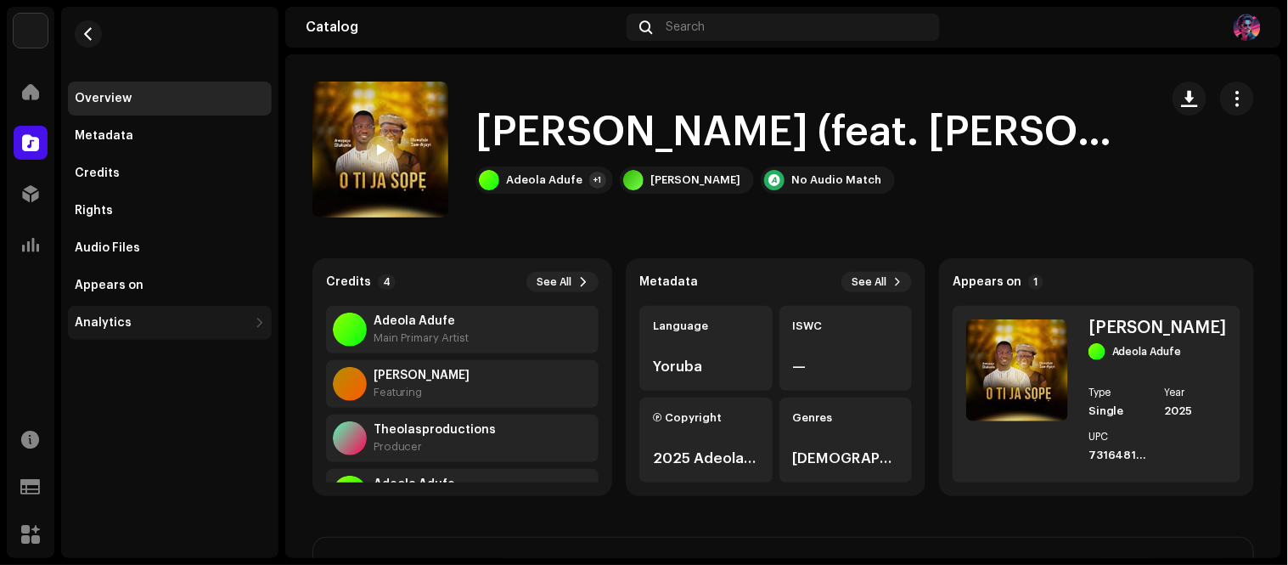
click at [253, 318] on div "Analytics" at bounding box center [170, 323] width 204 height 34
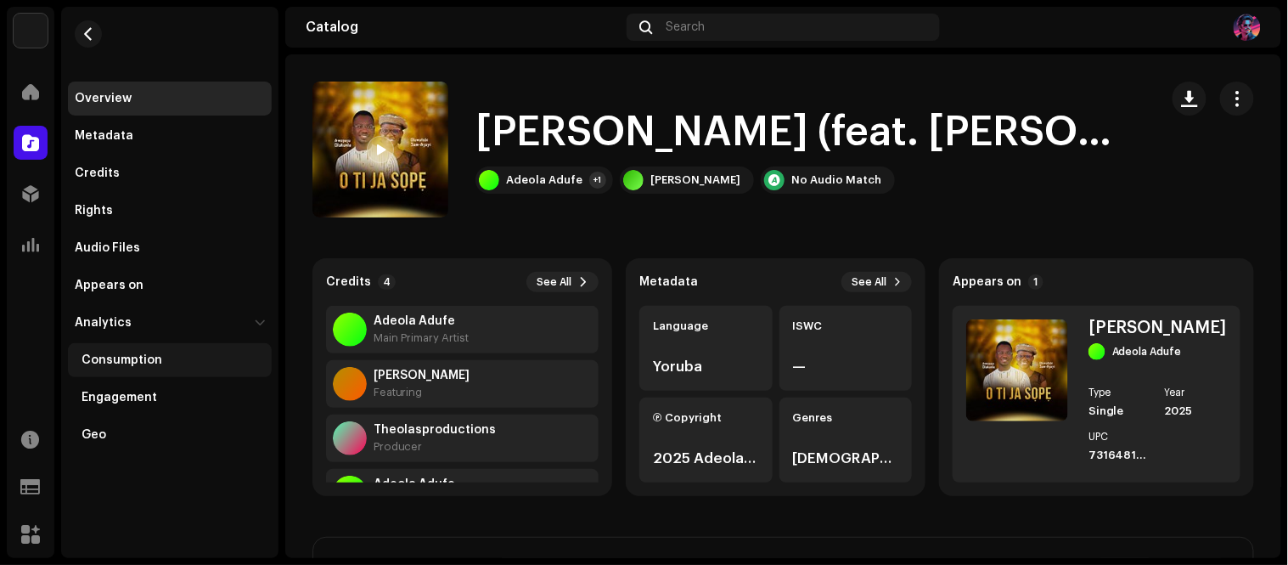
click at [104, 368] on div "Consumption" at bounding box center [170, 360] width 204 height 34
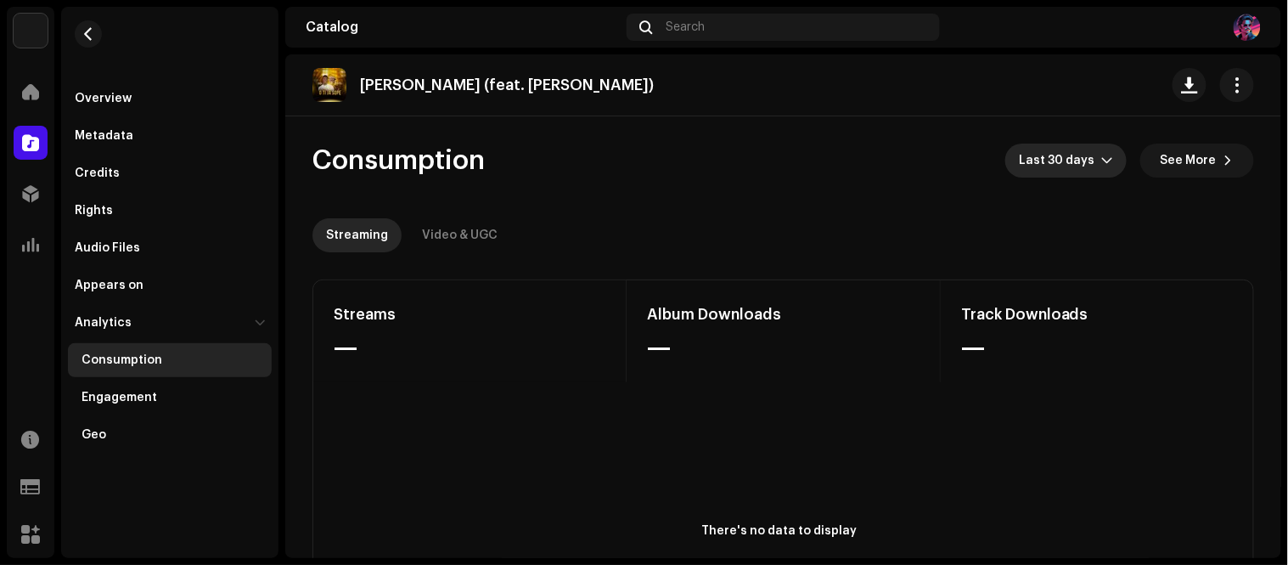
click at [1062, 166] on span "Last 30 days" at bounding box center [1060, 160] width 82 height 34
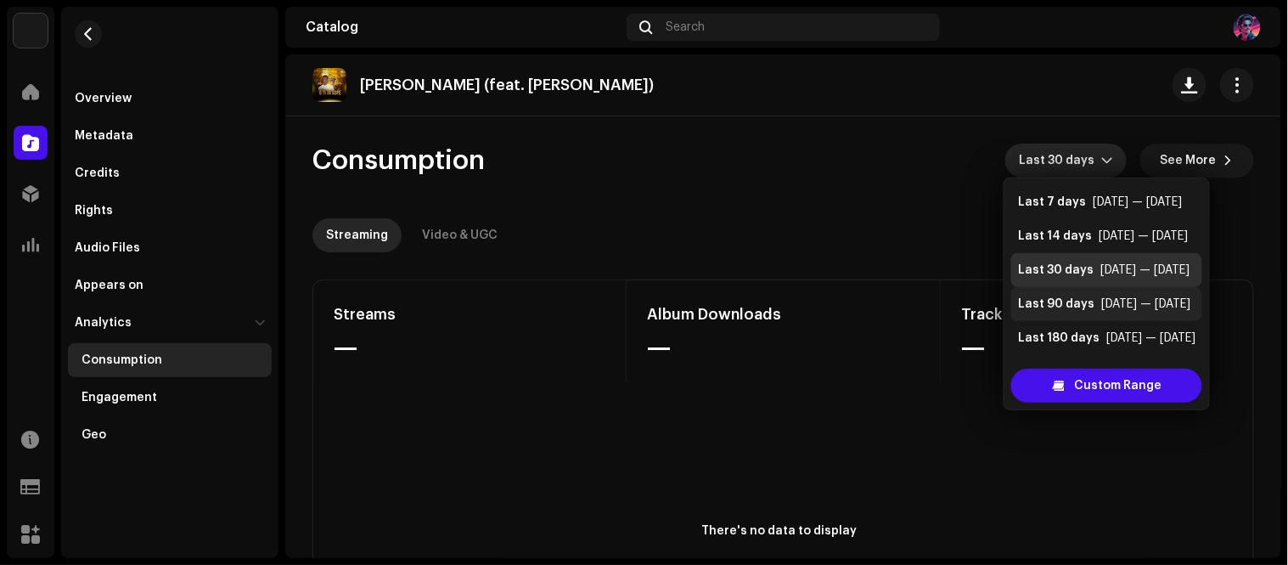
click at [1067, 301] on div "Last 90 days" at bounding box center [1056, 303] width 76 height 17
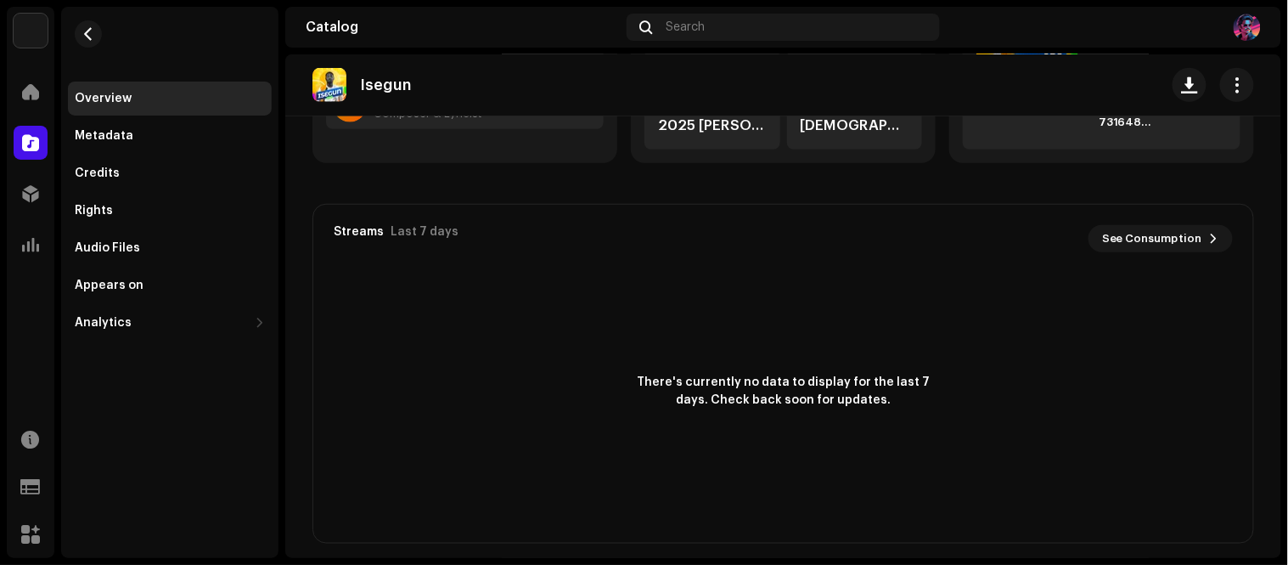
scroll to position [345, 0]
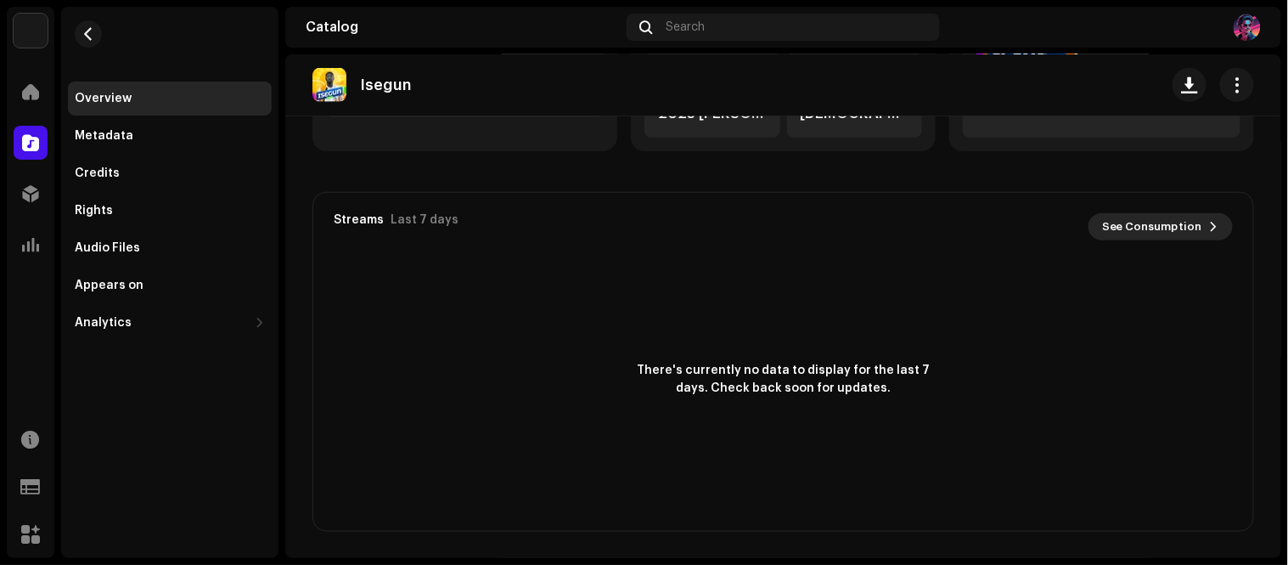
click at [1161, 231] on span "See Consumption" at bounding box center [1152, 227] width 100 height 34
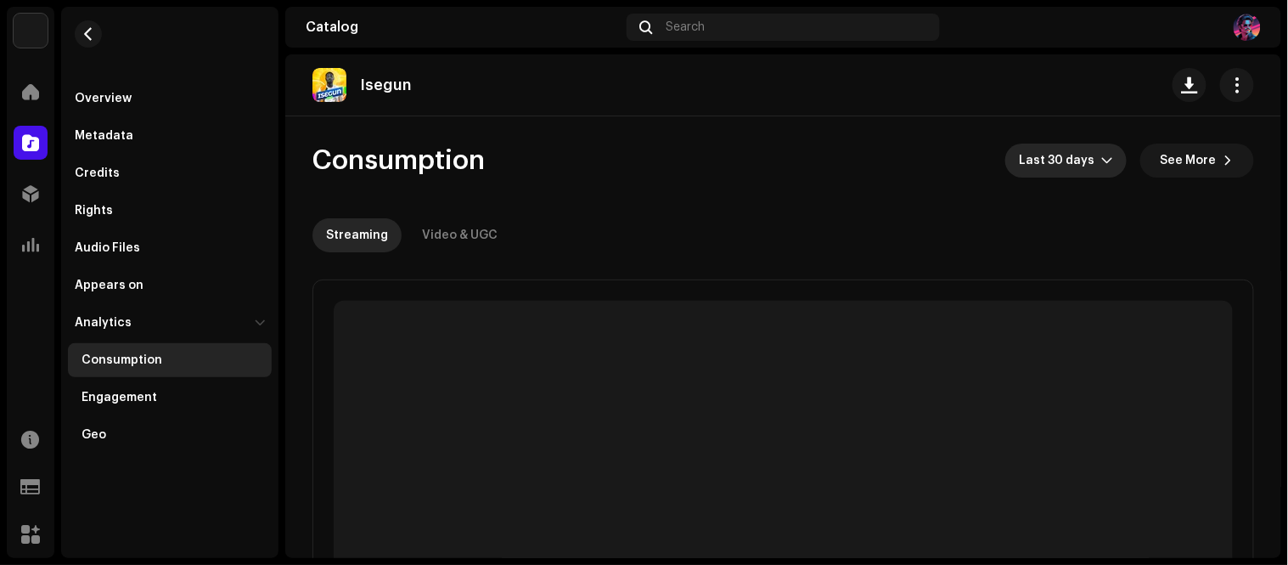
click at [1072, 168] on span "Last 30 days" at bounding box center [1060, 160] width 82 height 34
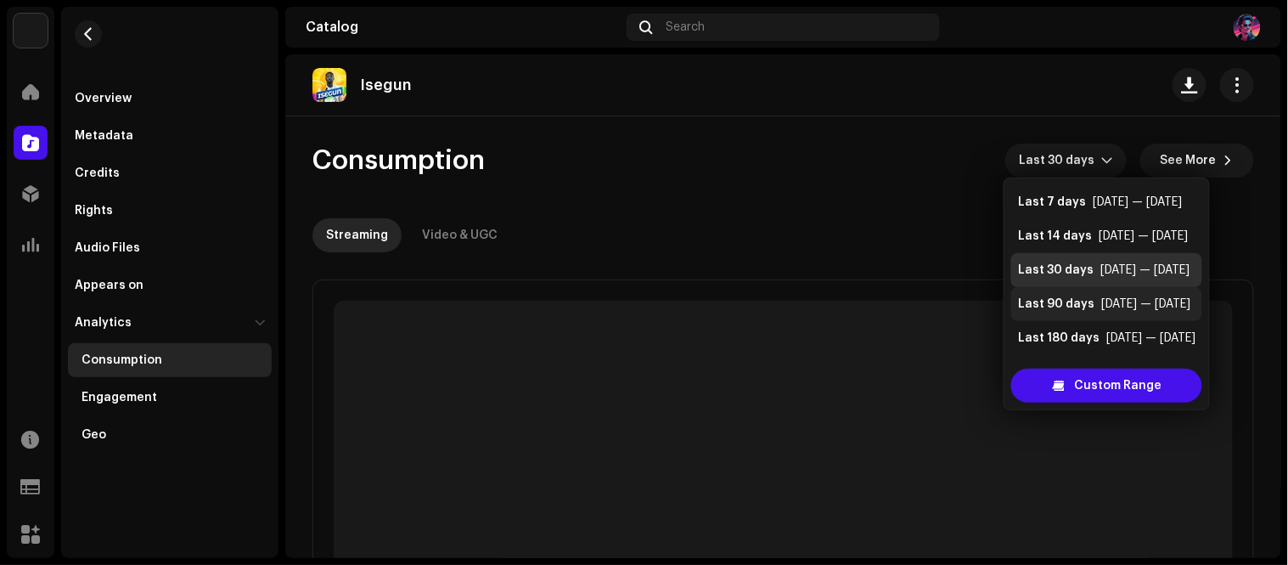
click at [1051, 300] on div "Last 90 days" at bounding box center [1056, 303] width 76 height 17
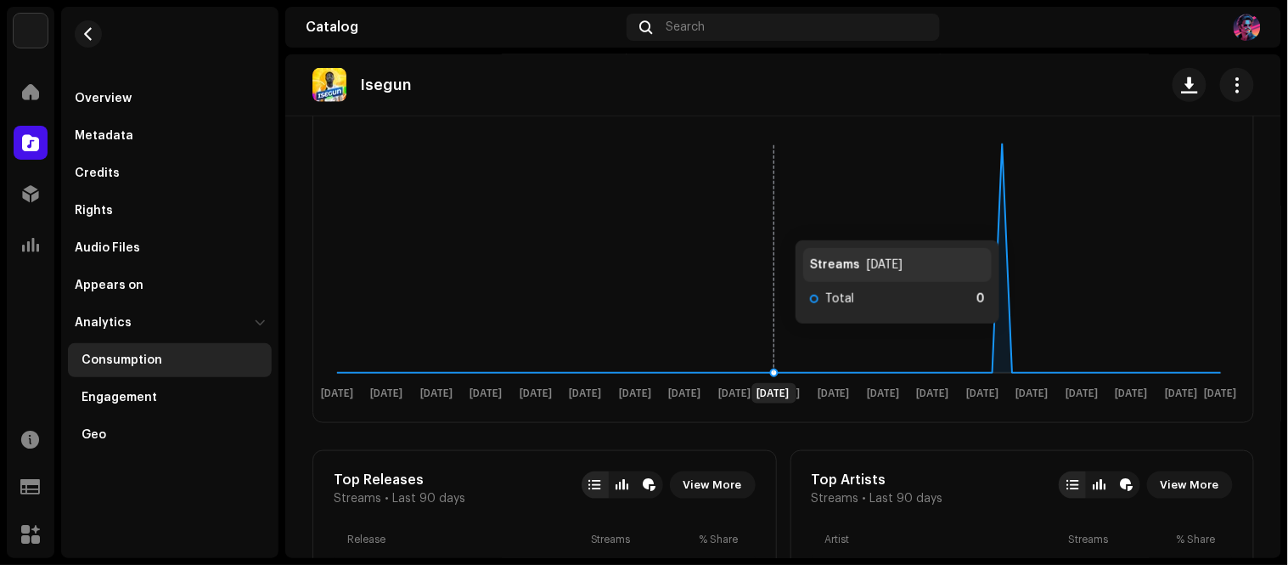
scroll to position [283, 0]
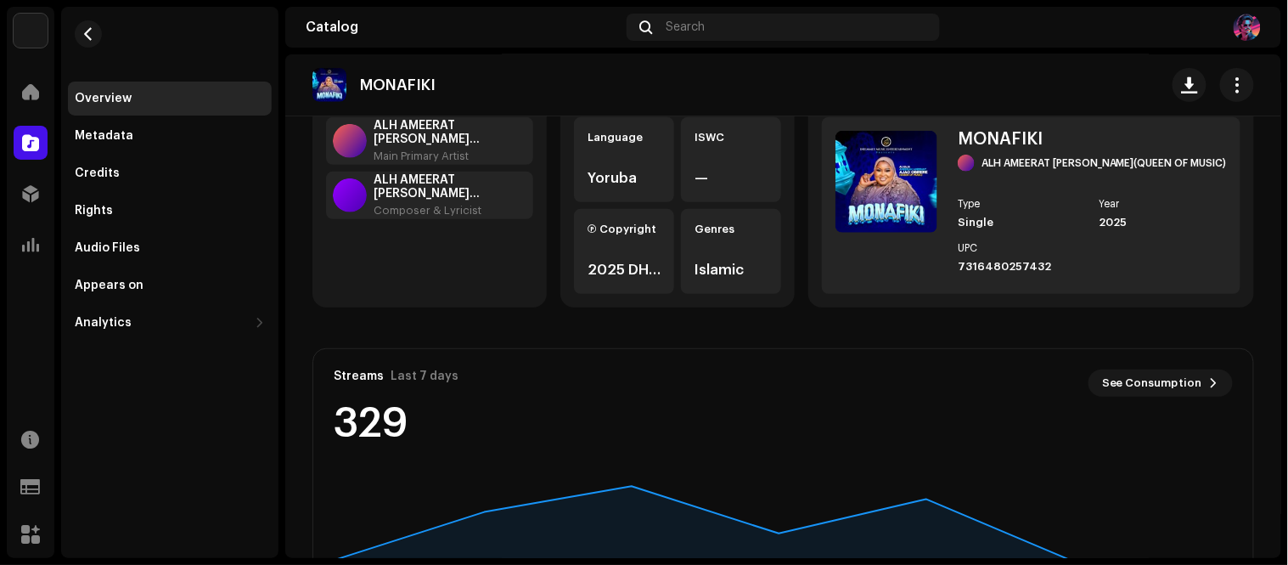
scroll to position [345, 0]
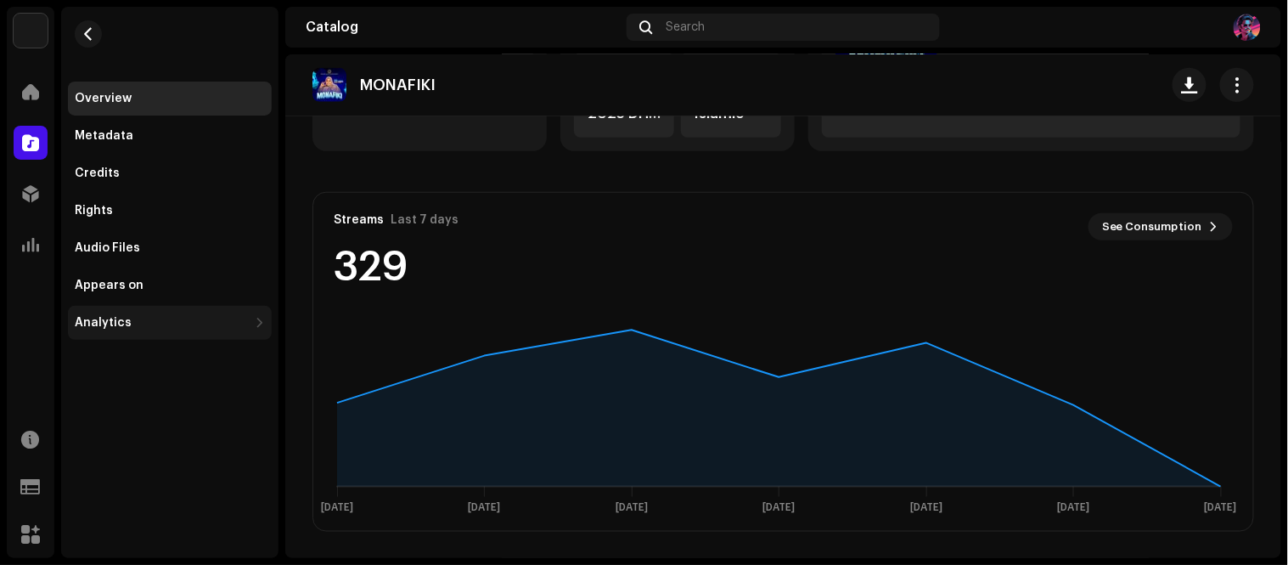
click at [251, 324] on div "Analytics" at bounding box center [170, 323] width 204 height 34
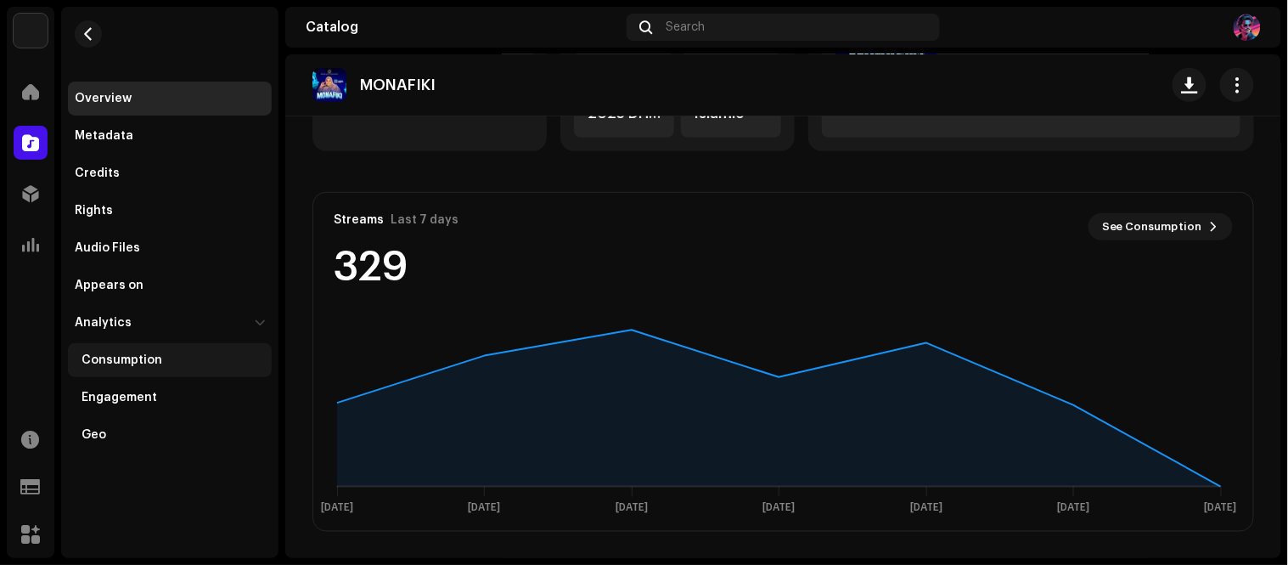
click at [138, 357] on div "Consumption" at bounding box center [122, 360] width 81 height 14
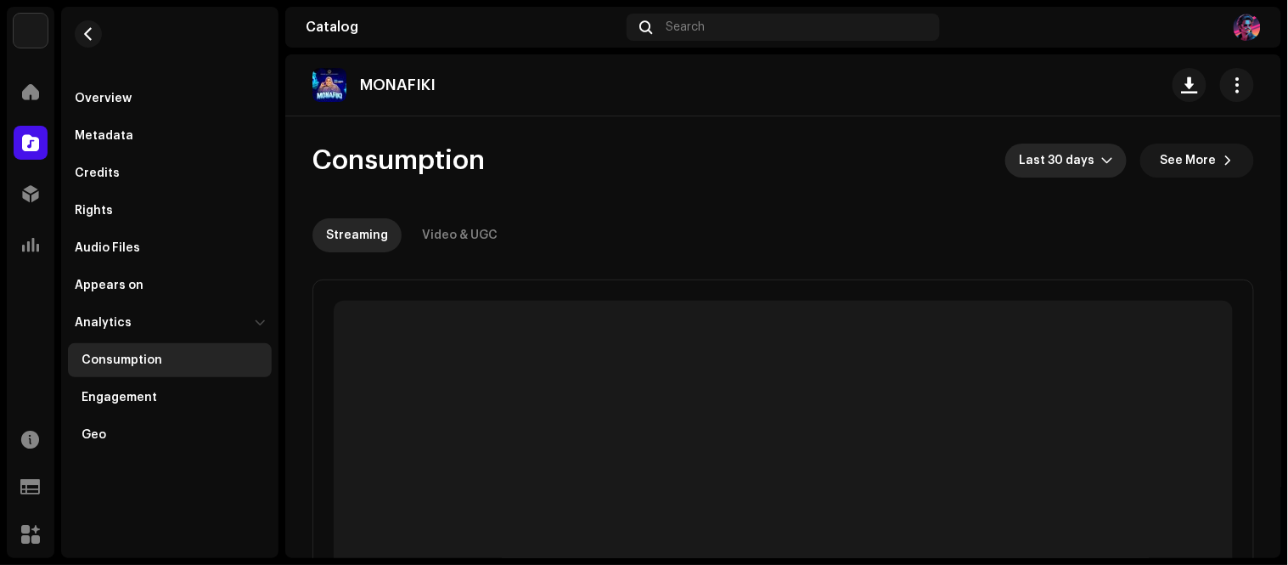
click at [1076, 166] on span "Last 30 days" at bounding box center [1060, 160] width 82 height 34
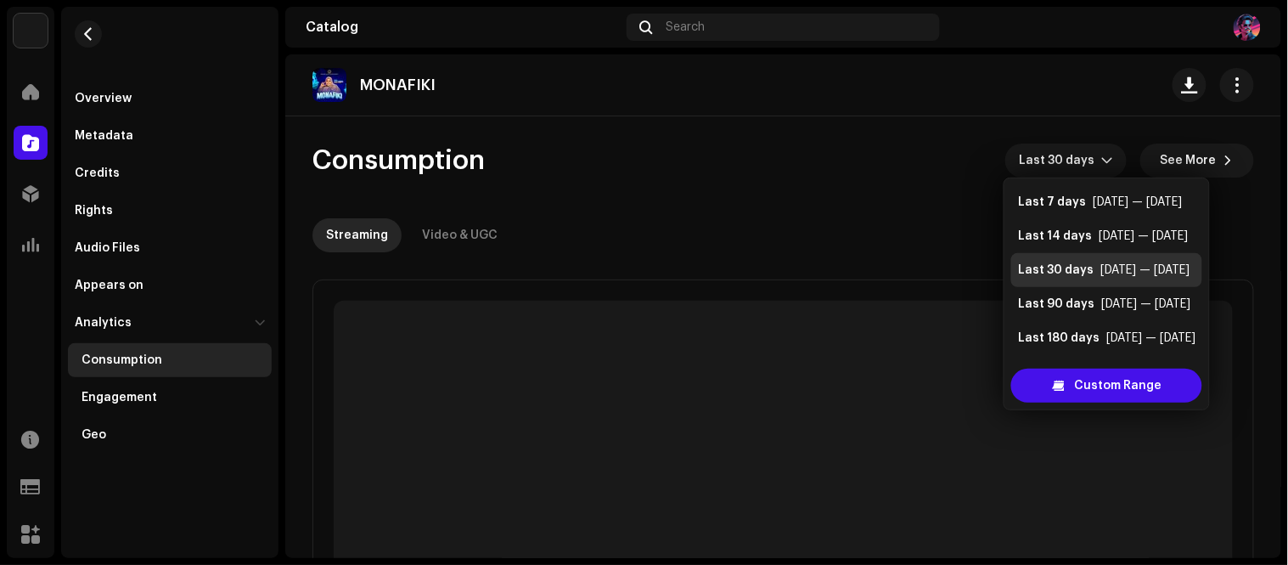
click at [830, 151] on div "Consumption Last 30 days See More" at bounding box center [783, 160] width 942 height 34
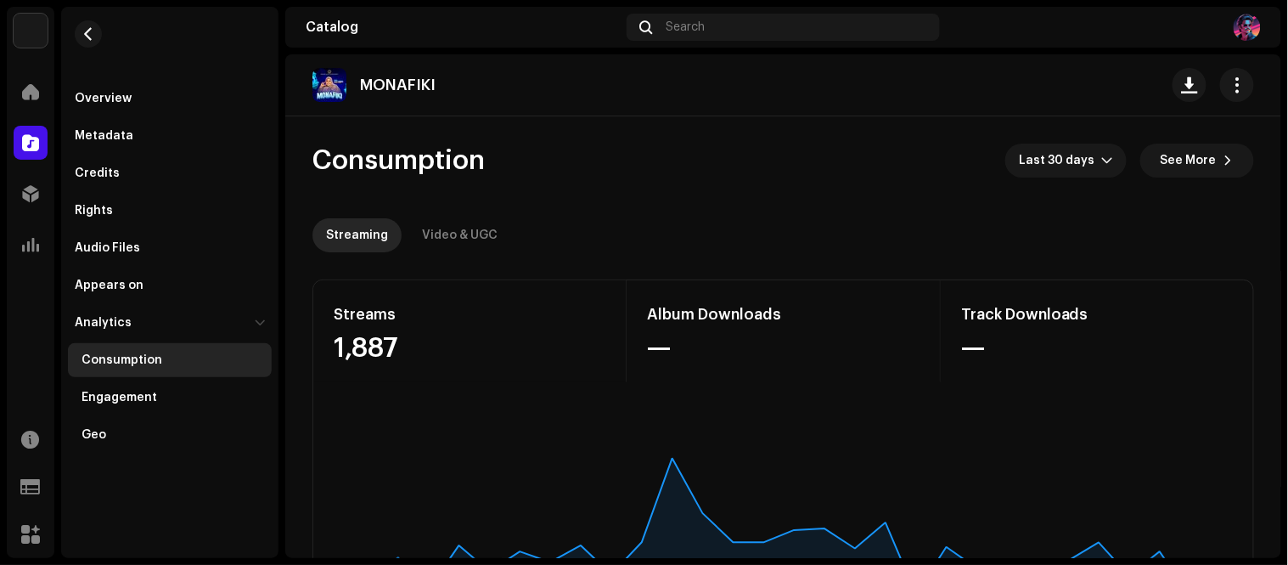
drag, startPoint x: 941, startPoint y: 178, endPoint x: 919, endPoint y: 200, distance: 30.6
click at [941, 178] on re-o-consumption-dashboard-header "Consumption Last 30 days See More Streaming Video & UGC" at bounding box center [783, 190] width 942 height 149
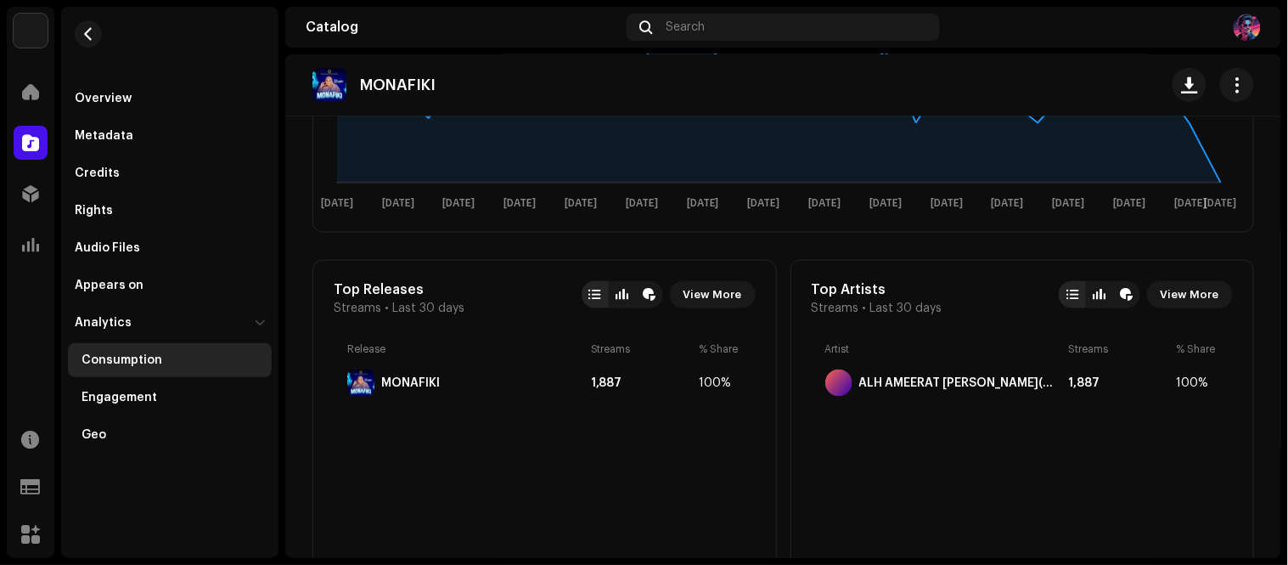
scroll to position [849, 0]
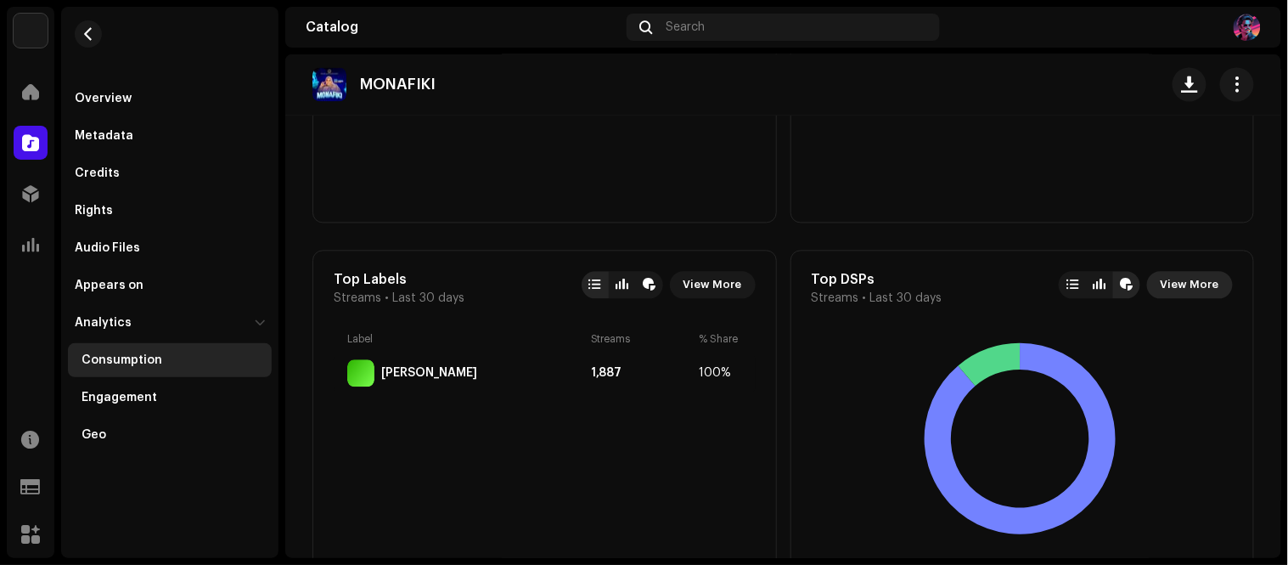
click at [1180, 282] on span "View More" at bounding box center [1190, 285] width 59 height 34
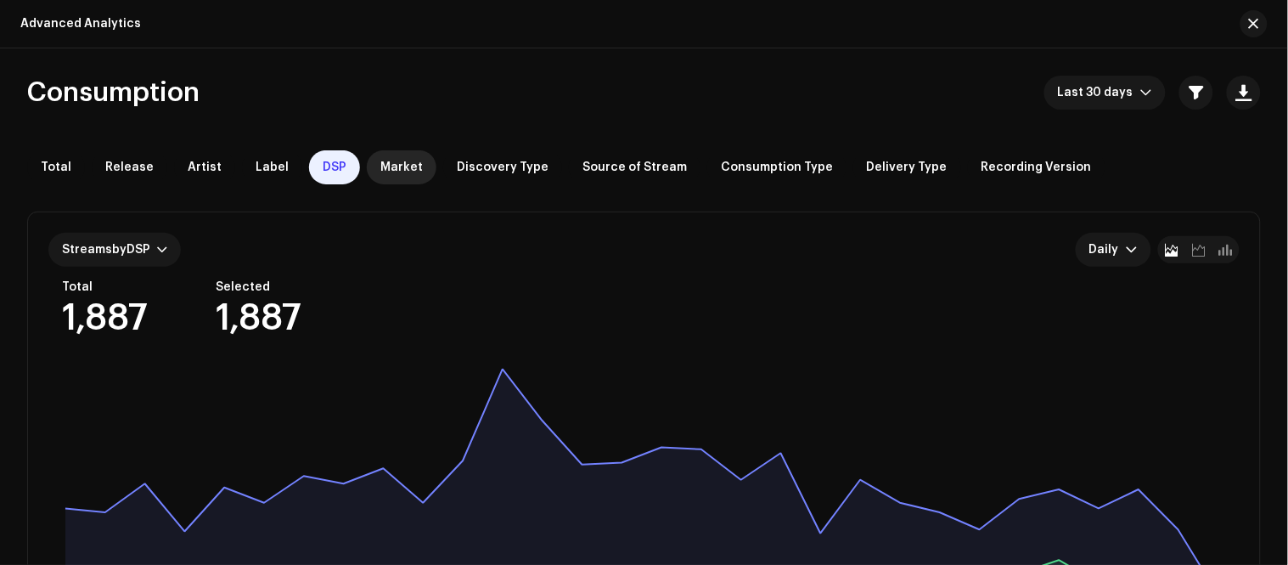
click at [380, 172] on span "Market" at bounding box center [401, 167] width 42 height 14
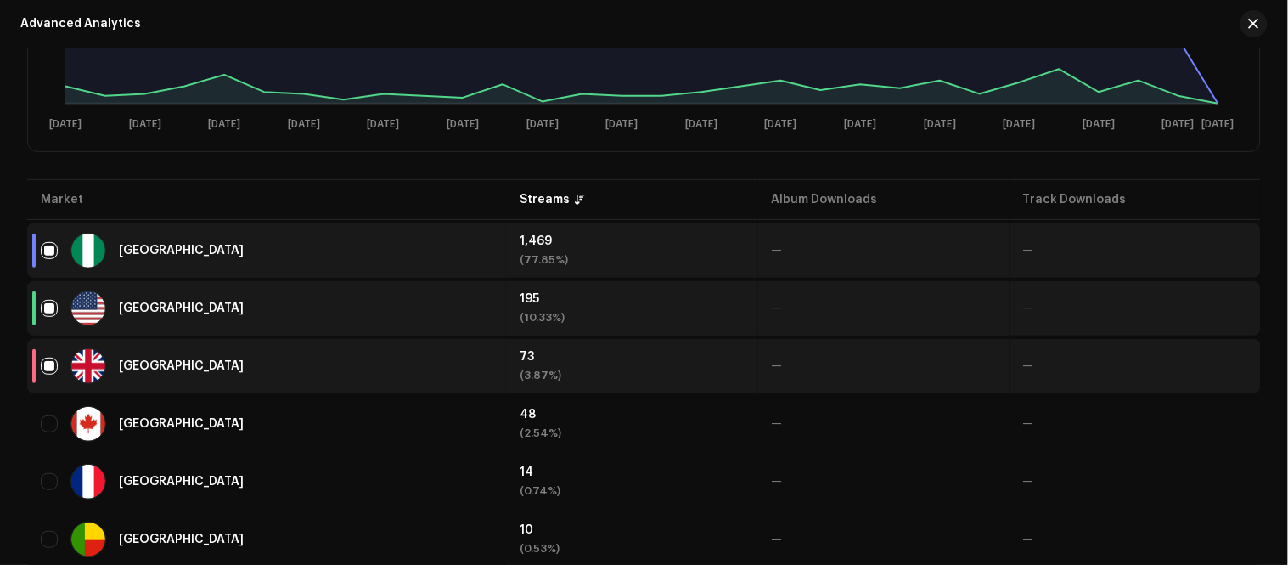
scroll to position [391, 0]
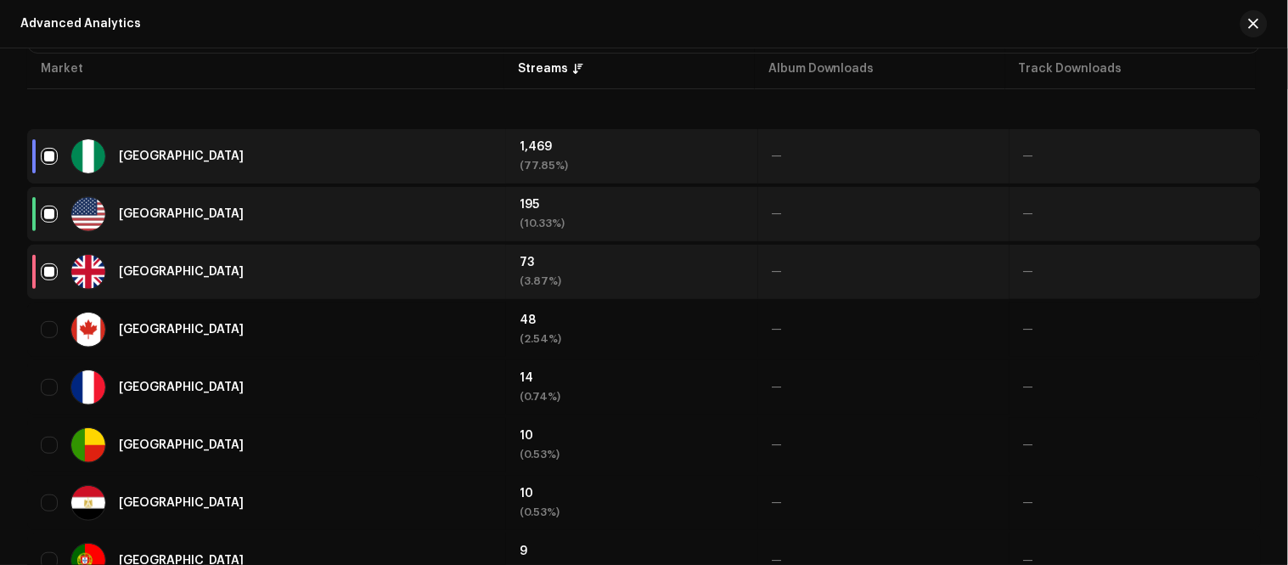
scroll to position [673, 0]
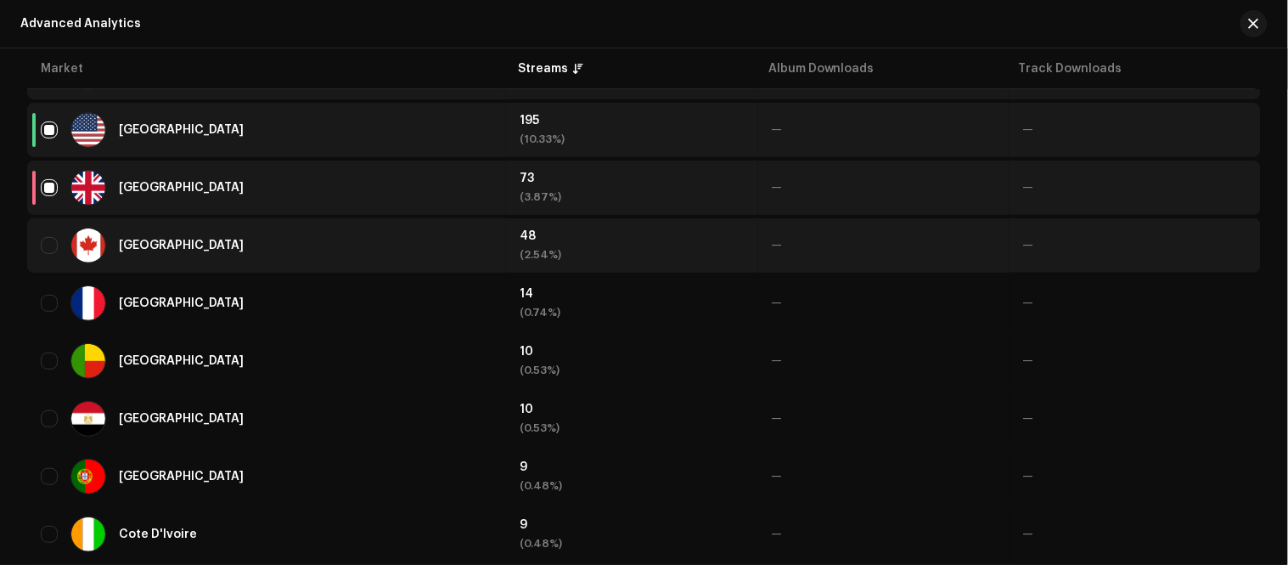
click at [48, 229] on div "[GEOGRAPHIC_DATA]" at bounding box center [267, 245] width 452 height 34
click at [47, 238] on input "checkbox" at bounding box center [49, 245] width 17 height 17
checkbox input "true"
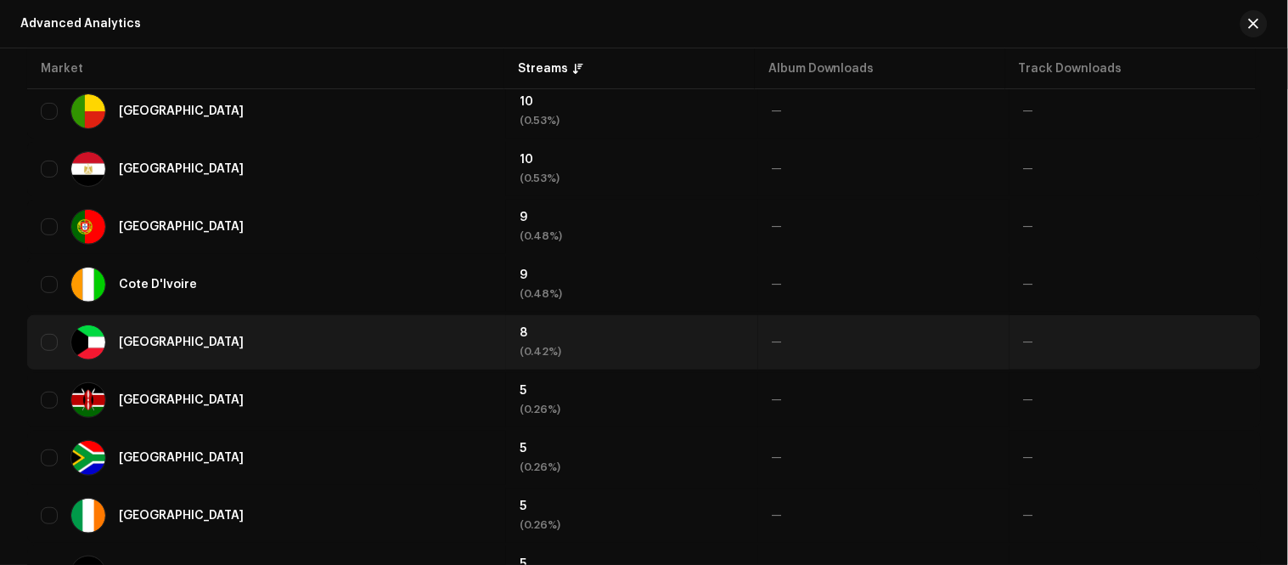
scroll to position [956, 0]
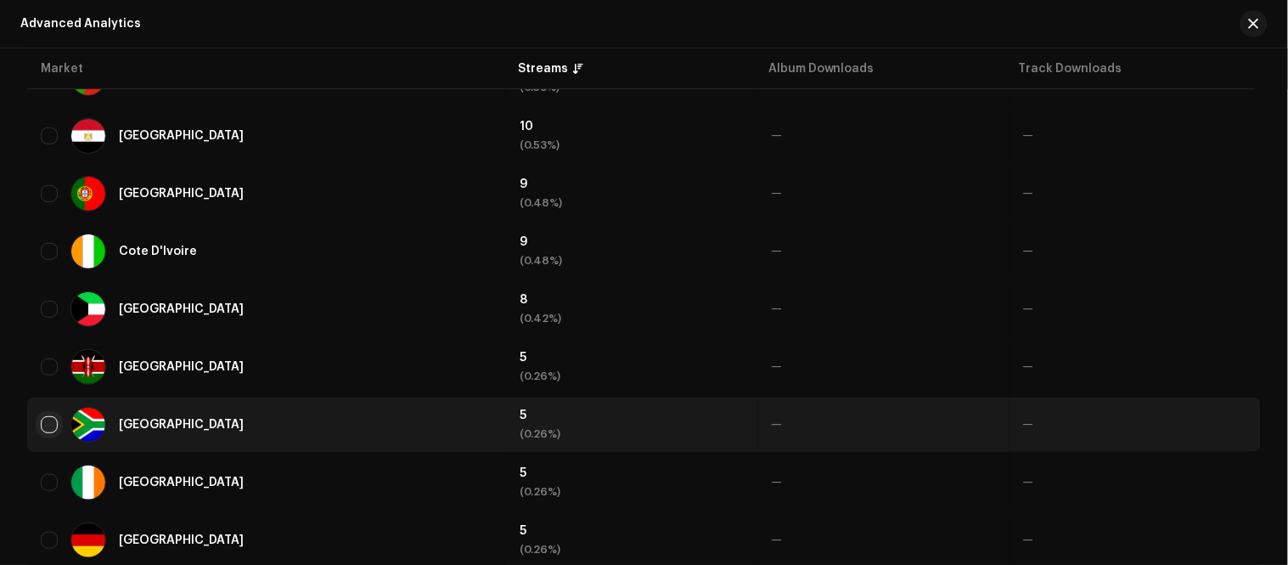
click at [51, 416] on input "Row Unselected" at bounding box center [49, 424] width 17 height 17
checkbox input "true"
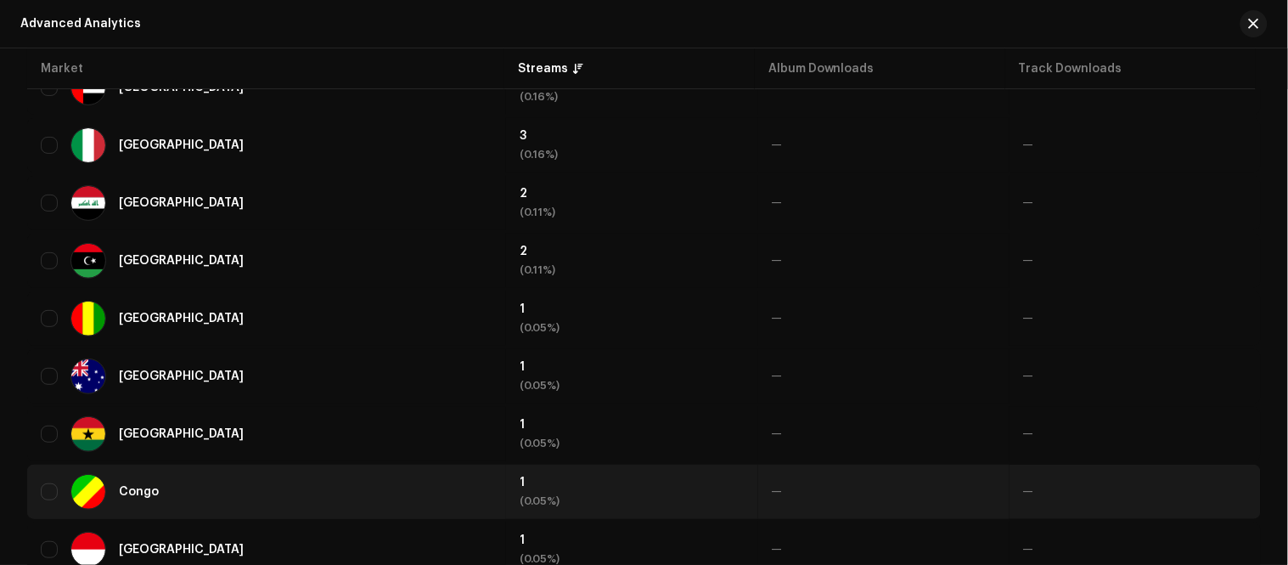
scroll to position [1617, 0]
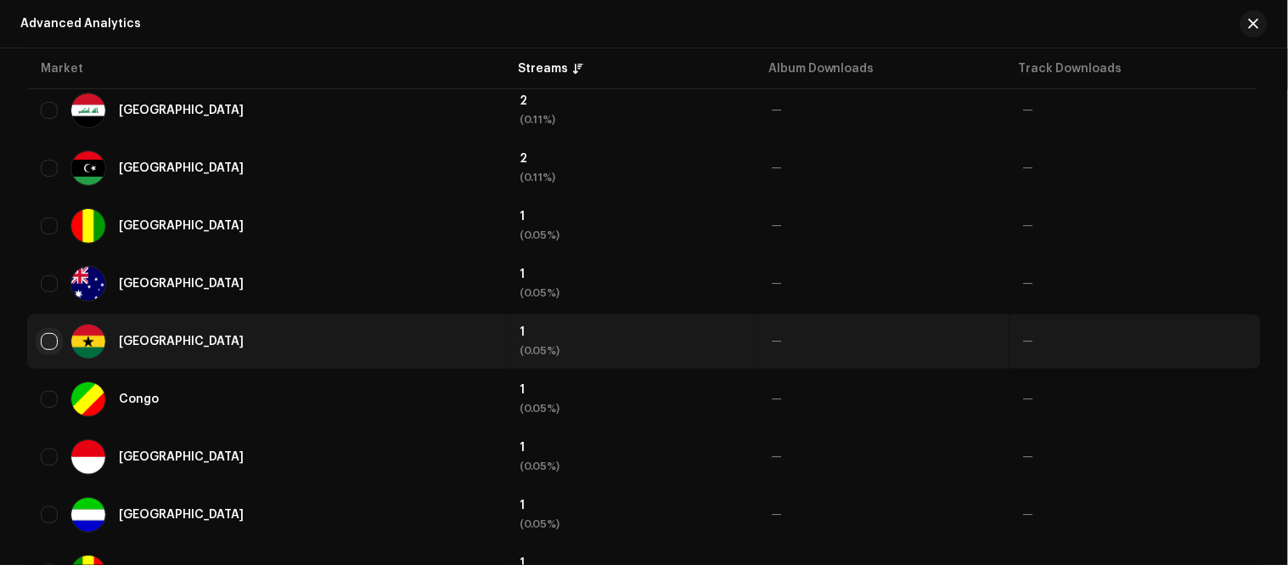
click at [53, 333] on input "Row Unselected" at bounding box center [49, 341] width 17 height 17
checkbox input "true"
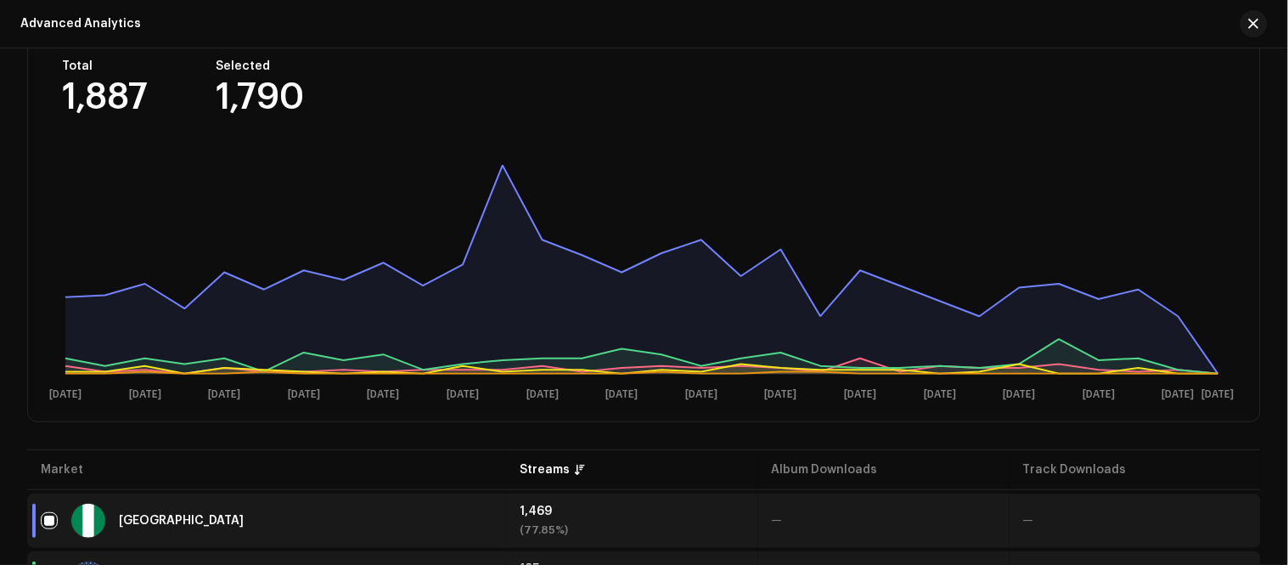
scroll to position [188, 0]
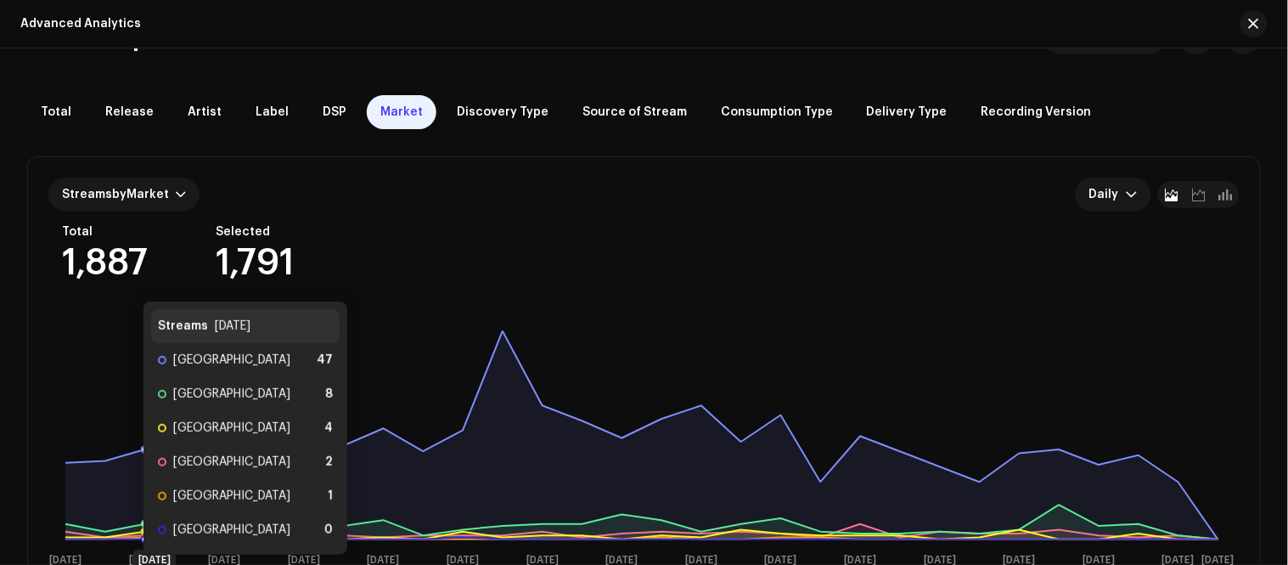
scroll to position [0, 0]
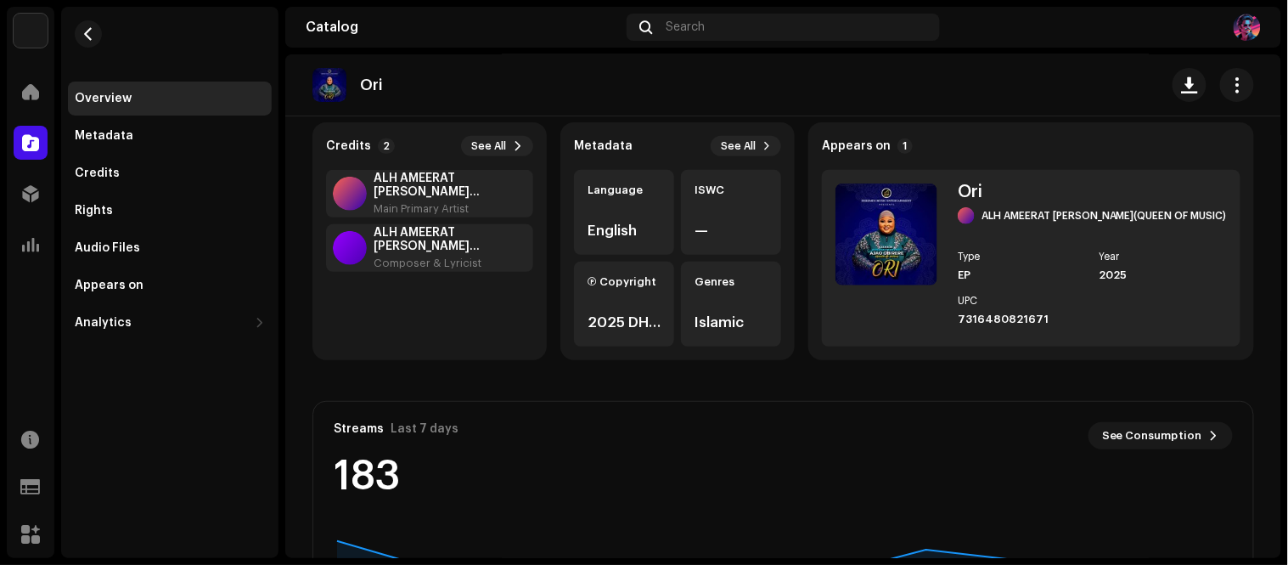
scroll to position [345, 0]
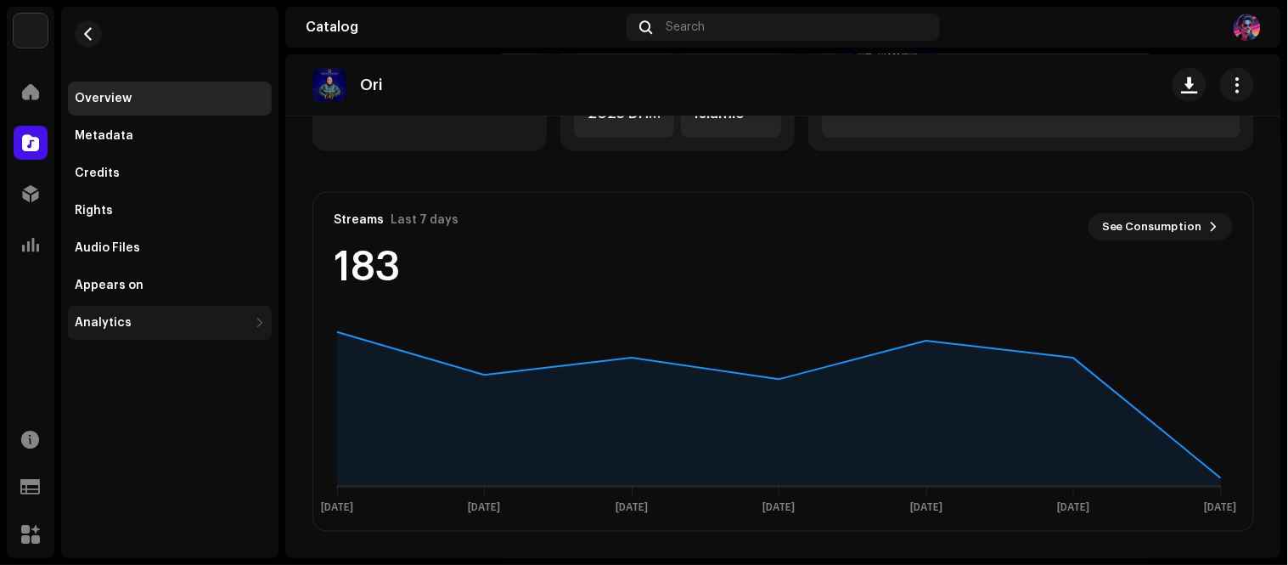
click at [241, 333] on div "Analytics" at bounding box center [170, 323] width 204 height 34
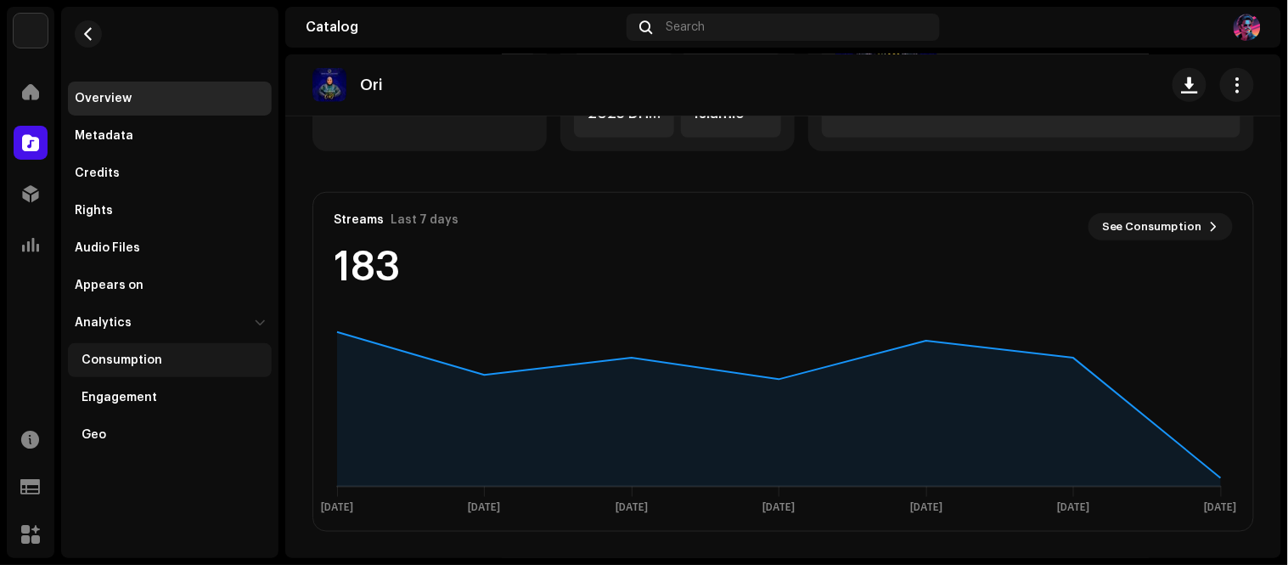
click at [117, 353] on div "Consumption" at bounding box center [122, 360] width 81 height 14
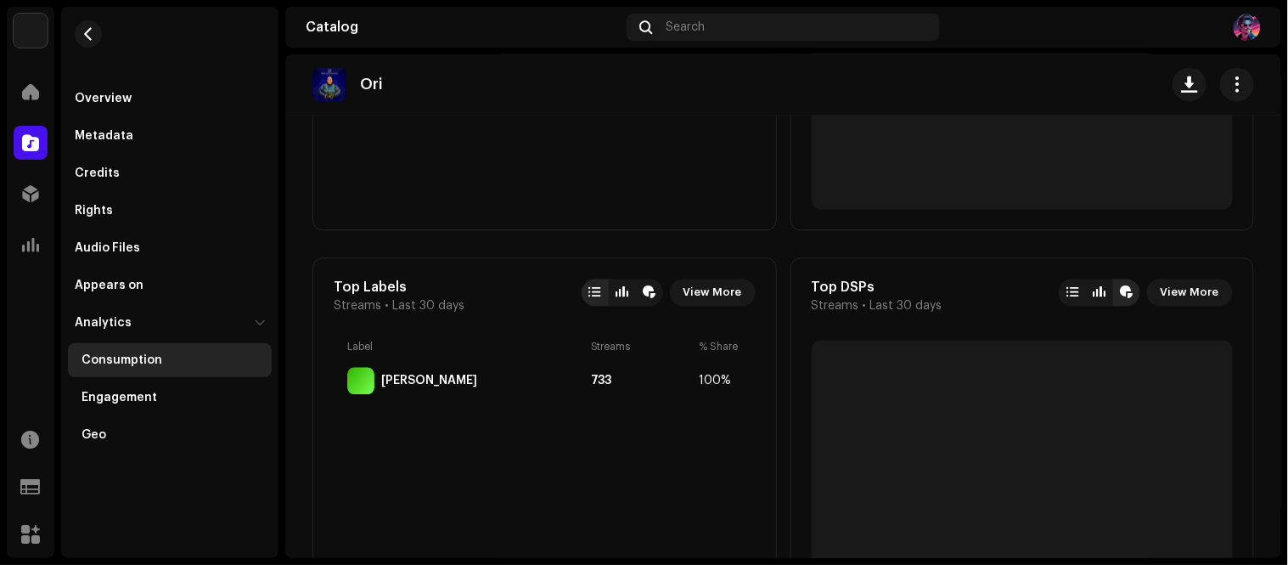
scroll to position [860, 0]
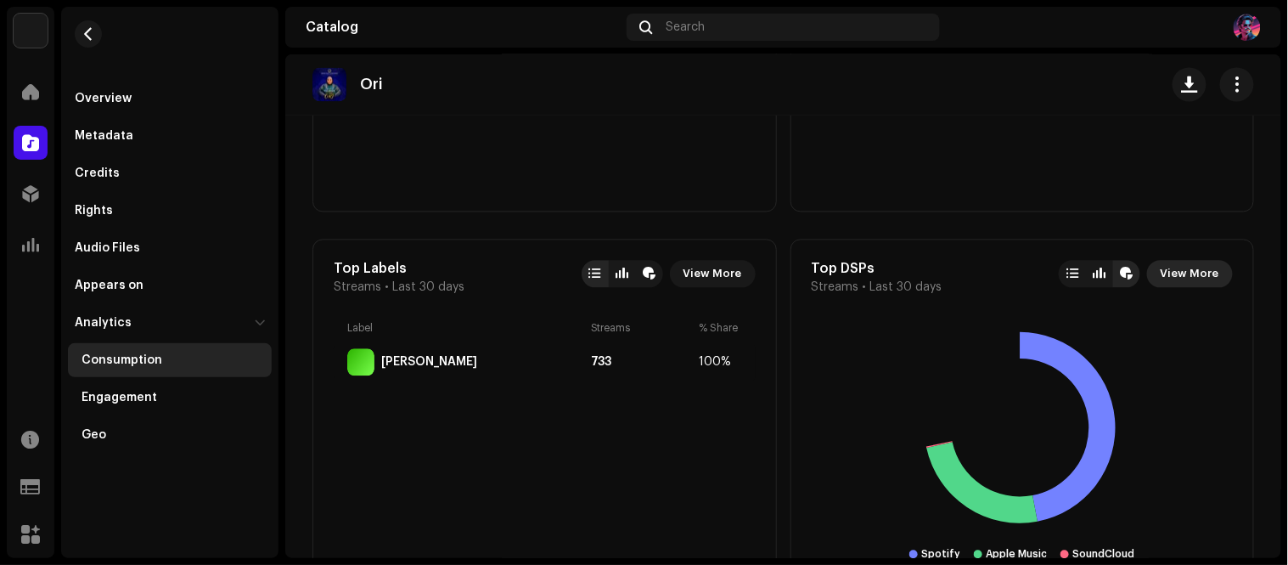
click at [1168, 281] on span "View More" at bounding box center [1190, 274] width 59 height 34
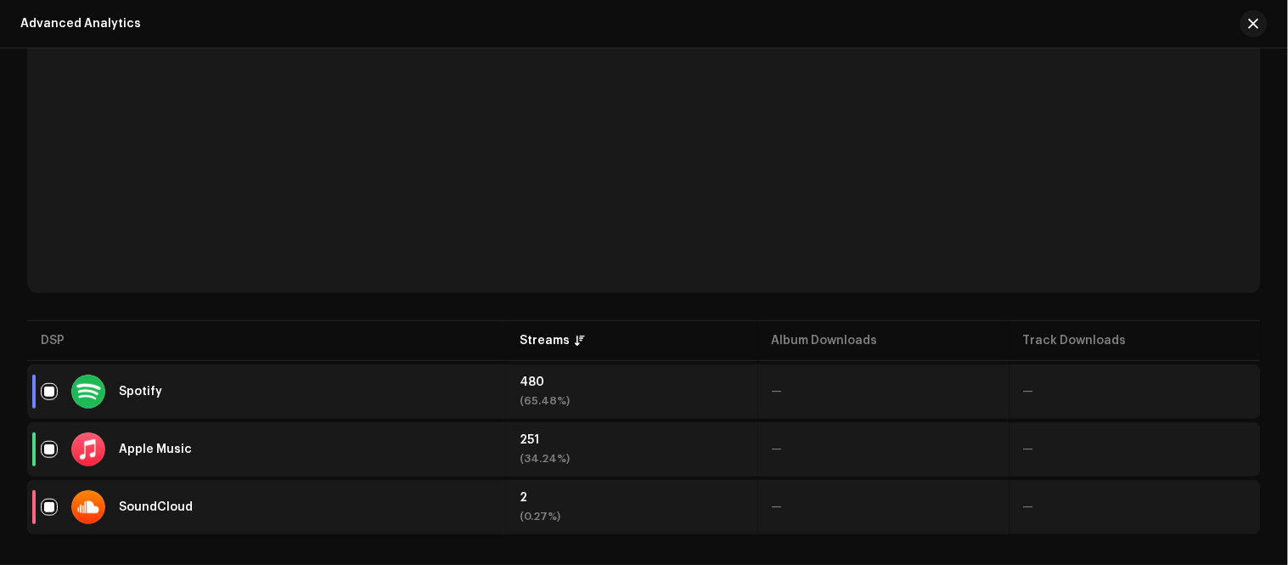
scroll to position [340, 0]
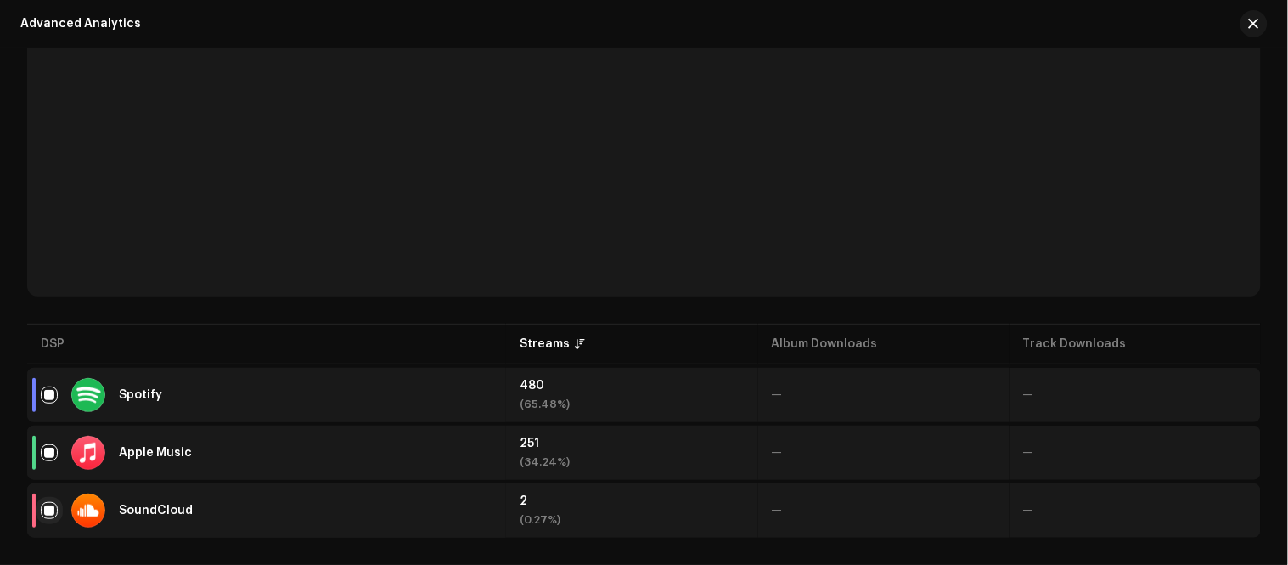
click at [44, 510] on input "checkbox" at bounding box center [49, 510] width 17 height 17
checkbox input "false"
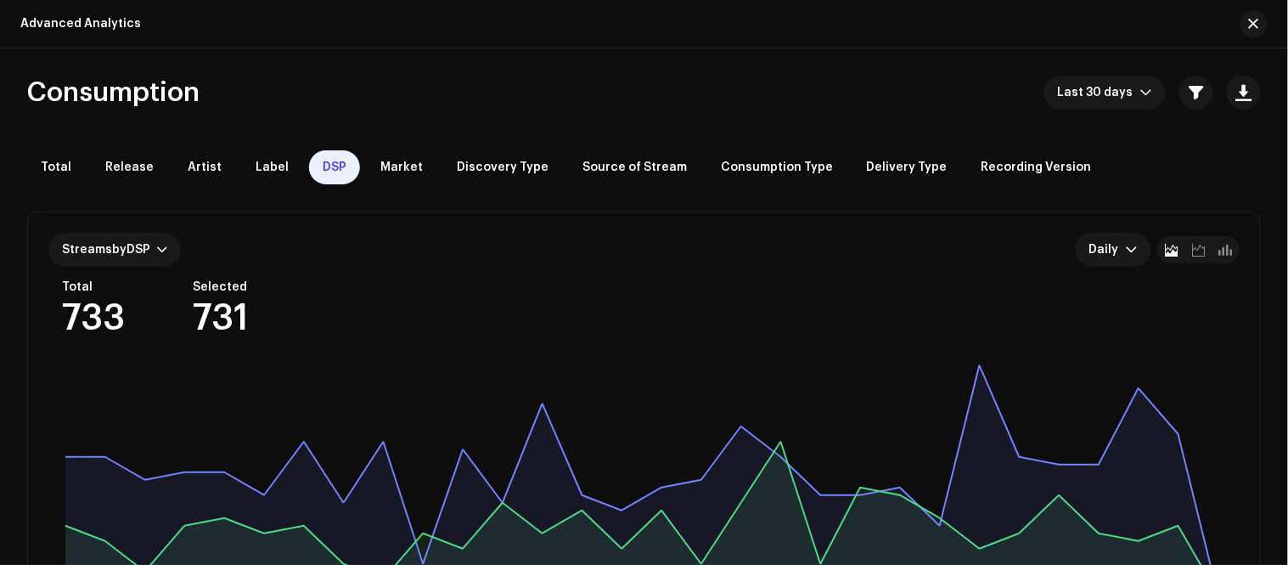
scroll to position [94, 0]
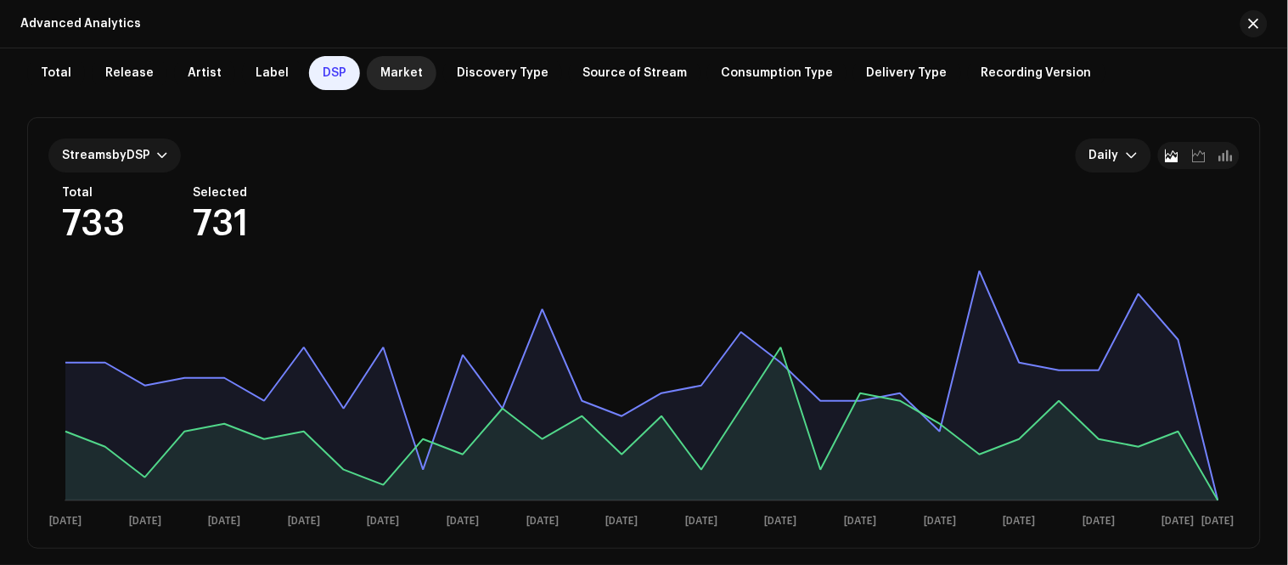
click at [393, 70] on span "Market" at bounding box center [401, 73] width 42 height 14
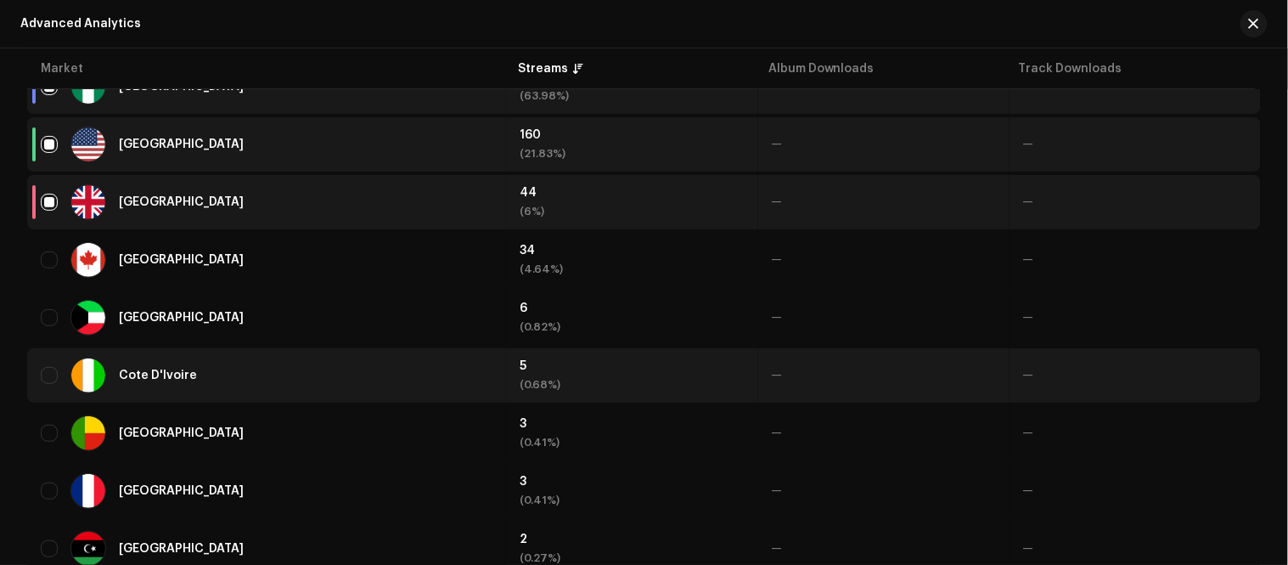
scroll to position [660, 0]
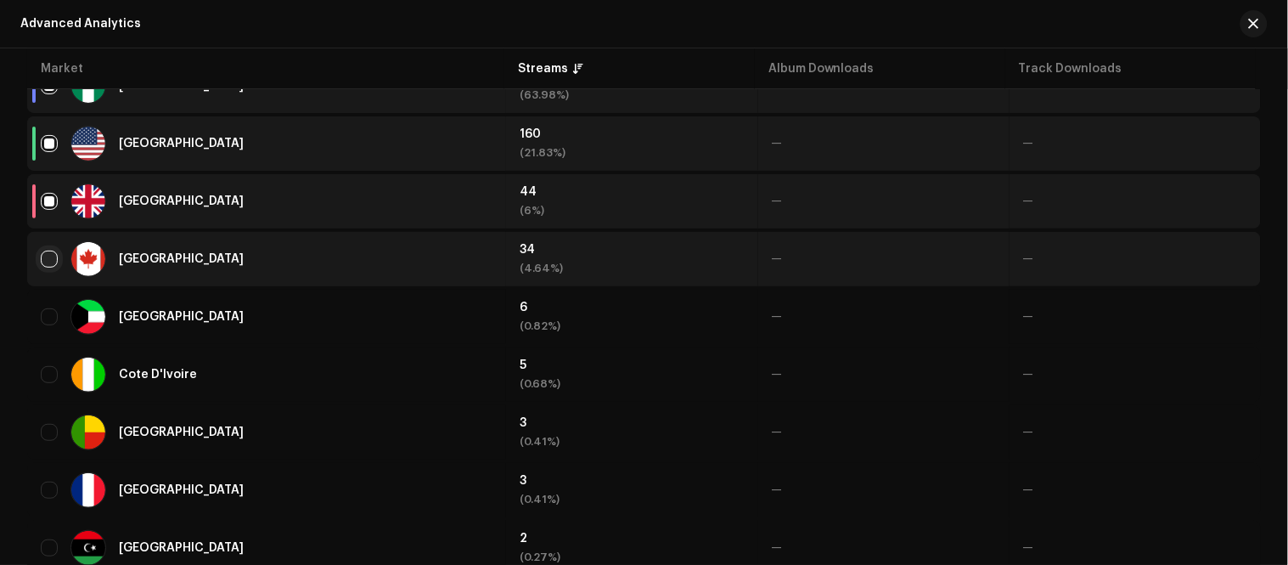
click at [48, 259] on input "checkbox" at bounding box center [49, 258] width 17 height 17
checkbox input "true"
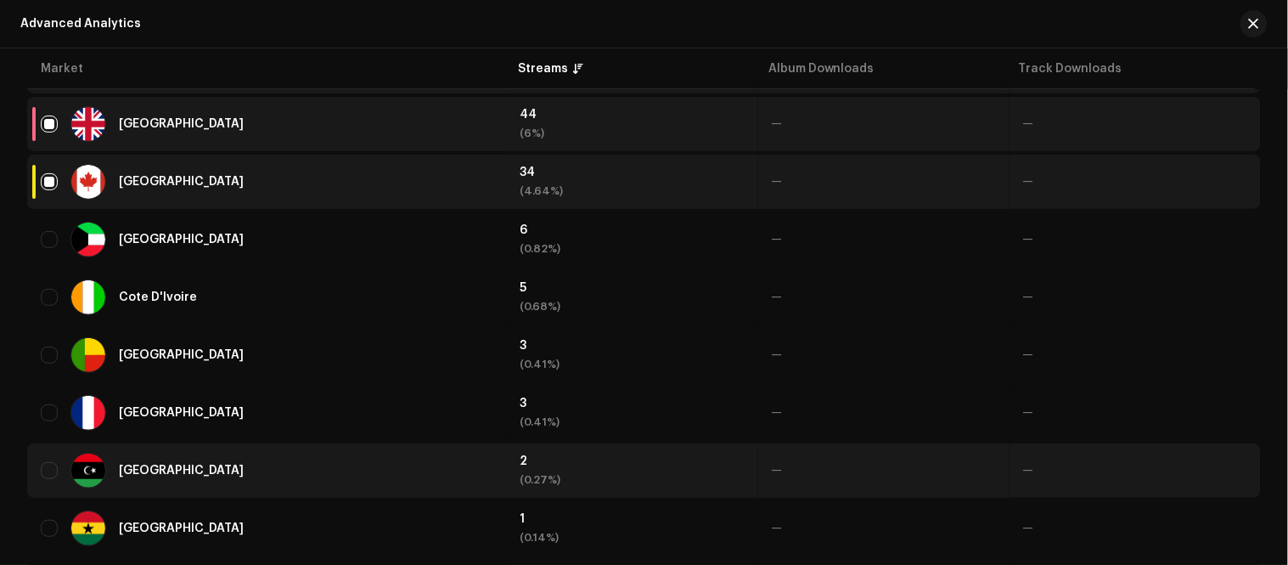
scroll to position [849, 0]
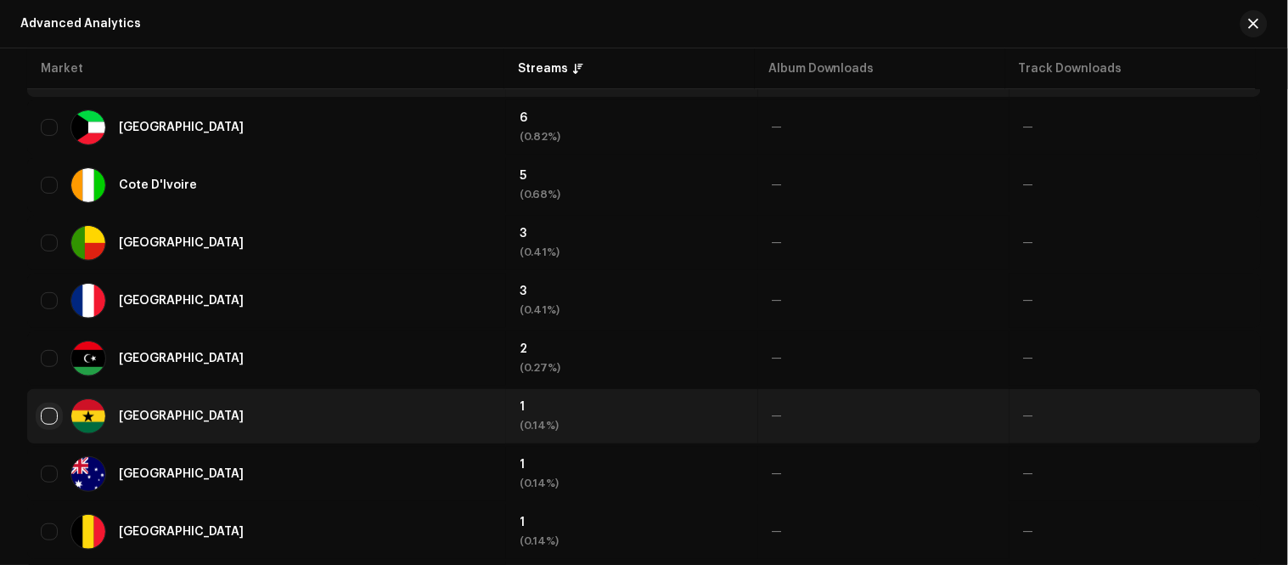
click at [44, 411] on input "Row Unselected" at bounding box center [49, 416] width 17 height 17
checkbox input "true"
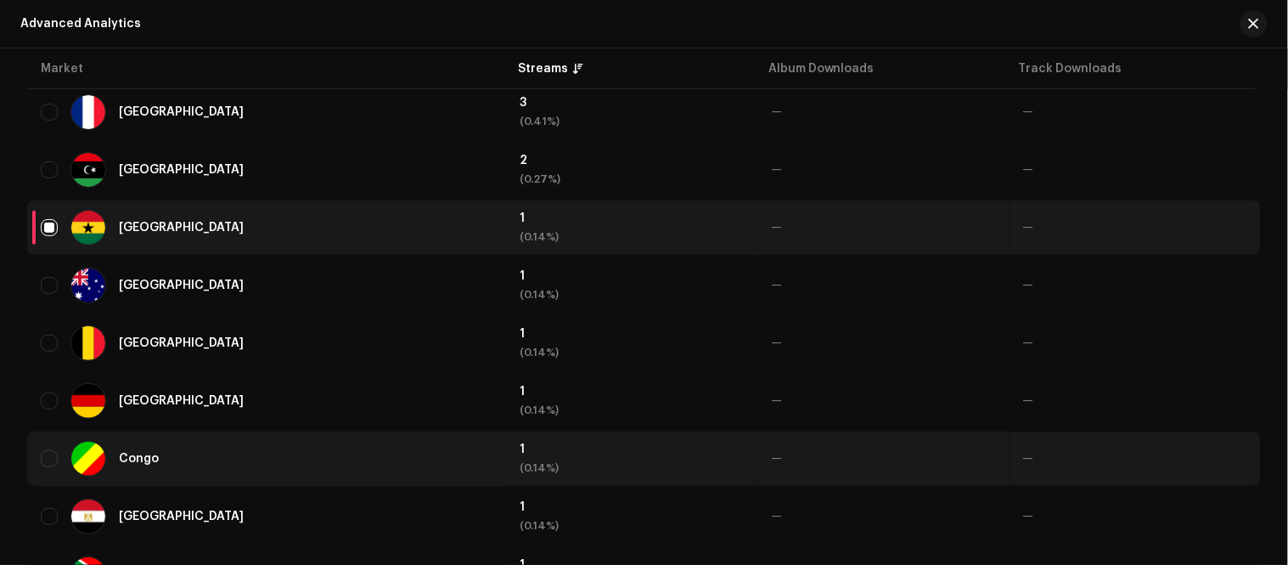
scroll to position [1093, 0]
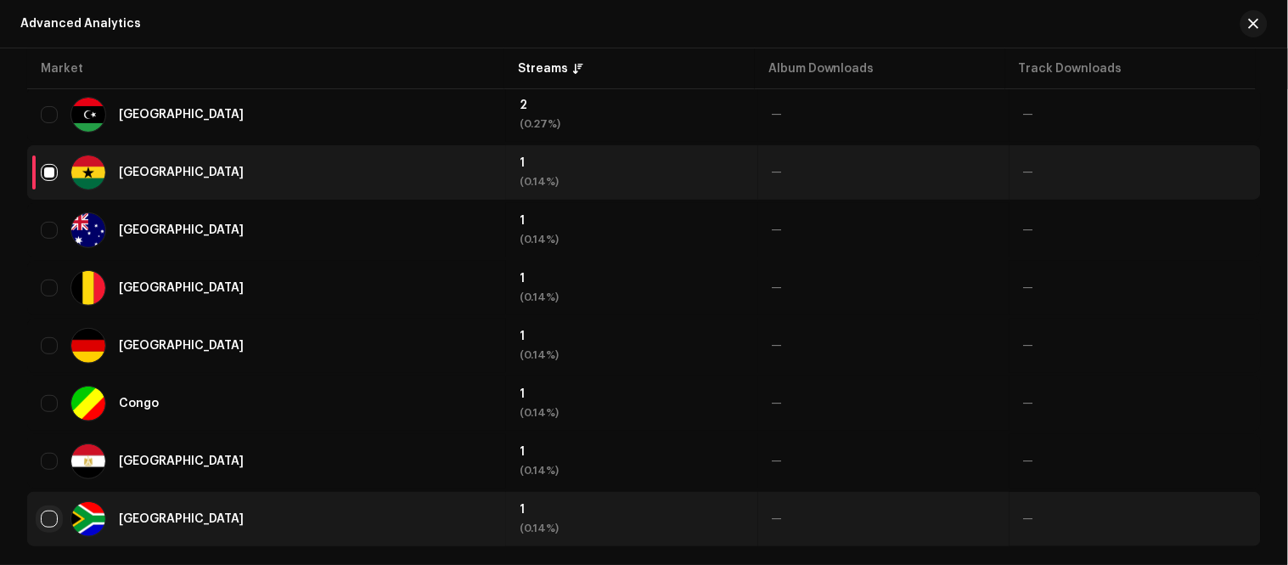
click at [53, 510] on input "Row Unselected" at bounding box center [49, 518] width 17 height 17
checkbox input "true"
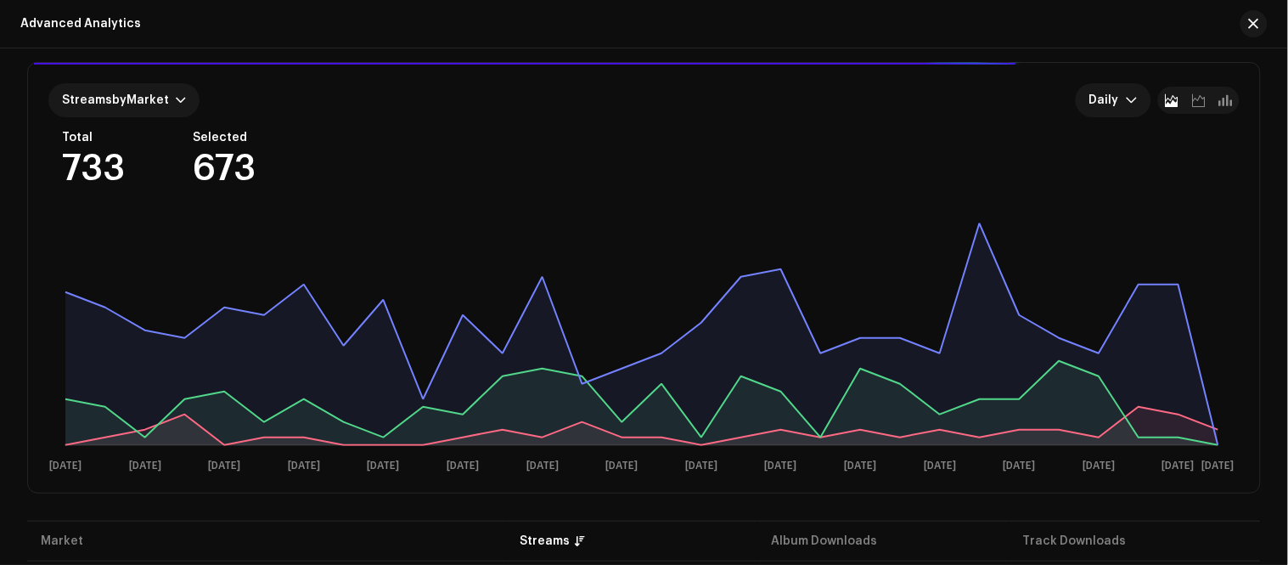
scroll to position [55, 0]
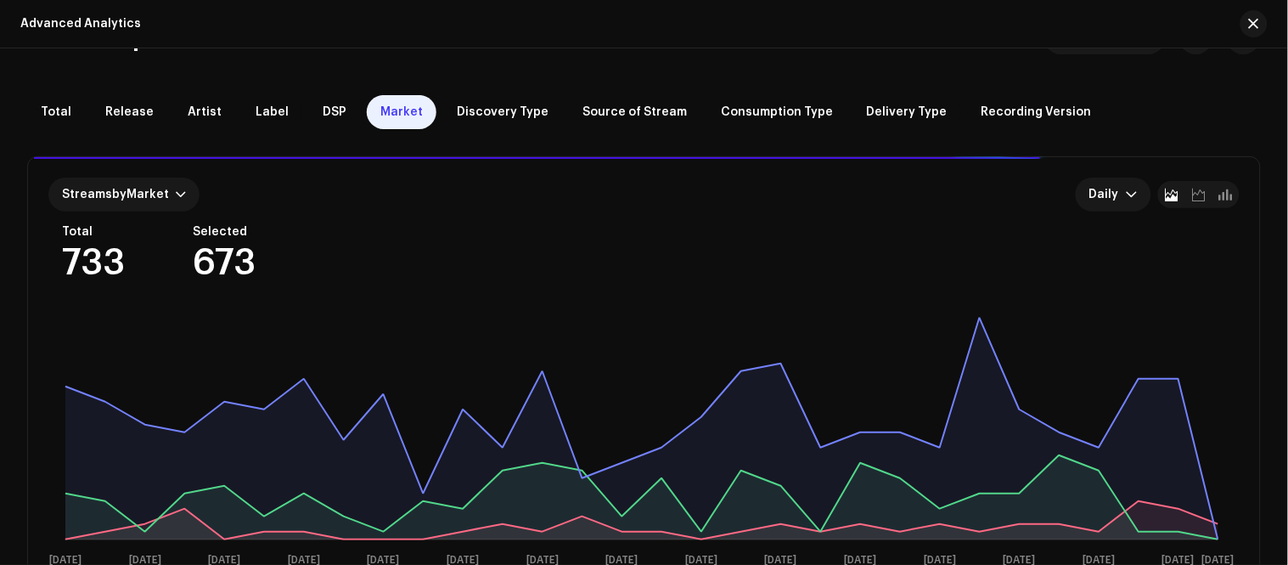
drag, startPoint x: 1280, startPoint y: 183, endPoint x: 1280, endPoint y: 198, distance: 14.4
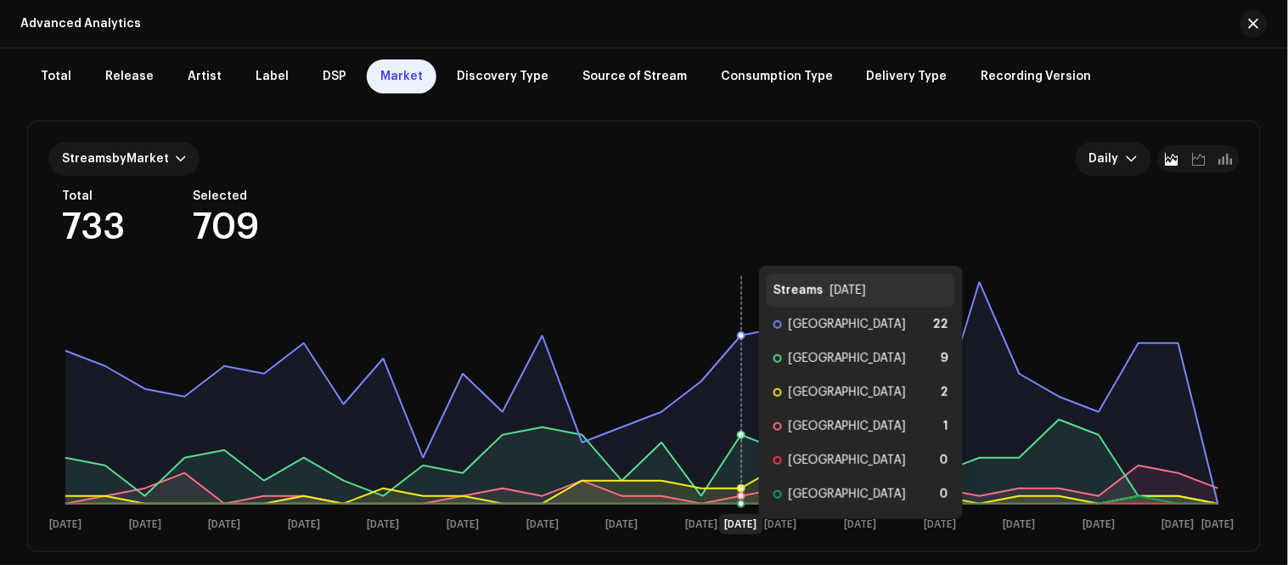
scroll to position [90, 0]
